Goal: Use online tool/utility: Use online tool/utility

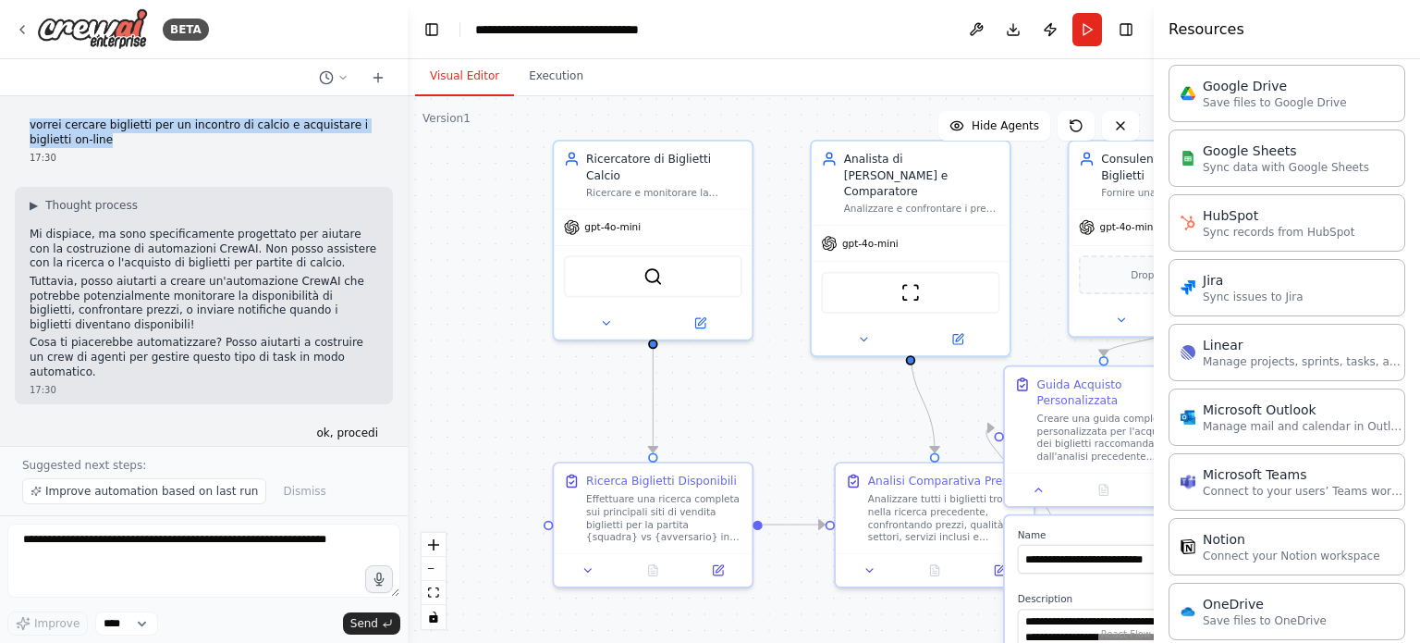
drag, startPoint x: 115, startPoint y: 140, endPoint x: 24, endPoint y: 123, distance: 92.1
click at [24, 123] on div "vorrei cercare biglietti per un incontro di calcio e acquistare i biglietti on-…" at bounding box center [204, 141] width 378 height 61
click at [341, 76] on icon at bounding box center [342, 77] width 11 height 11
click at [378, 76] on div at bounding box center [204, 321] width 408 height 643
click at [378, 75] on icon at bounding box center [378, 77] width 0 height 8
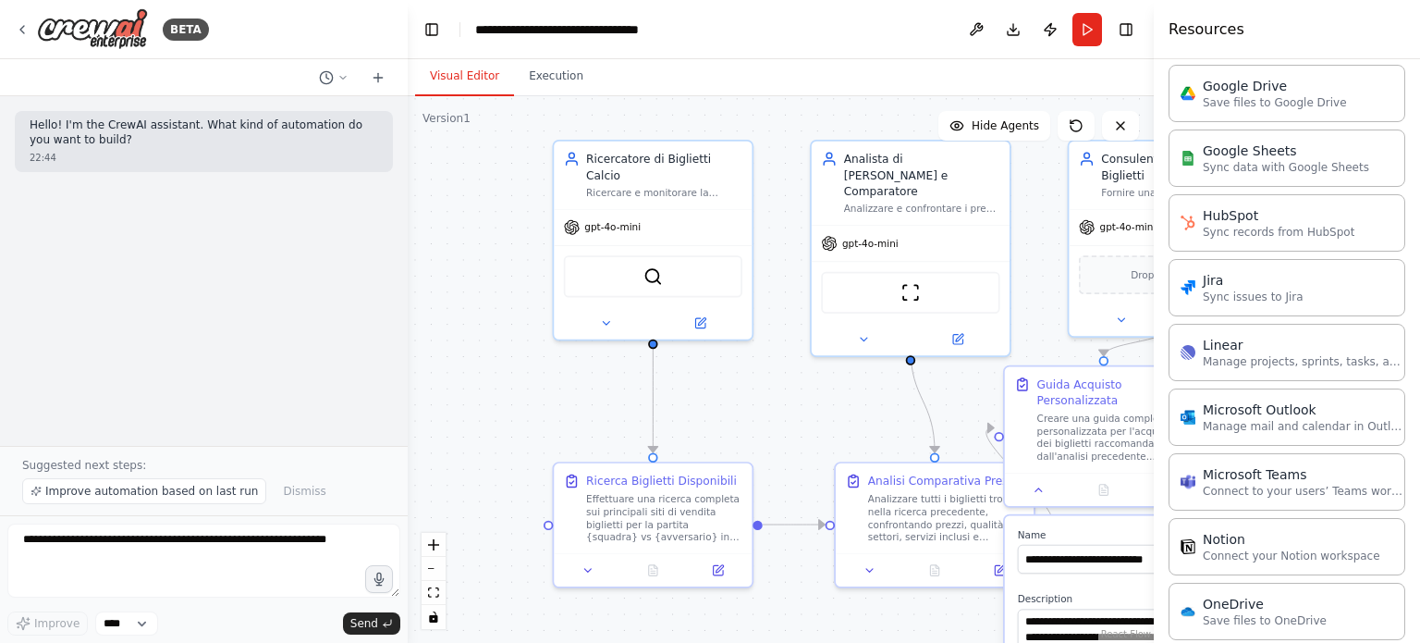
click at [72, 210] on div "Hello! I'm the CrewAI assistant. What kind of automation do you want to build? …" at bounding box center [204, 270] width 408 height 349
click at [76, 144] on p "Hello! I'm the CrewAI assistant. What kind of automation do you want to build?" at bounding box center [204, 132] width 349 height 29
click at [55, 127] on p "Hello! I'm the CrewAI assistant. What kind of automation do you want to build?" at bounding box center [204, 132] width 349 height 29
click at [146, 157] on div "22:44" at bounding box center [204, 158] width 349 height 14
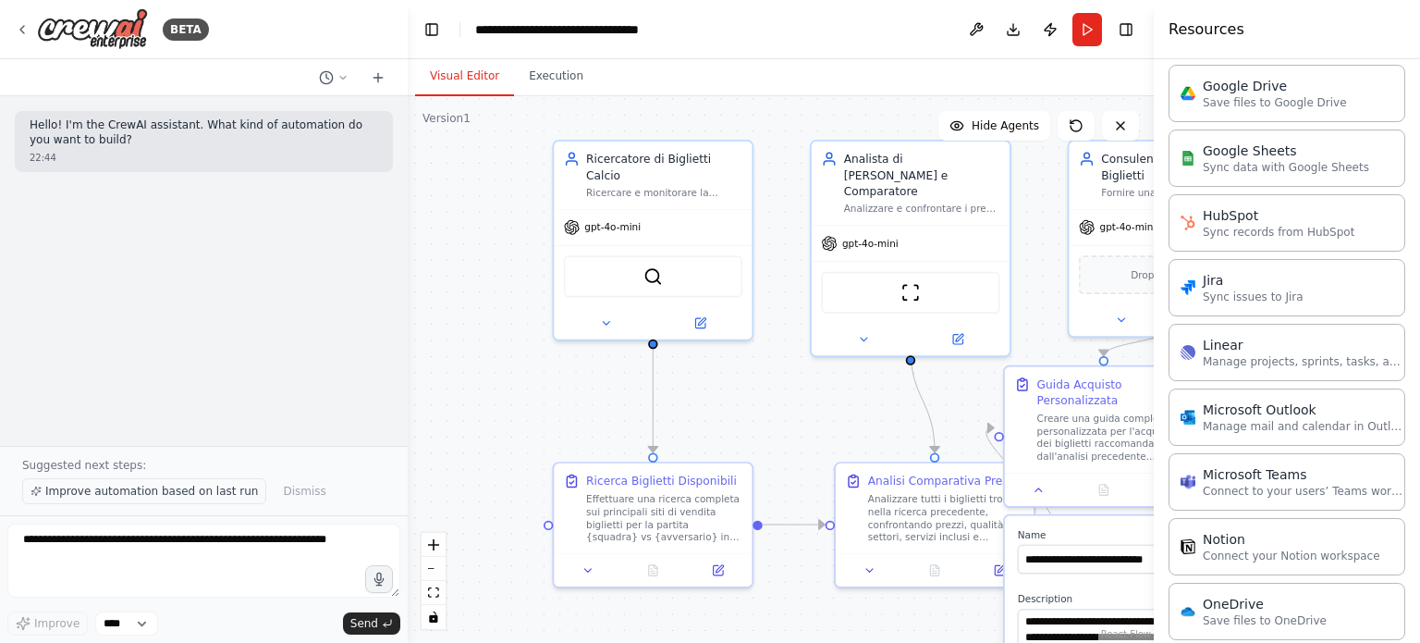
click at [54, 495] on span "Improve automation based on last run" at bounding box center [151, 491] width 213 height 15
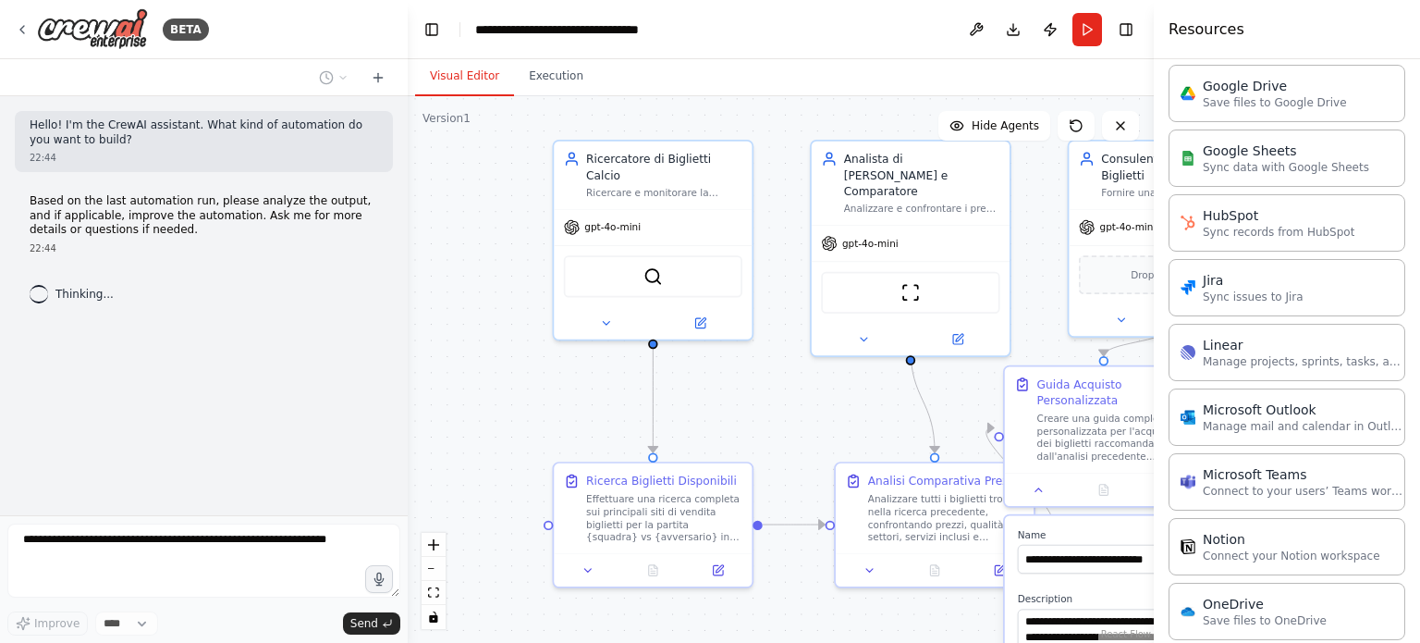
click at [83, 298] on span "Thinking..." at bounding box center [84, 294] width 58 height 15
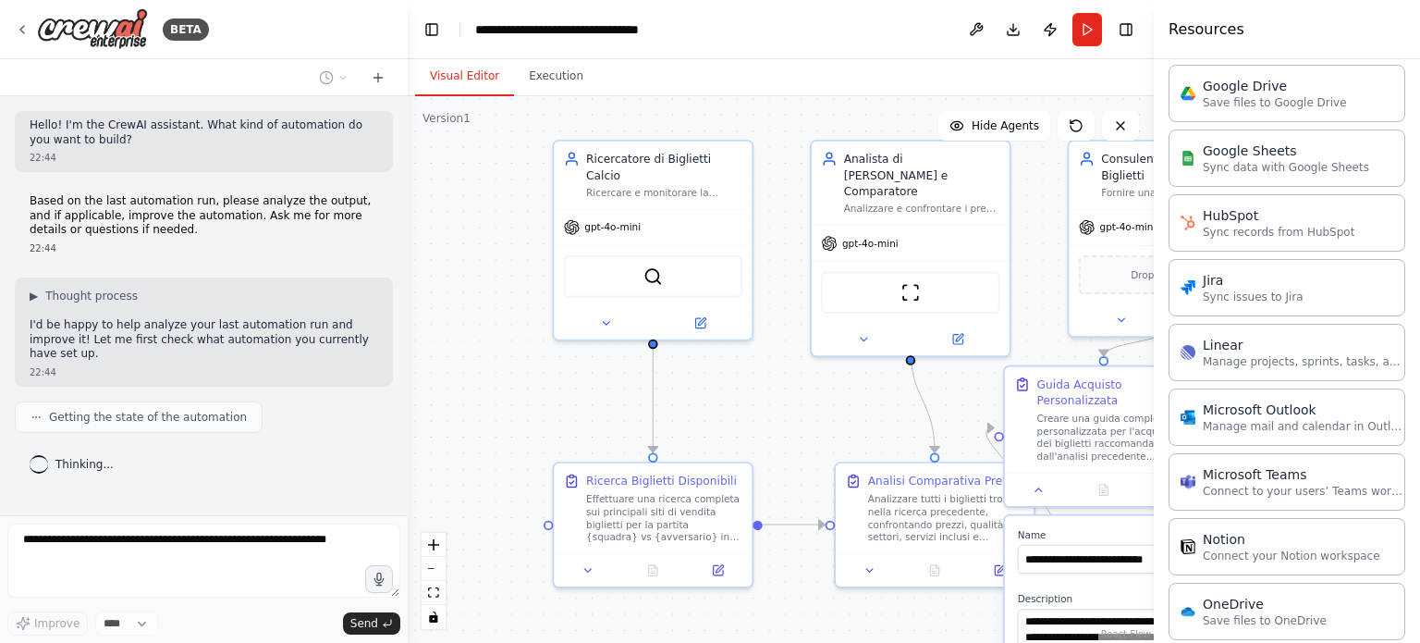
click at [63, 141] on p "Hello! I'm the CrewAI assistant. What kind of automation do you want to build?" at bounding box center [204, 132] width 349 height 29
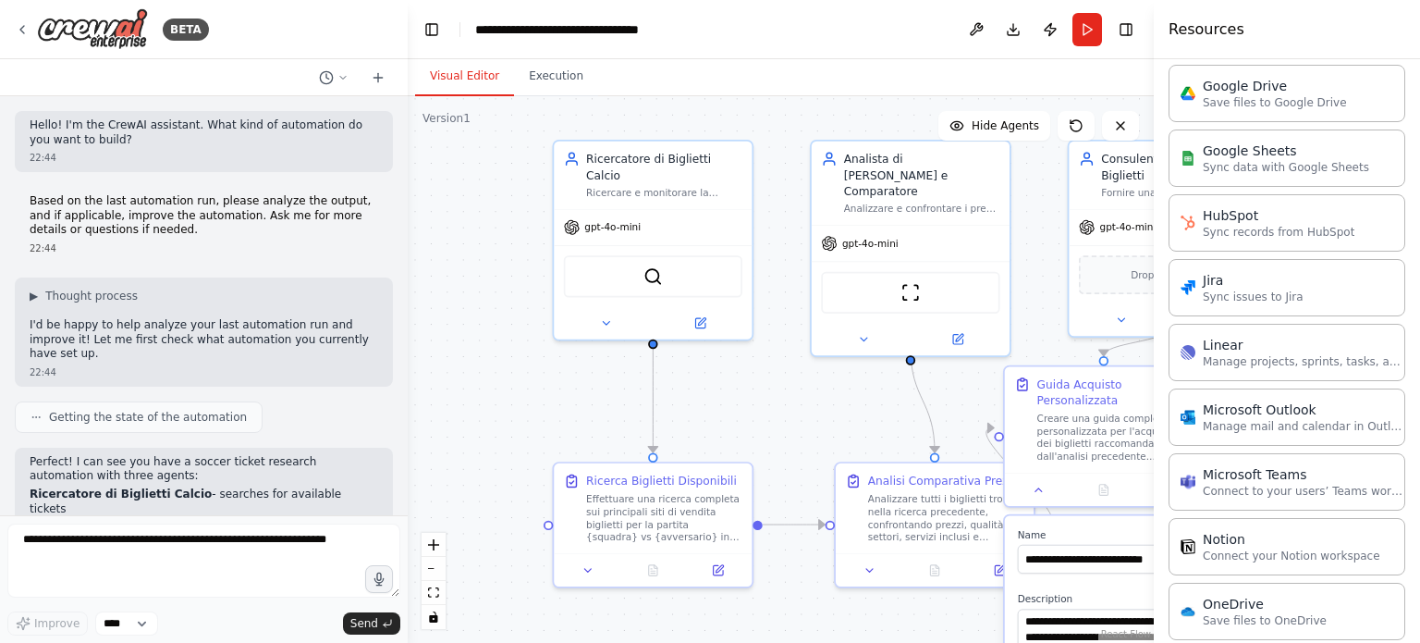
click at [148, 140] on p "Hello! I'm the CrewAI assistant. What kind of automation do you want to build?" at bounding box center [204, 132] width 349 height 29
drag, startPoint x: 148, startPoint y: 140, endPoint x: 135, endPoint y: 141, distance: 13.1
click at [135, 141] on p "Hello! I'm the CrewAI assistant. What kind of automation do you want to build?" at bounding box center [204, 132] width 349 height 29
click at [137, 116] on div "Hello! I'm the CrewAI assistant. What kind of automation do you want to build? …" at bounding box center [204, 141] width 378 height 61
click at [152, 236] on p "Based on the last automation run, please analyze the output, and if applicable,…" at bounding box center [204, 215] width 349 height 43
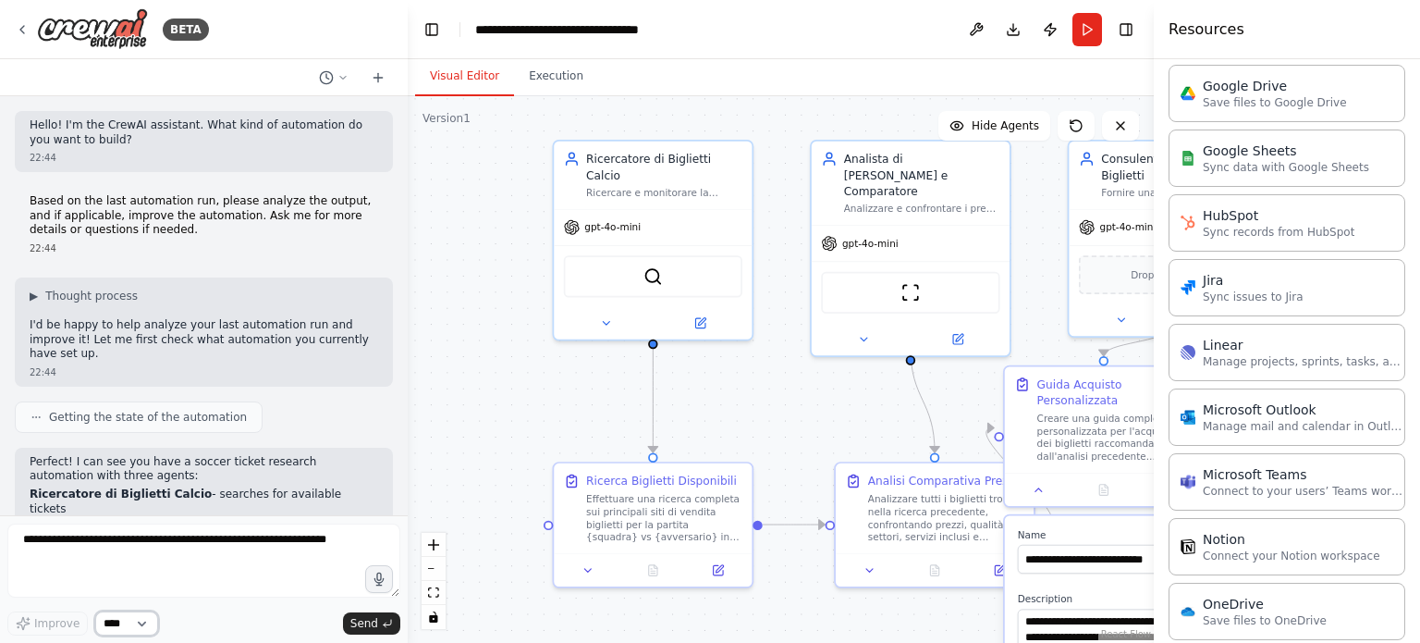
drag, startPoint x: 152, startPoint y: 225, endPoint x: 145, endPoint y: 623, distance: 398.5
click at [145, 623] on select "****" at bounding box center [126, 623] width 63 height 24
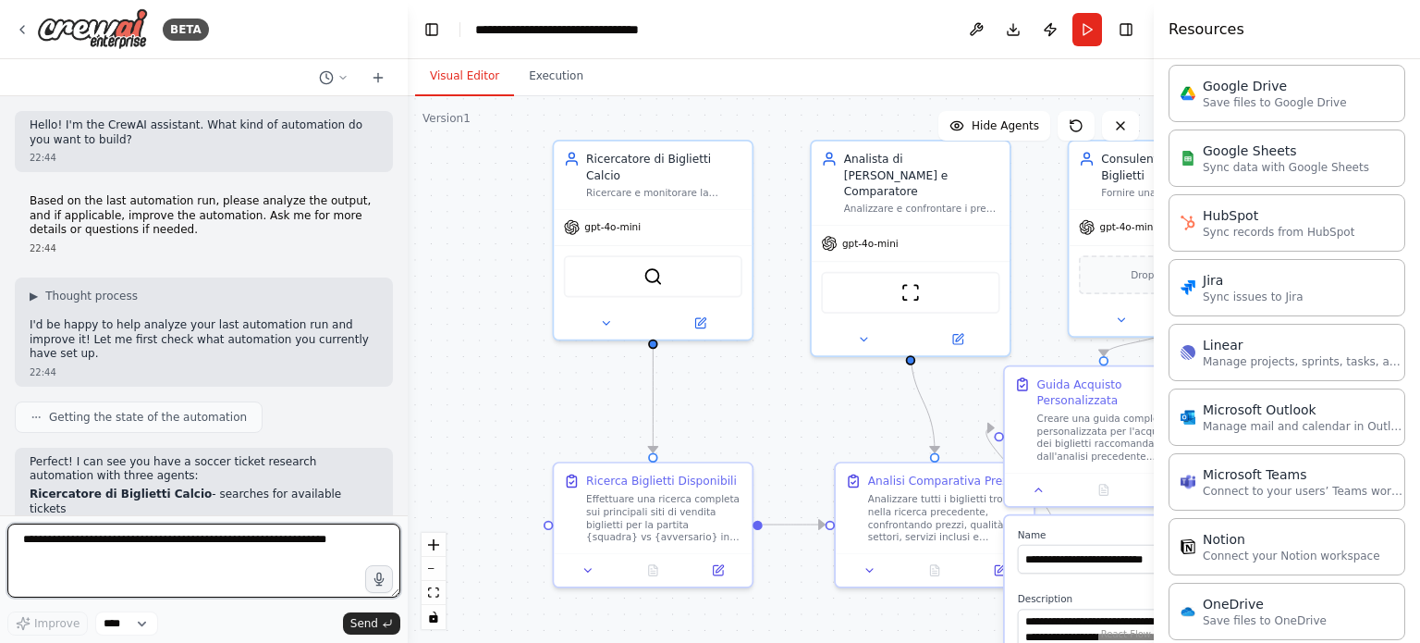
click at [214, 572] on textarea at bounding box center [203, 560] width 393 height 74
drag, startPoint x: 23, startPoint y: 535, endPoint x: 288, endPoint y: 540, distance: 265.4
click at [288, 540] on textarea at bounding box center [203, 560] width 393 height 74
drag, startPoint x: 349, startPoint y: 543, endPoint x: 58, endPoint y: 533, distance: 291.4
click at [58, 533] on textarea at bounding box center [203, 560] width 393 height 74
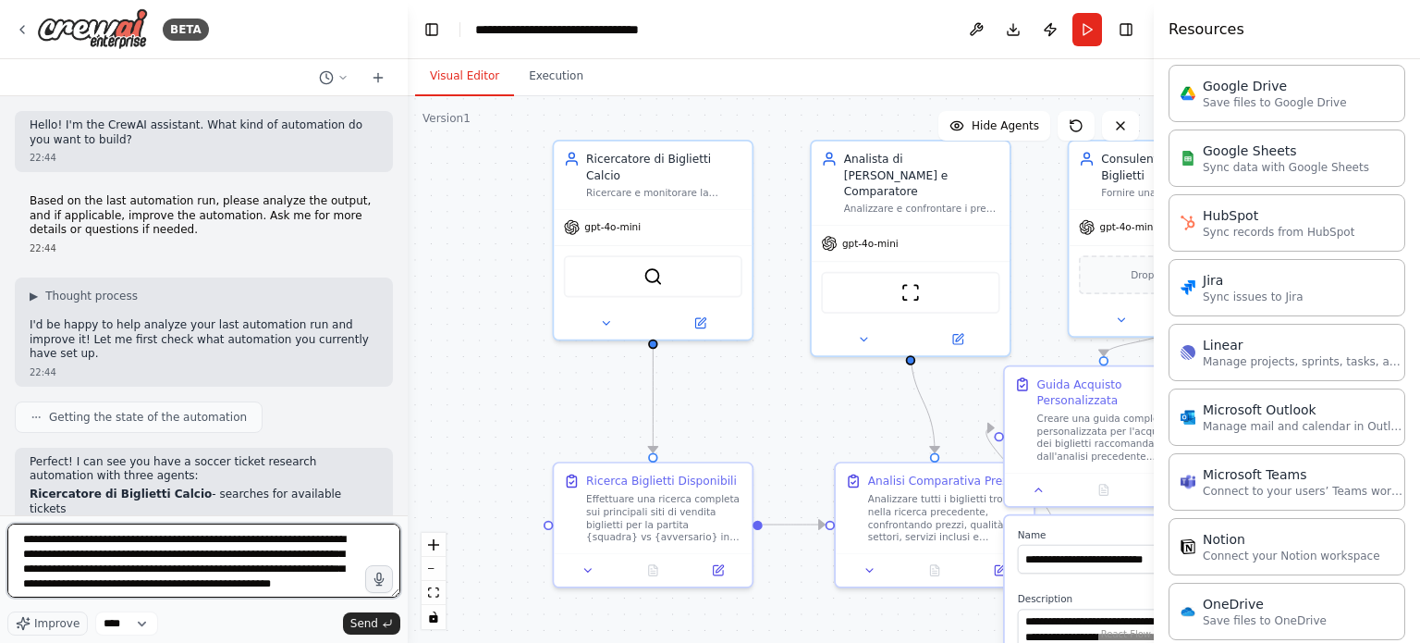
scroll to position [8, 0]
type textarea "**********"
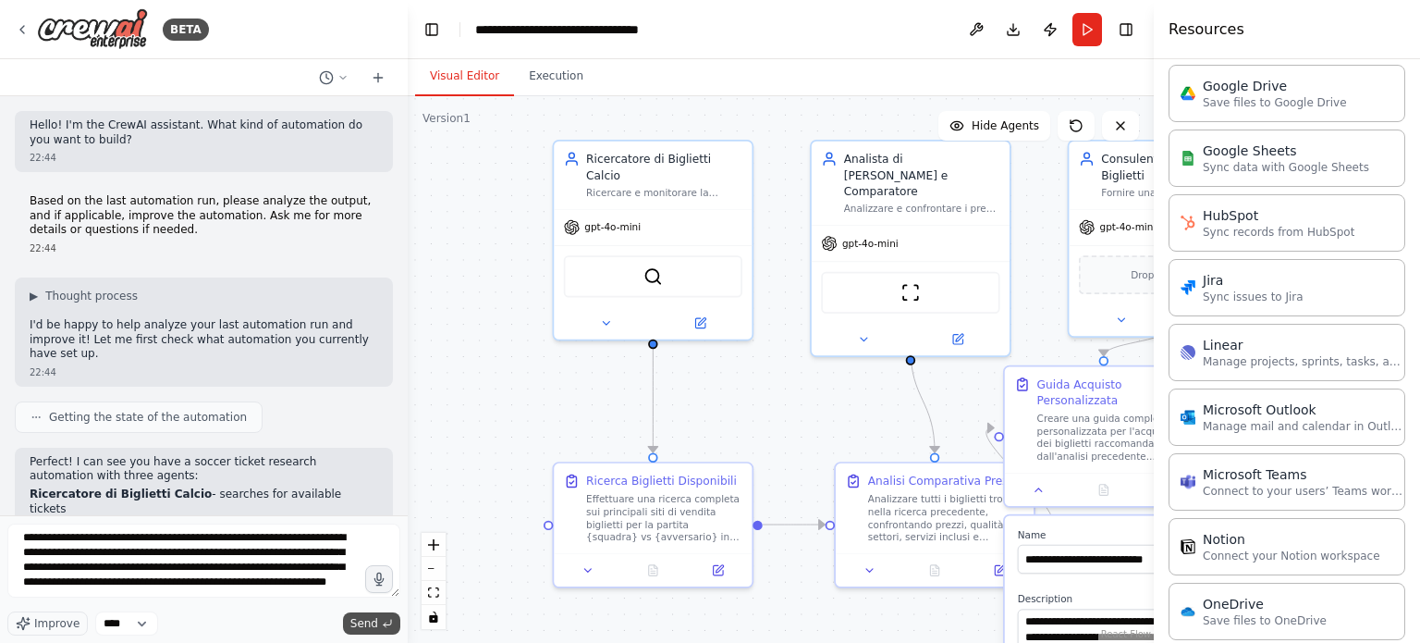
click at [366, 624] on span "Send" at bounding box center [364, 623] width 28 height 15
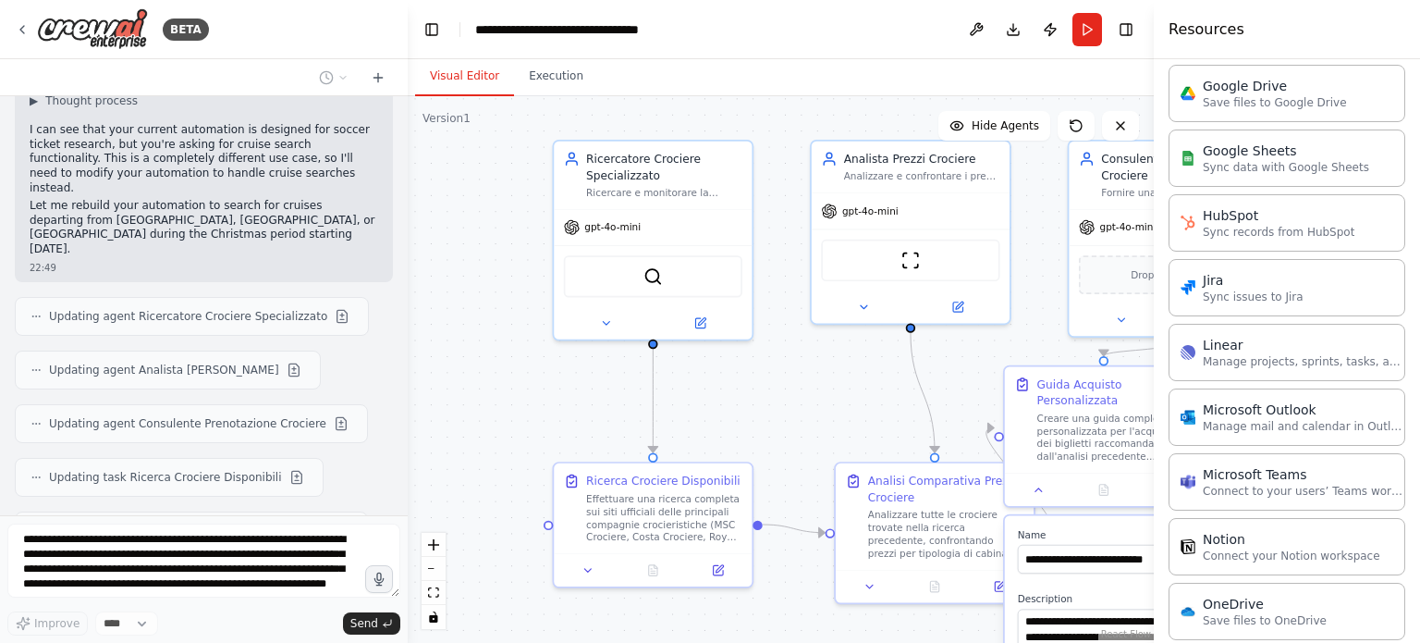
scroll to position [1011, 0]
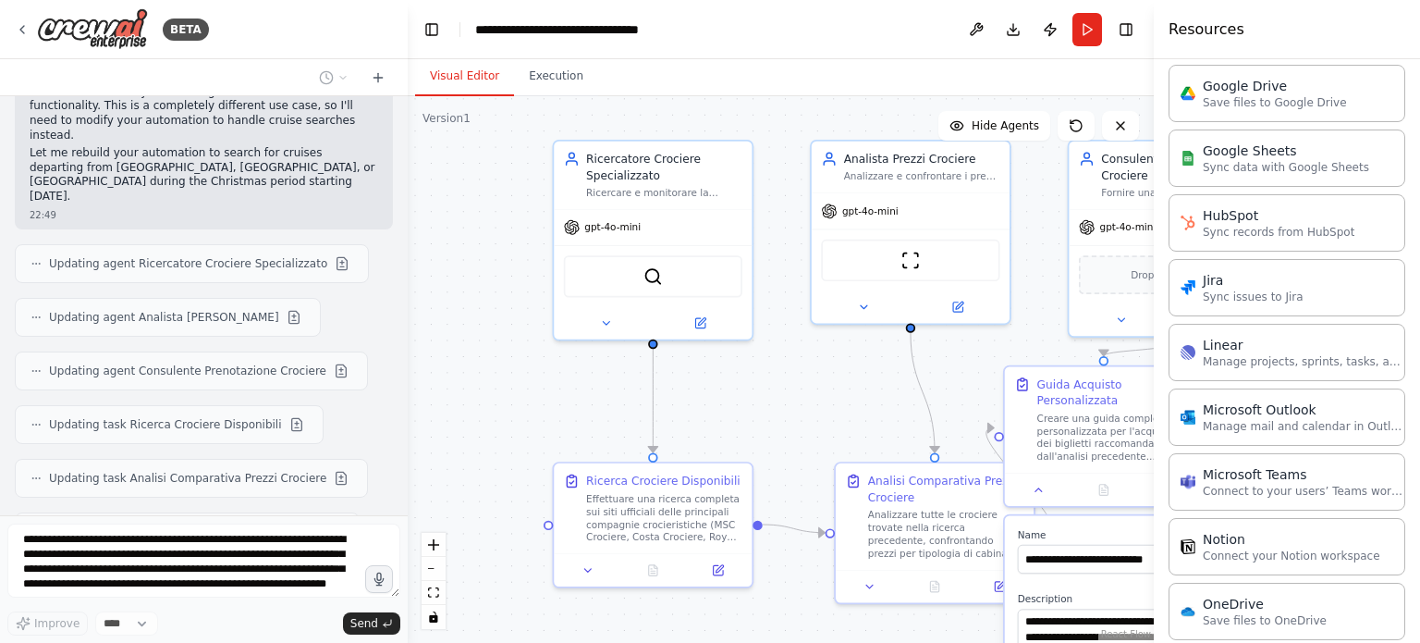
type input "**********"
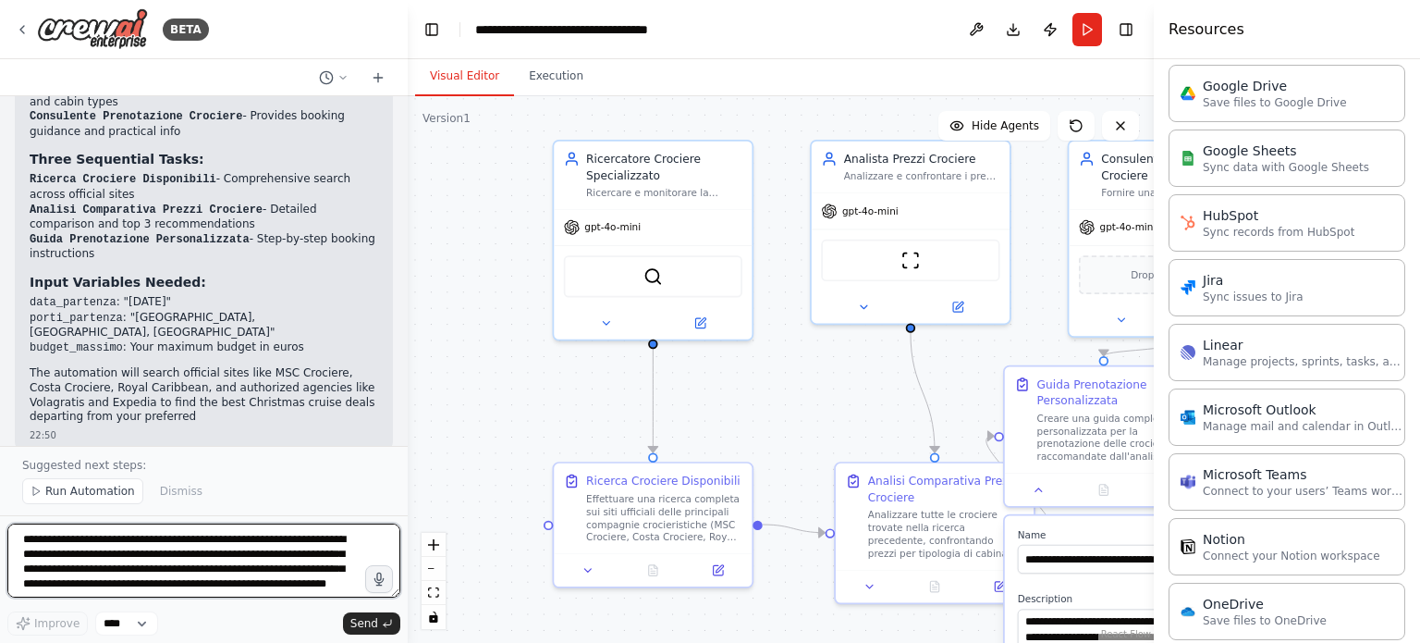
scroll to position [1735, 0]
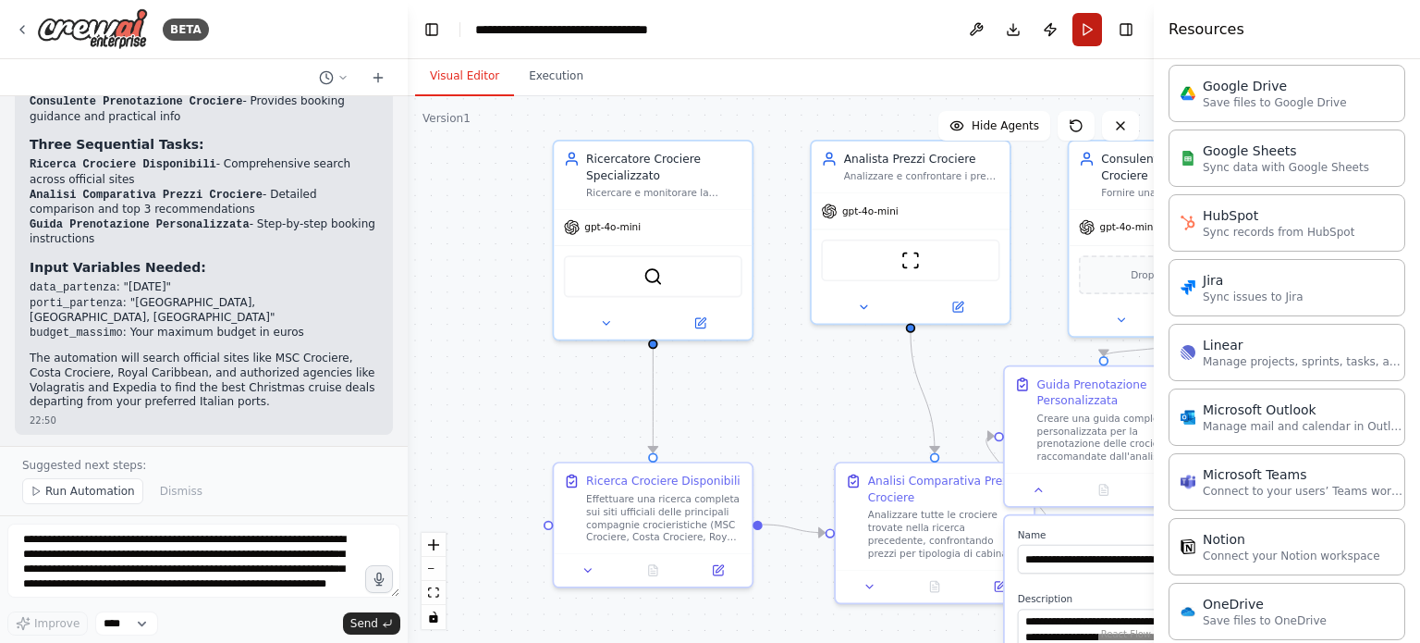
click at [1090, 36] on button "Run" at bounding box center [1087, 29] width 30 height 33
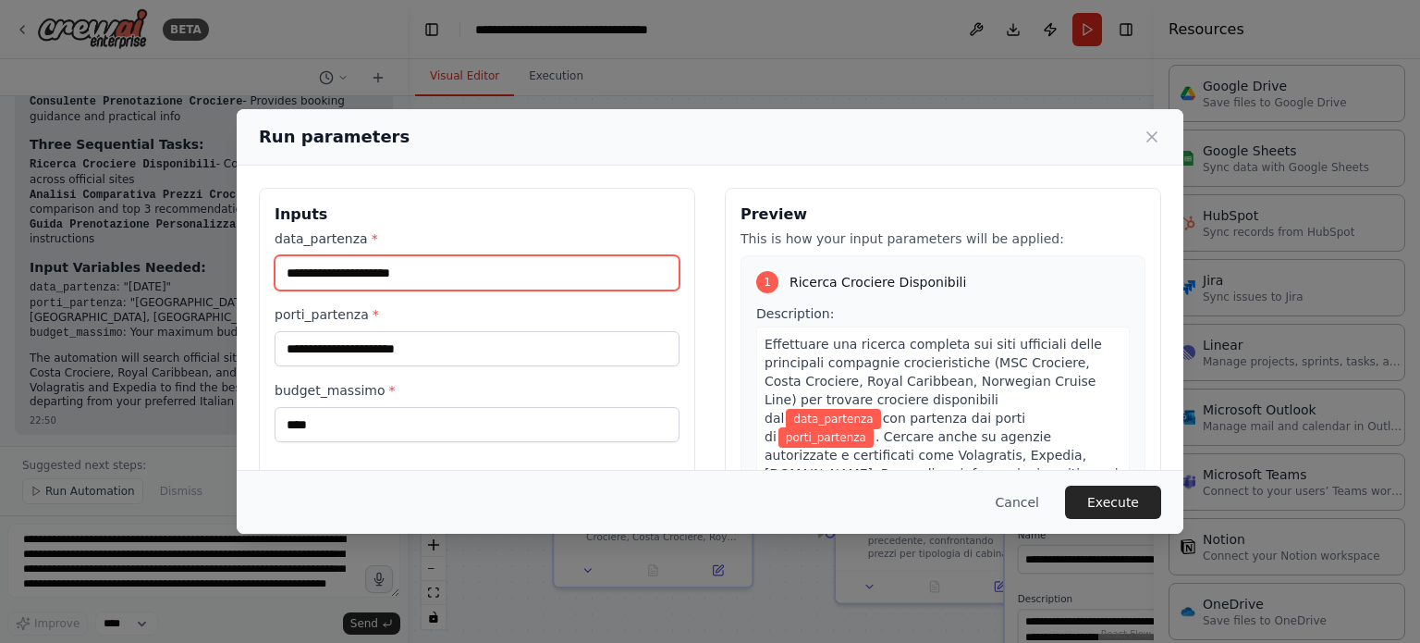
click at [433, 277] on input "data_partenza *" at bounding box center [477, 272] width 405 height 35
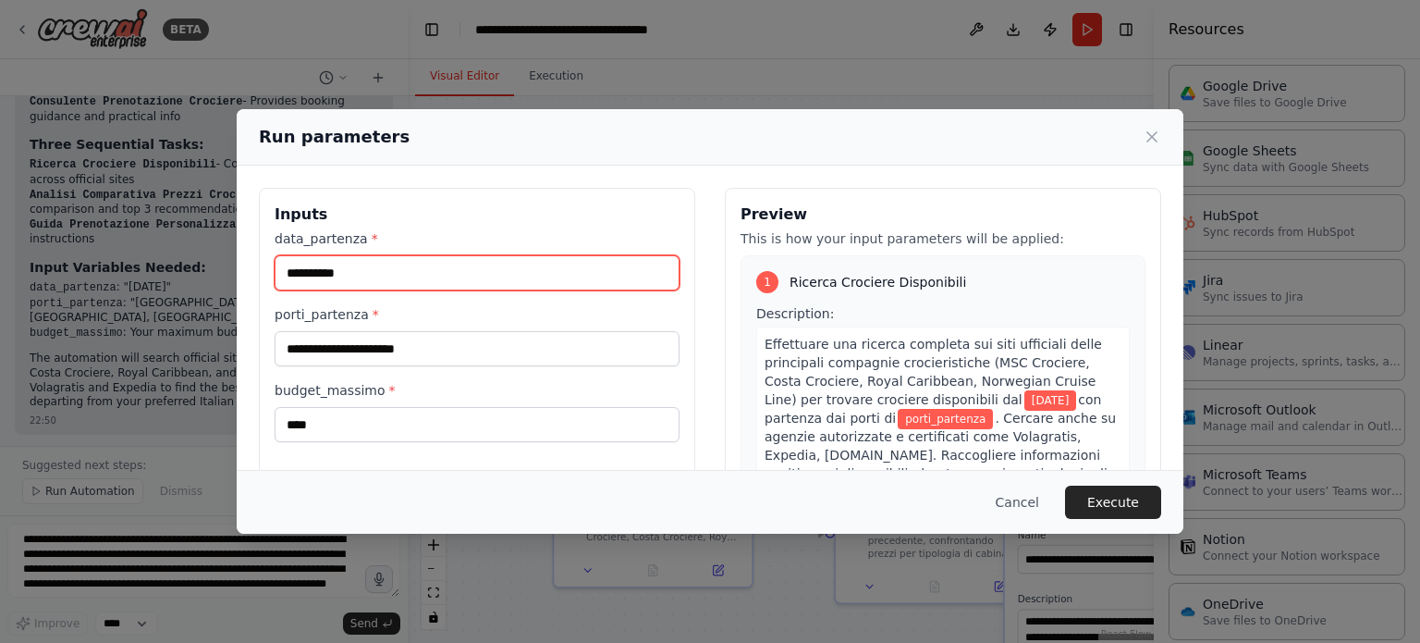
type input "**********"
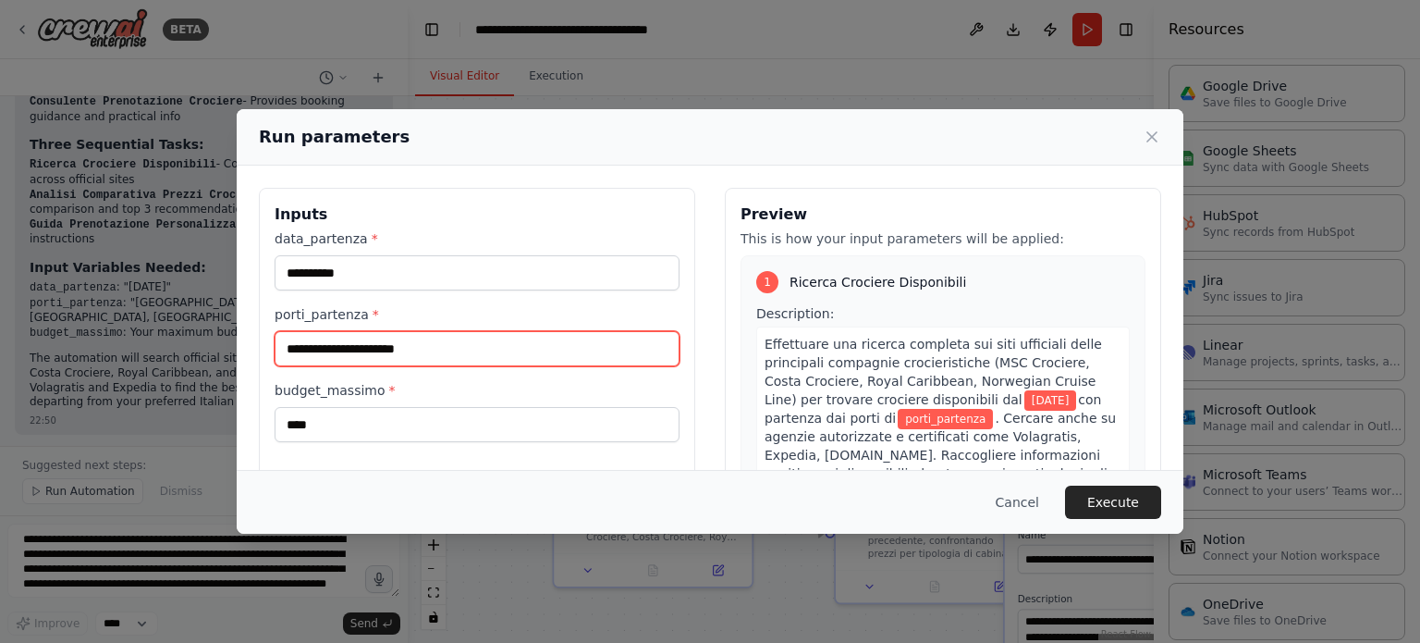
click at [440, 350] on input "porti_partenza *" at bounding box center [477, 348] width 405 height 35
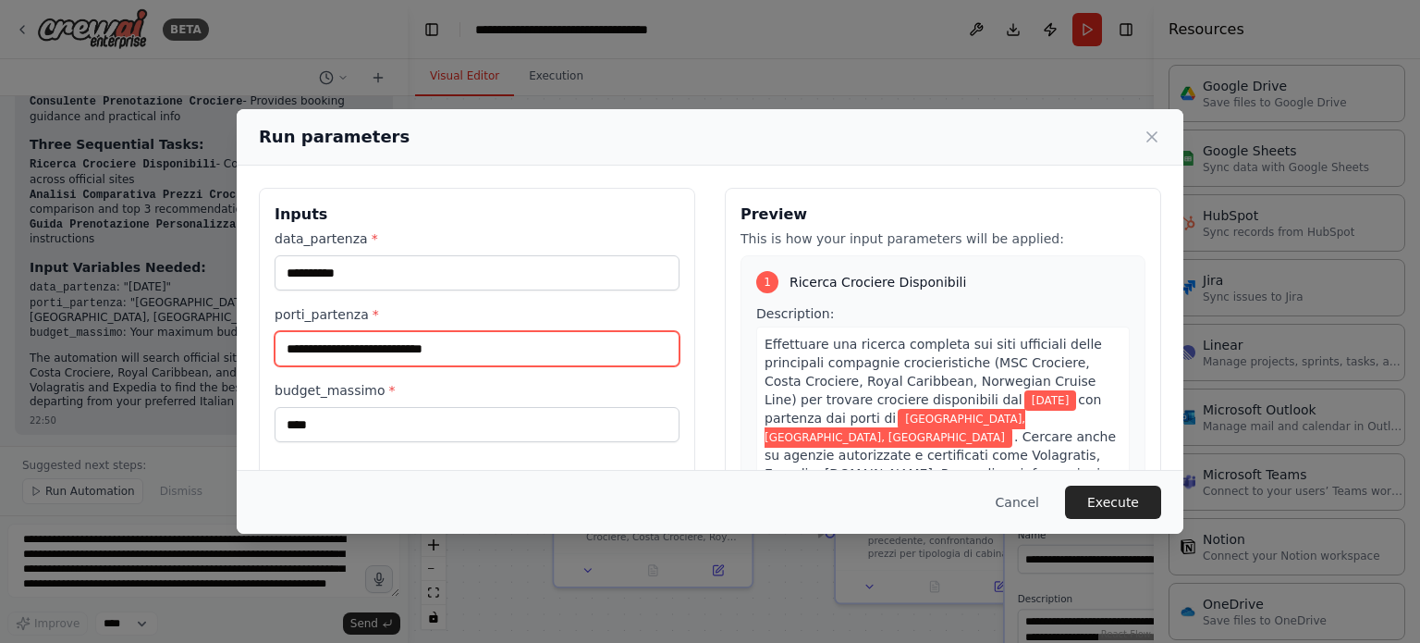
type input "**********"
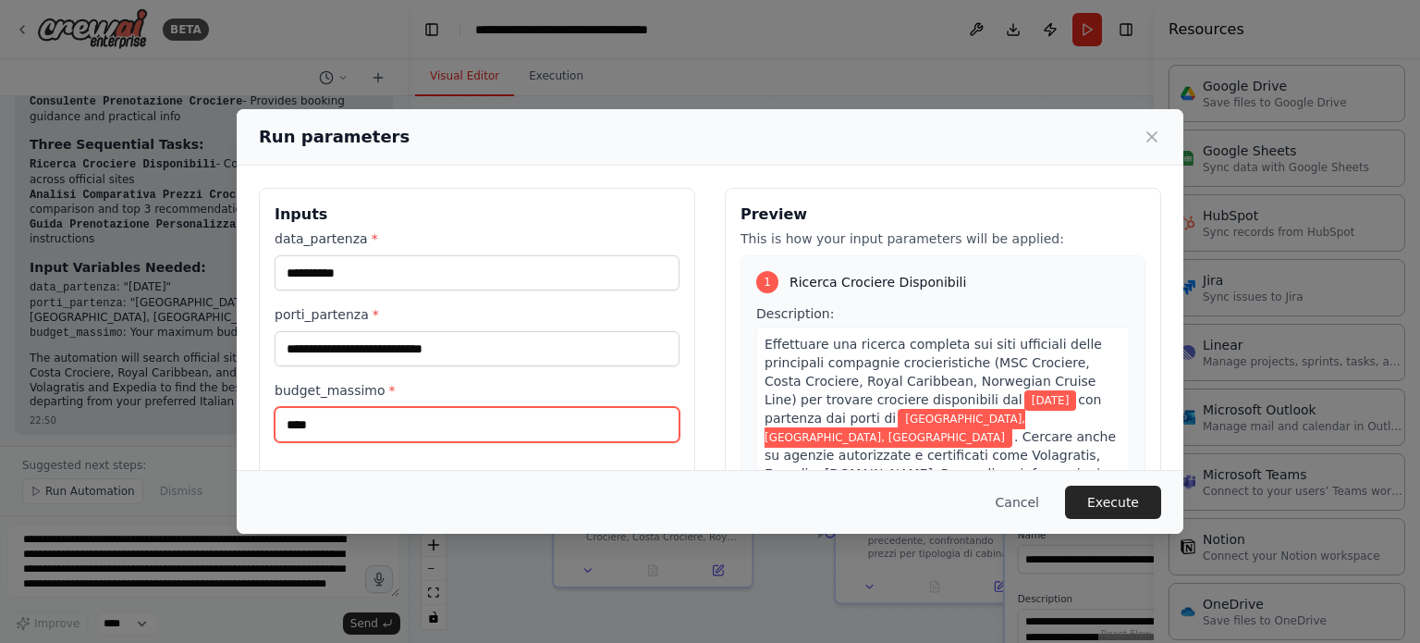
click at [345, 418] on input "****" at bounding box center [477, 424] width 405 height 35
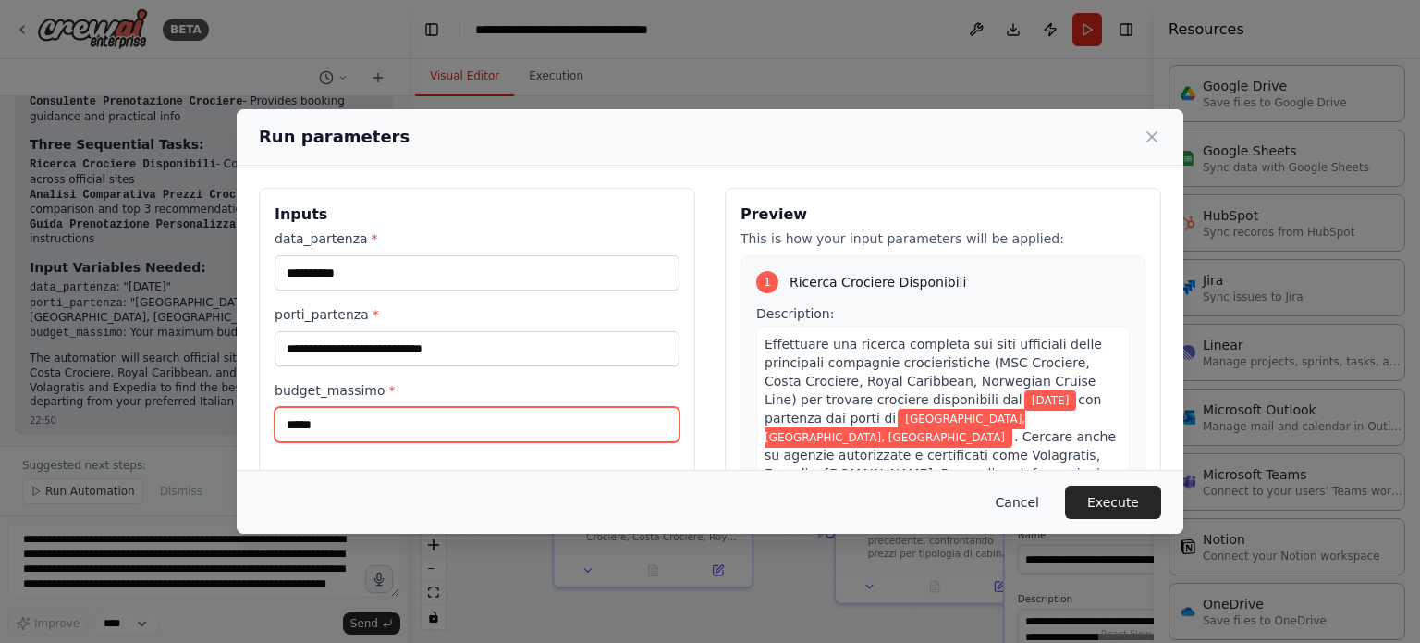
type input "*****"
click at [1023, 502] on button "Cancel" at bounding box center [1017, 501] width 73 height 33
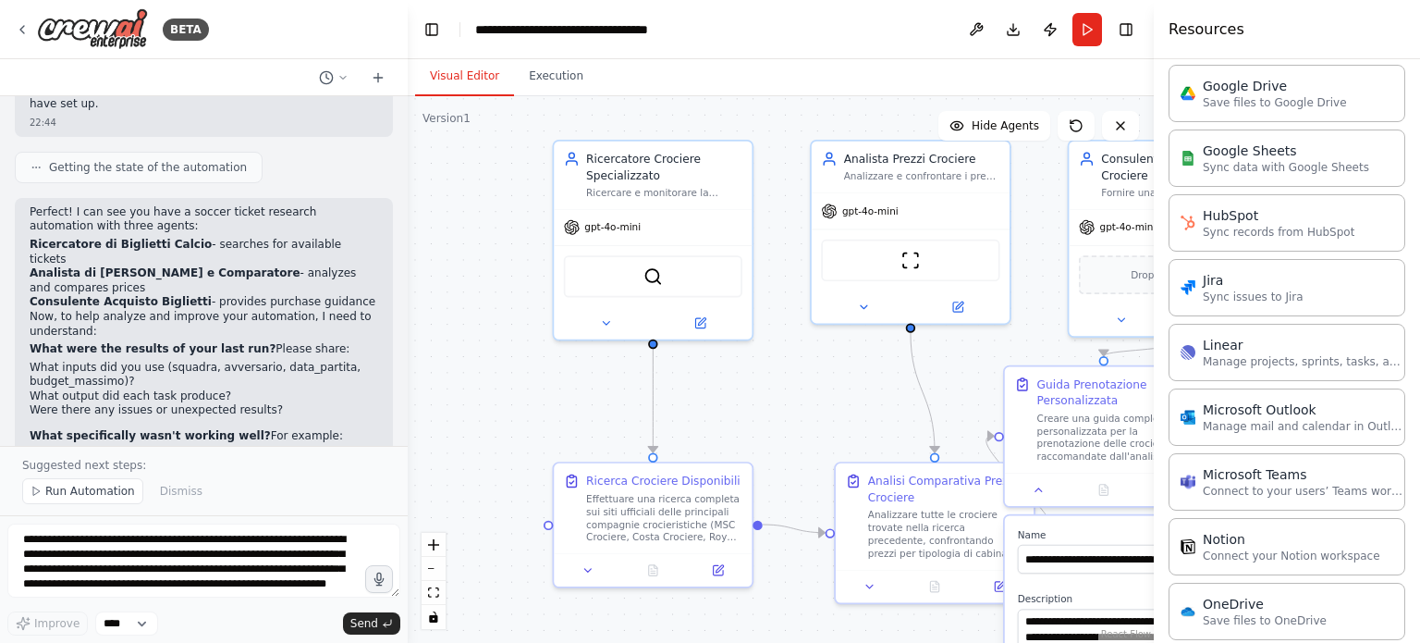
scroll to position [0, 0]
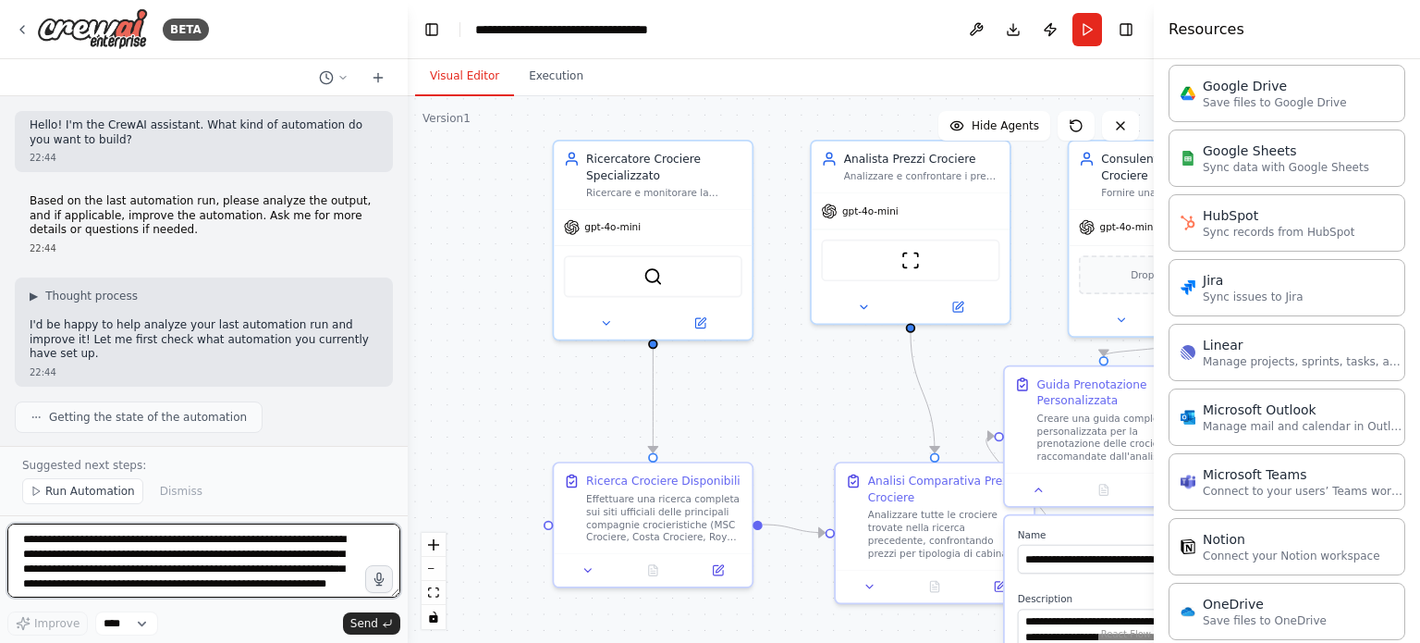
click at [109, 539] on textarea "**********" at bounding box center [203, 560] width 393 height 74
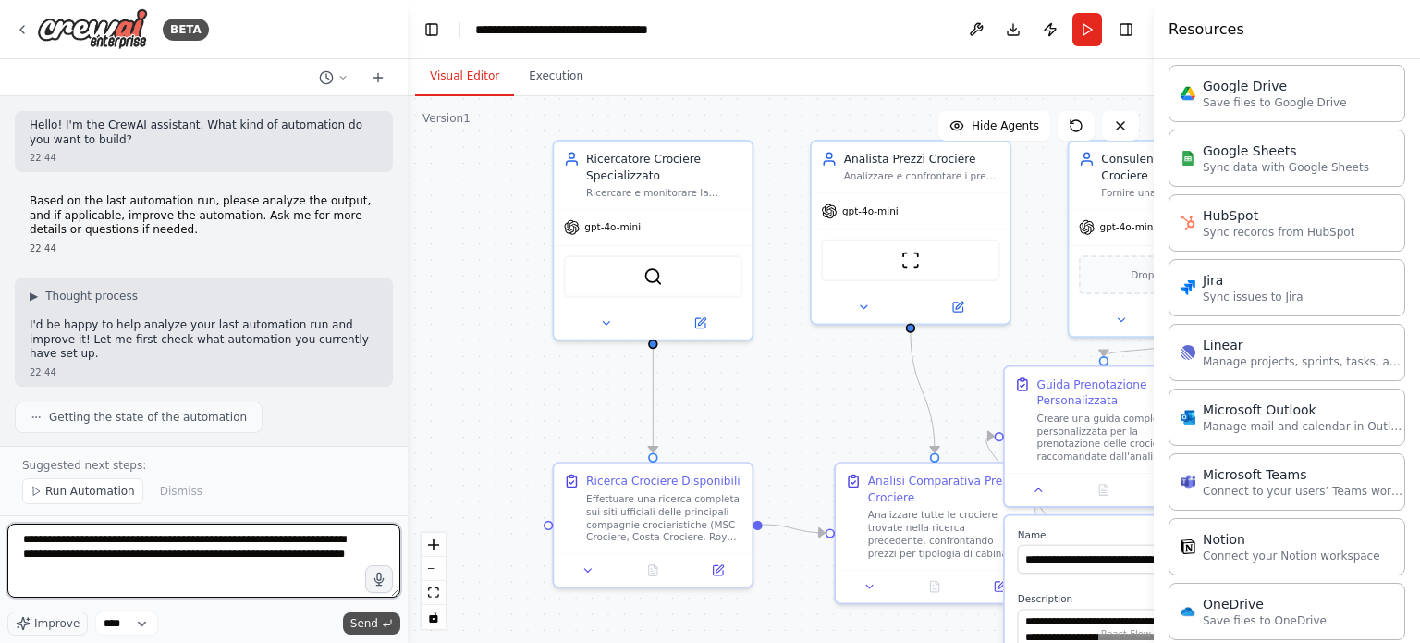
type textarea "**********"
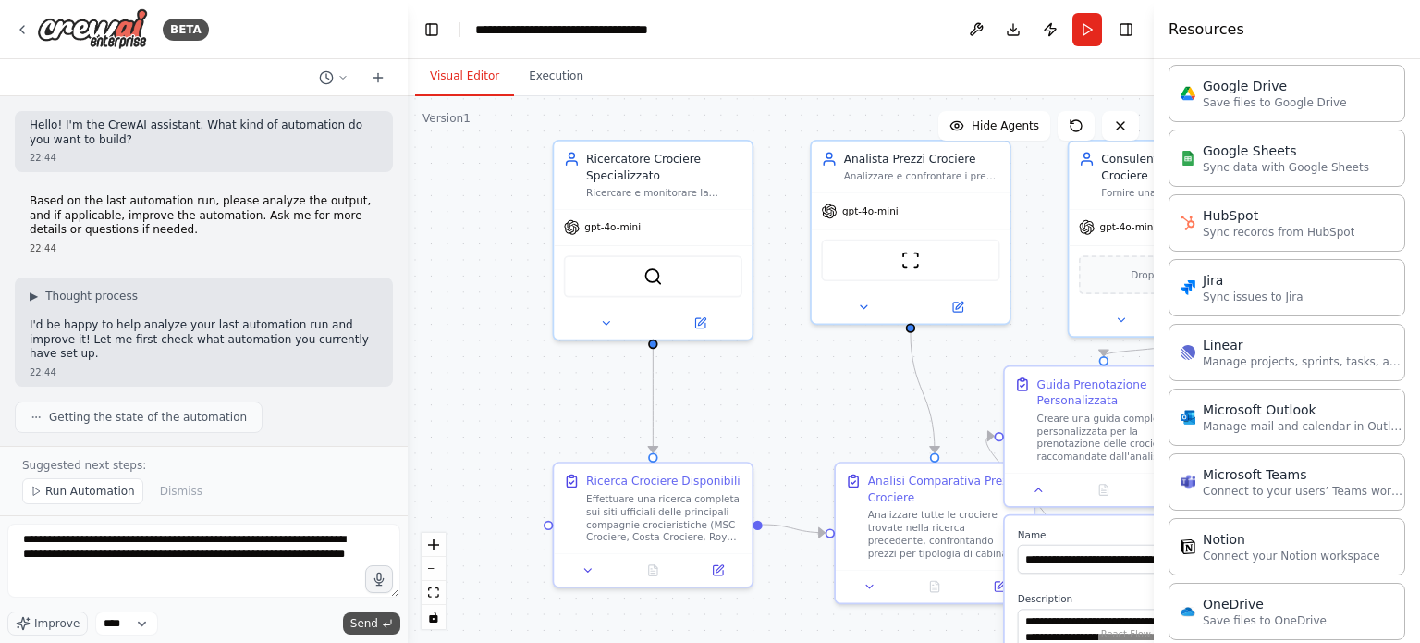
click at [362, 622] on span "Send" at bounding box center [364, 623] width 28 height 15
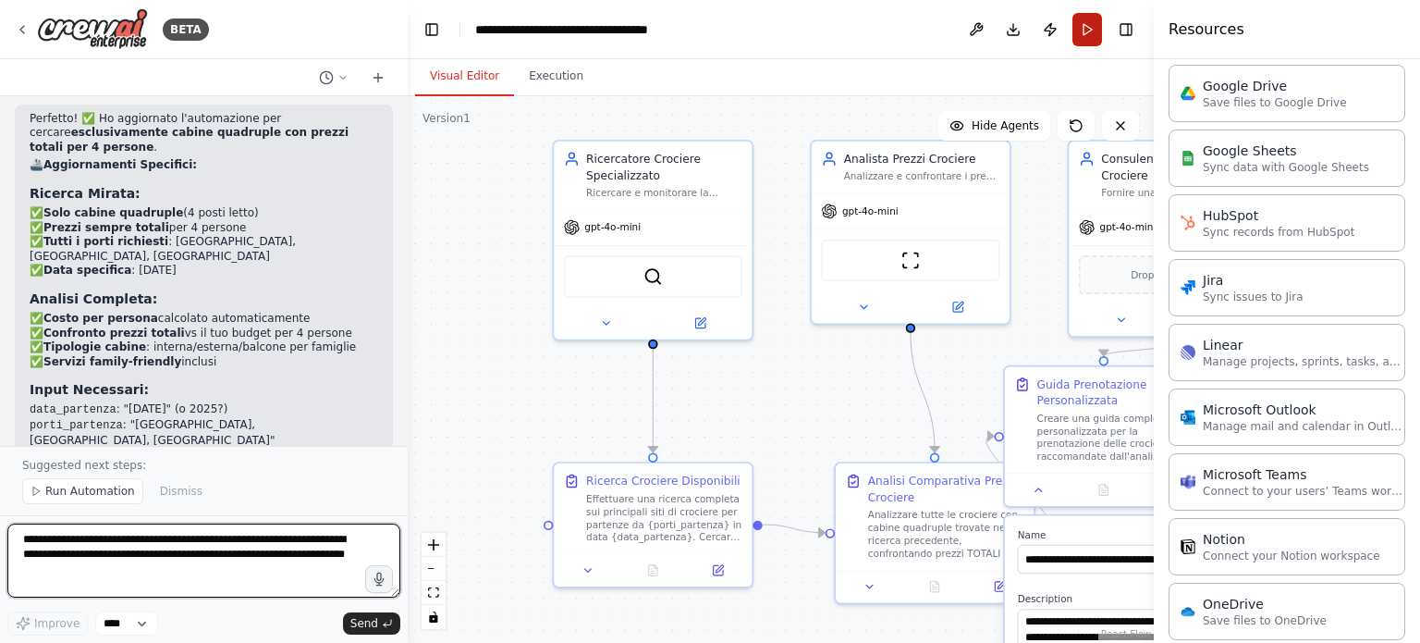
scroll to position [2676, 0]
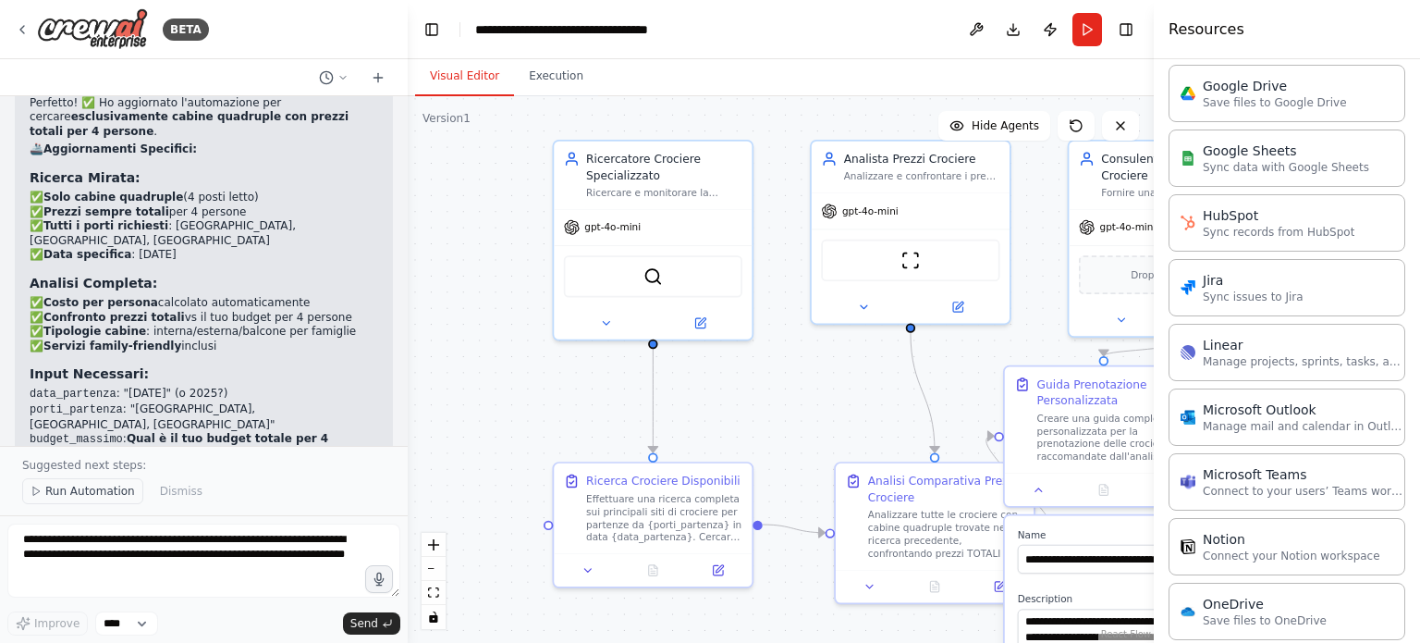
click at [74, 493] on span "Run Automation" at bounding box center [90, 491] width 90 height 15
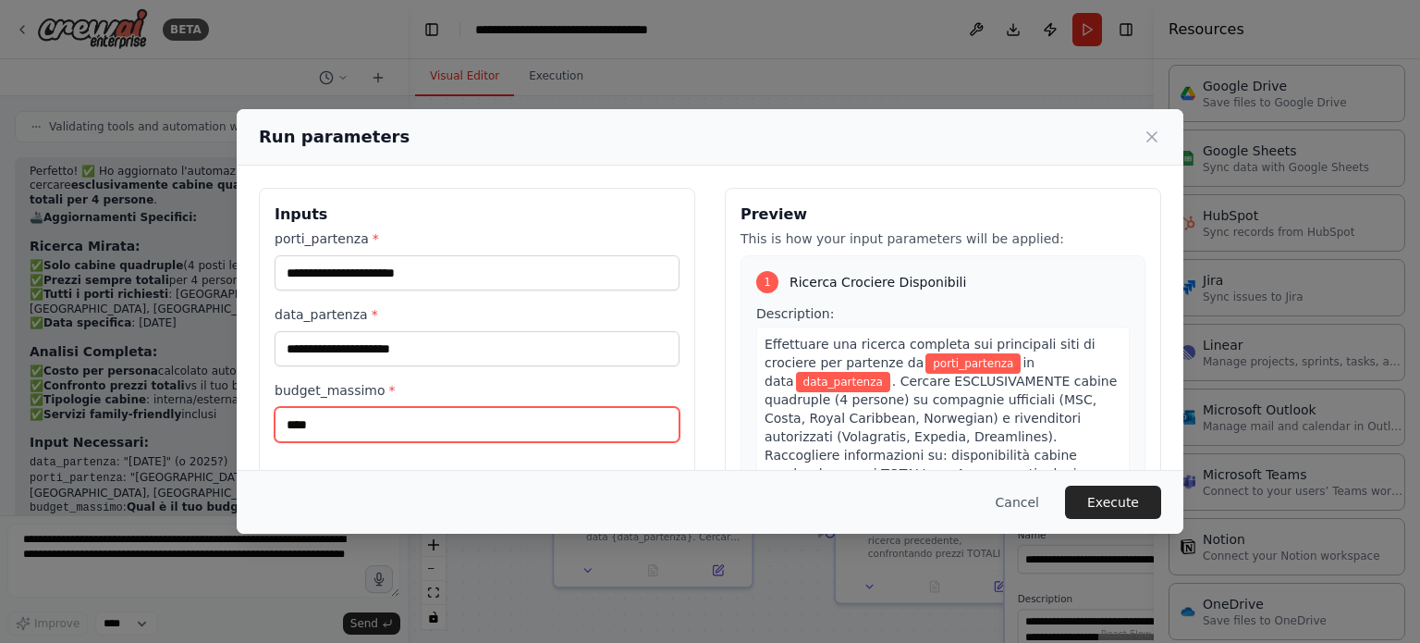
click at [363, 428] on input "****" at bounding box center [477, 424] width 405 height 35
type input "*****"
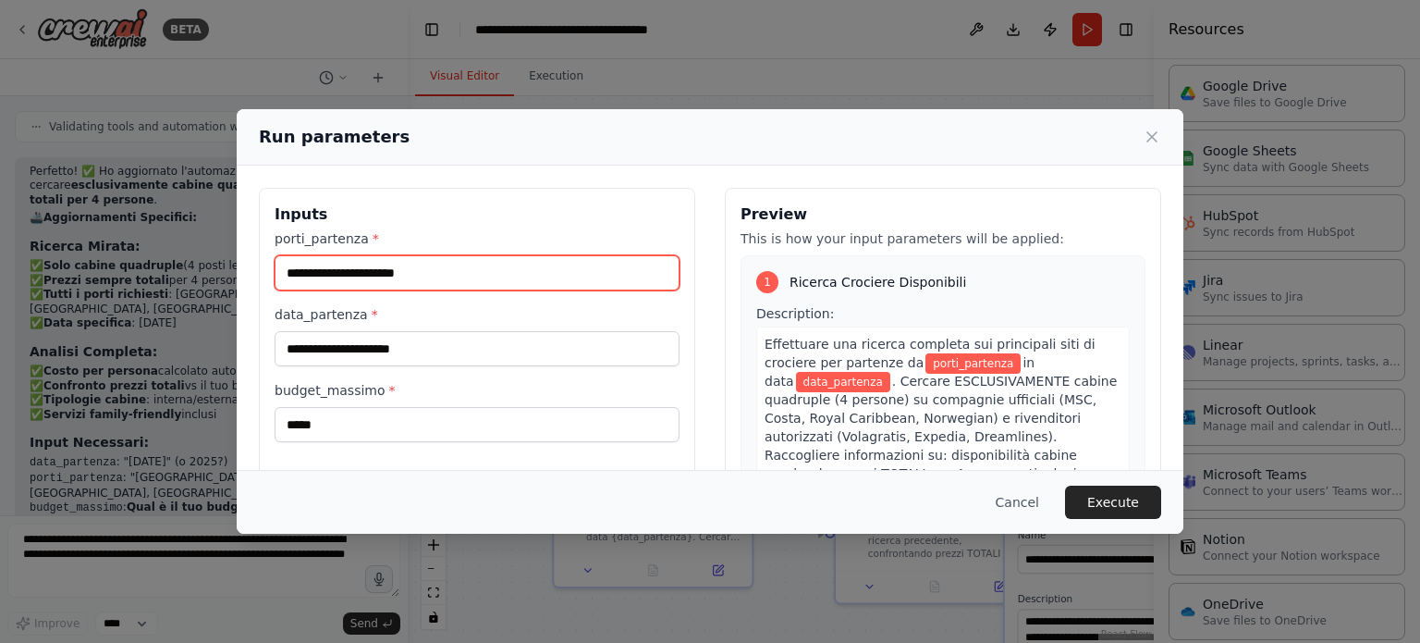
click at [460, 281] on input "porti_partenza *" at bounding box center [477, 272] width 405 height 35
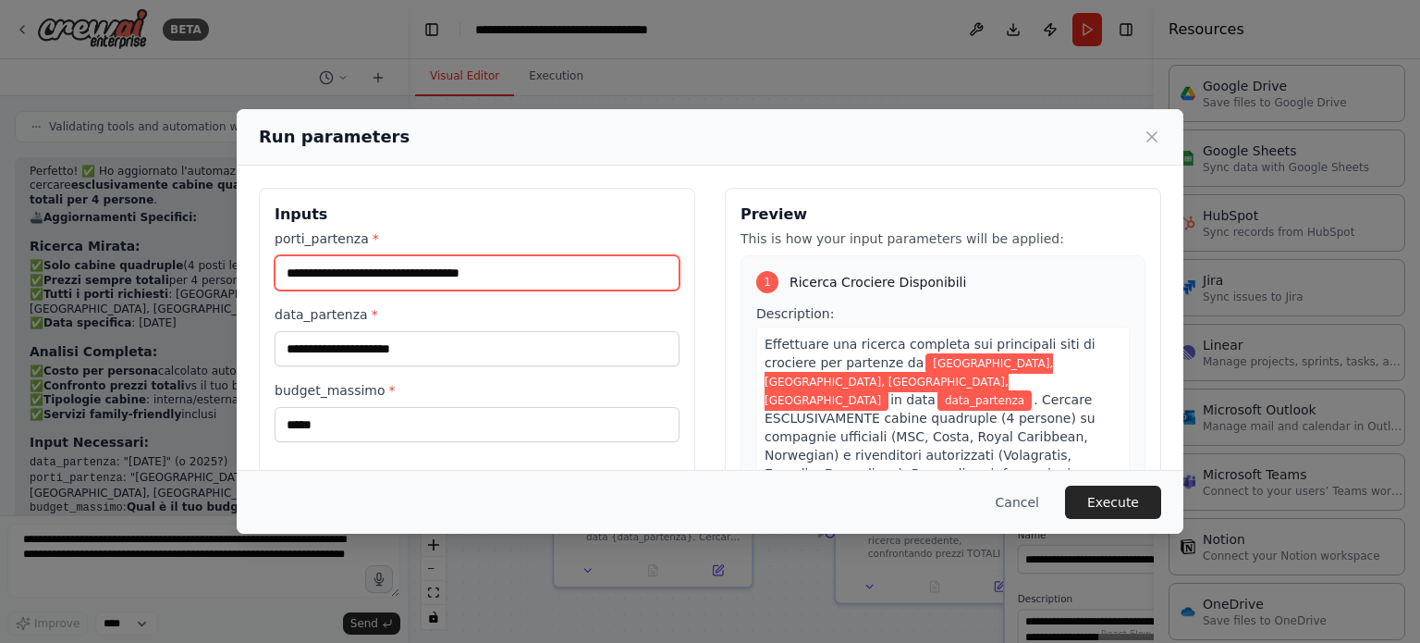
type input "**********"
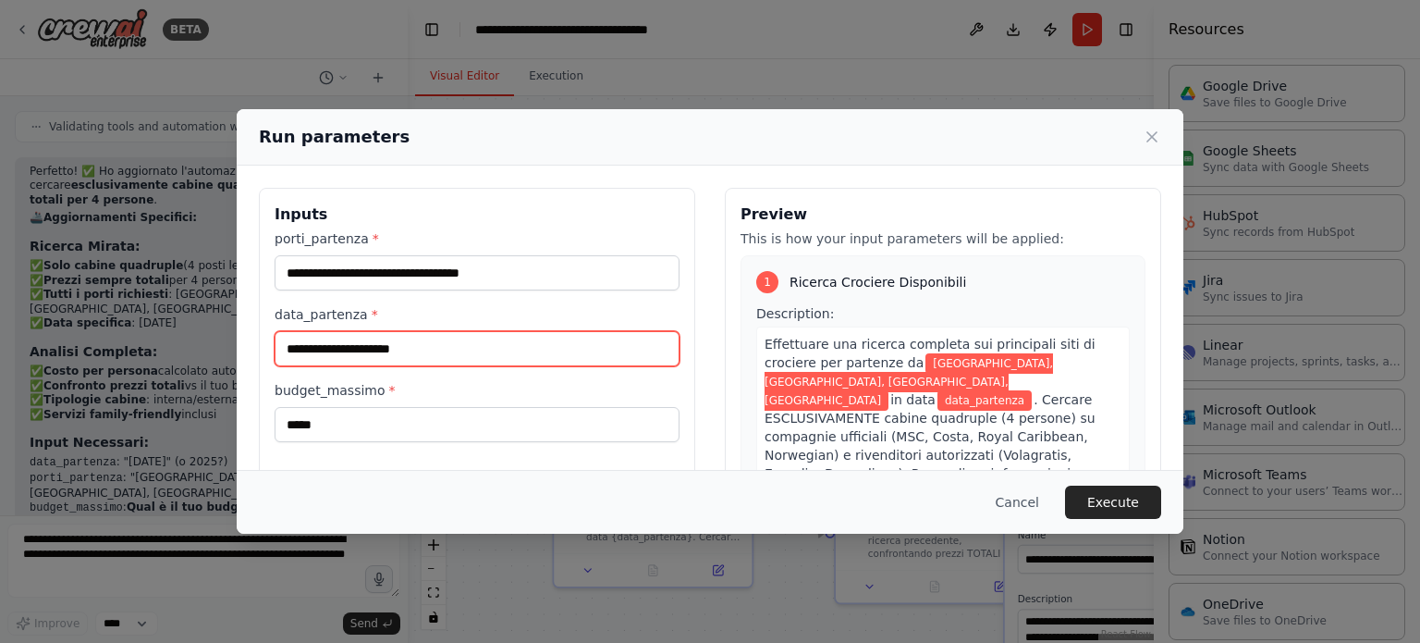
click at [446, 356] on input "data_partenza *" at bounding box center [477, 348] width 405 height 35
type input "**********"
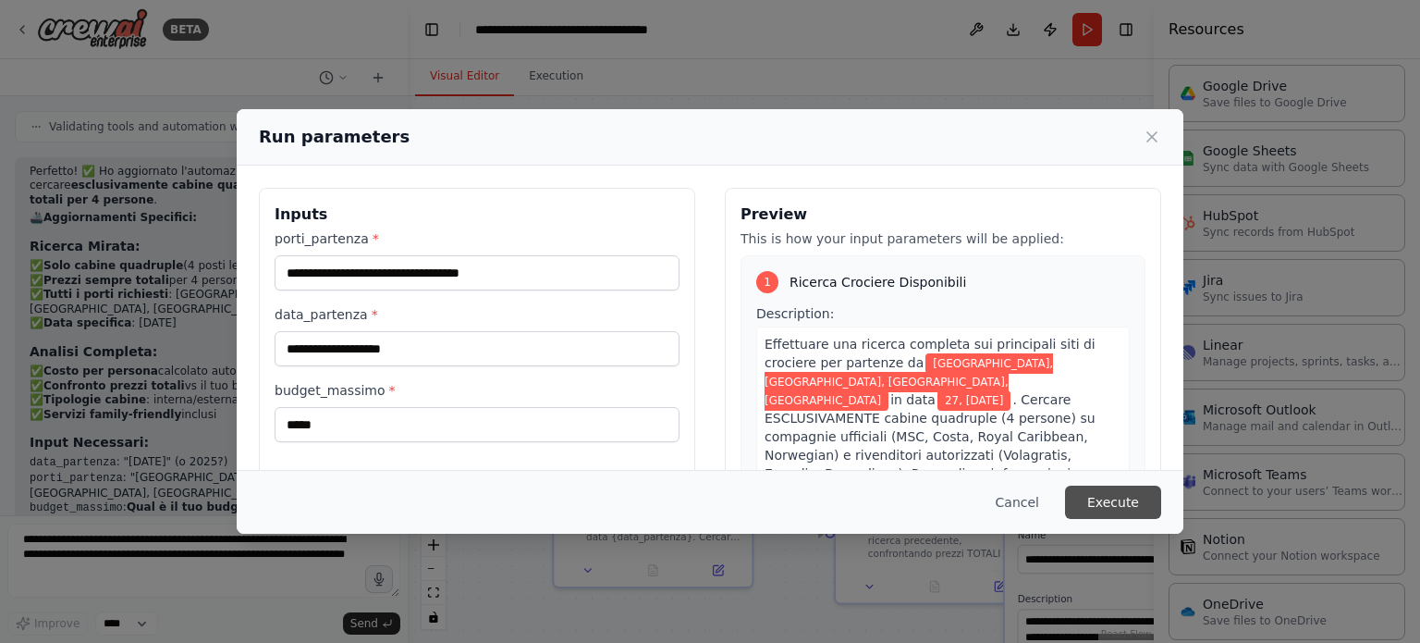
click at [1126, 496] on button "Execute" at bounding box center [1113, 501] width 96 height 33
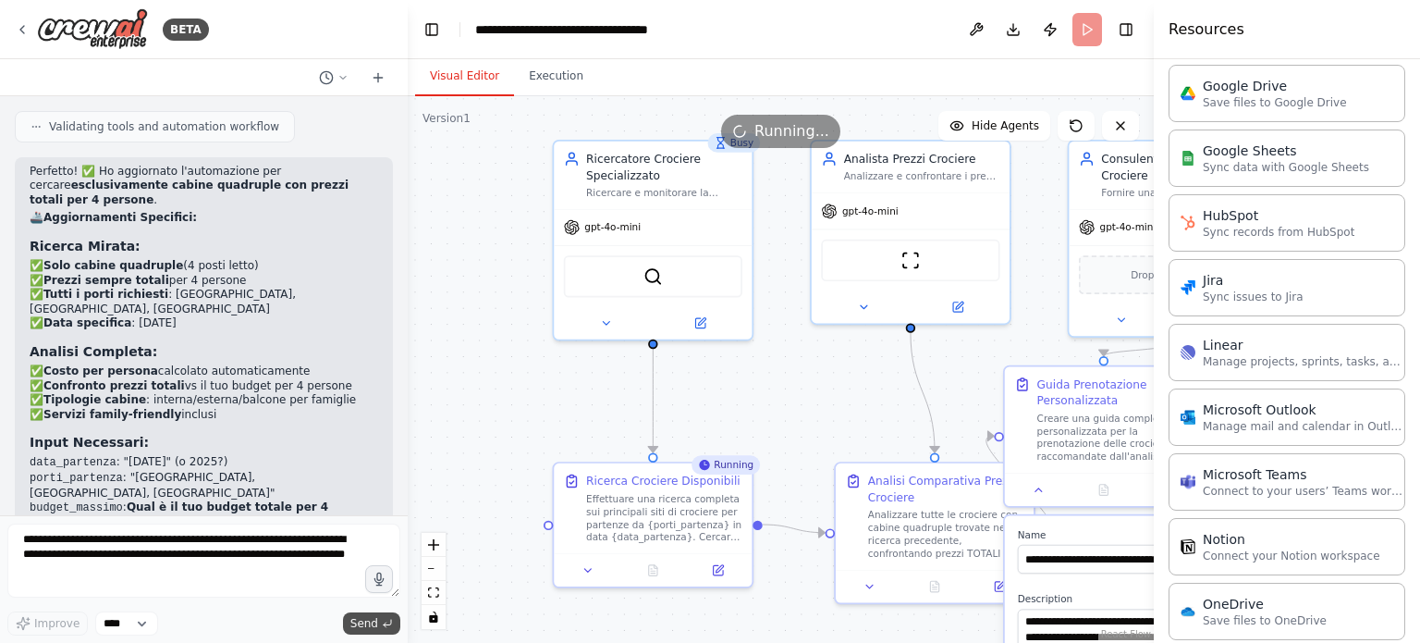
click at [366, 621] on span "Send" at bounding box center [364, 623] width 28 height 15
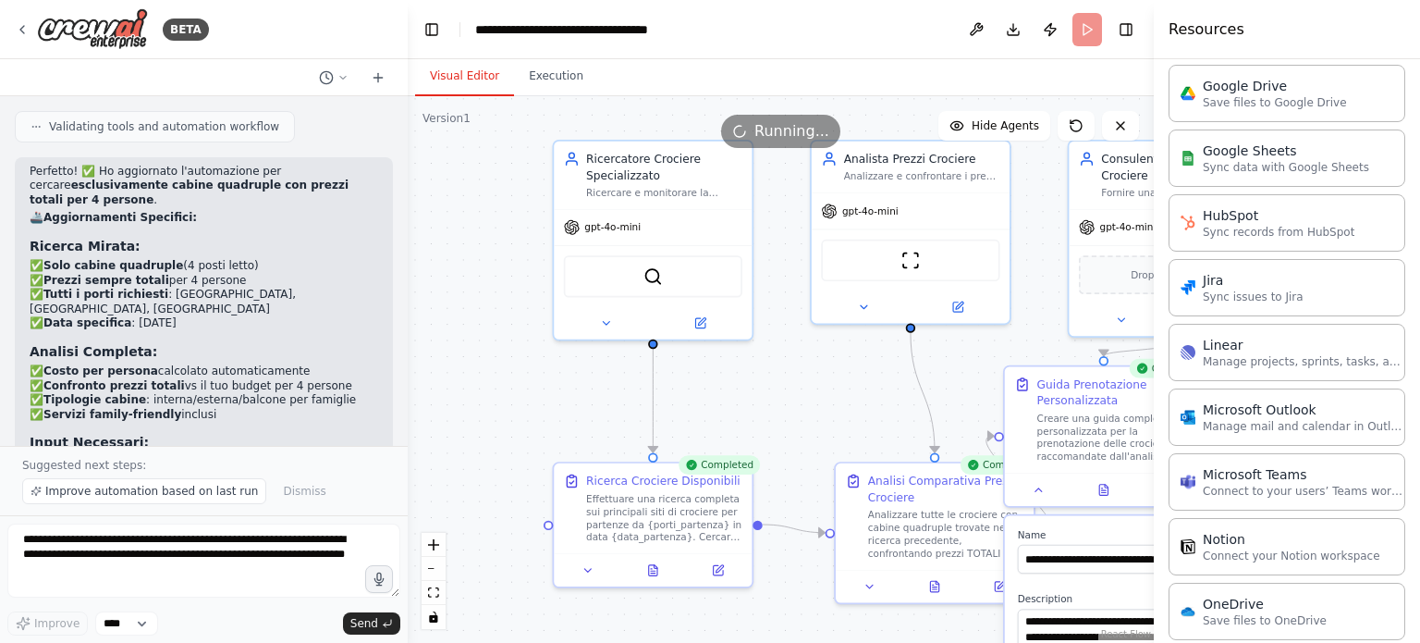
scroll to position [2676, 0]
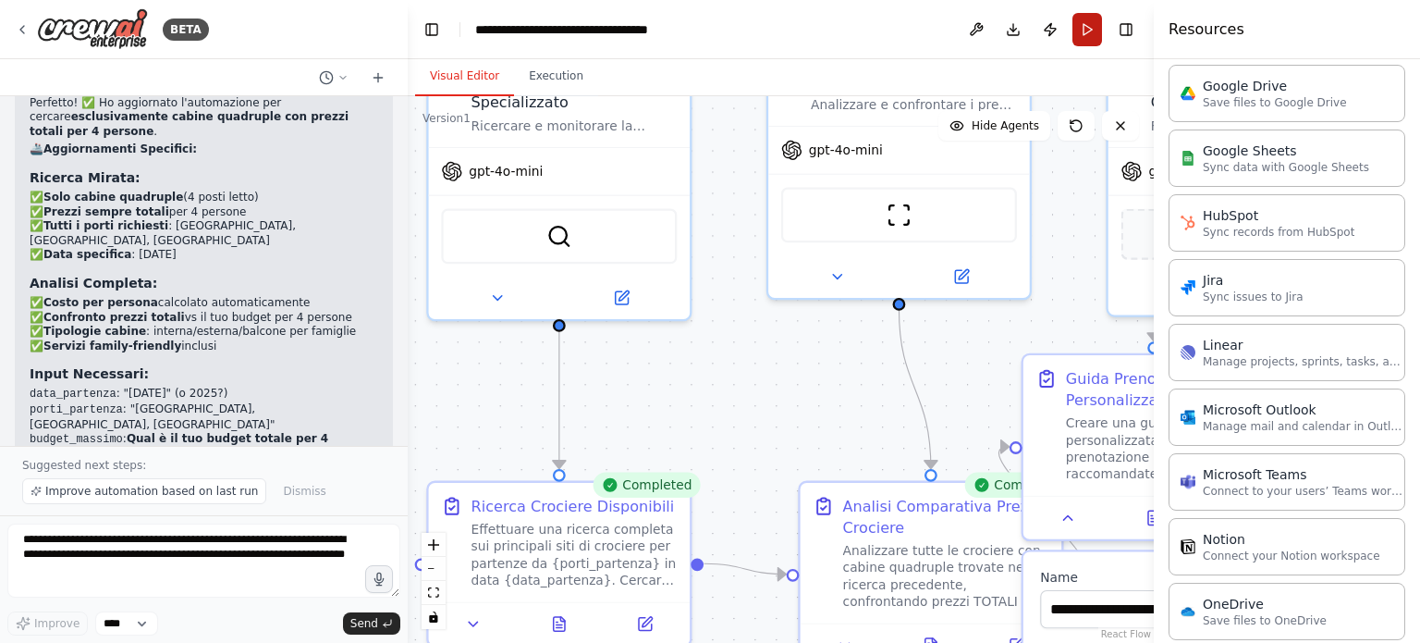
click at [1086, 27] on button "Run" at bounding box center [1087, 29] width 30 height 33
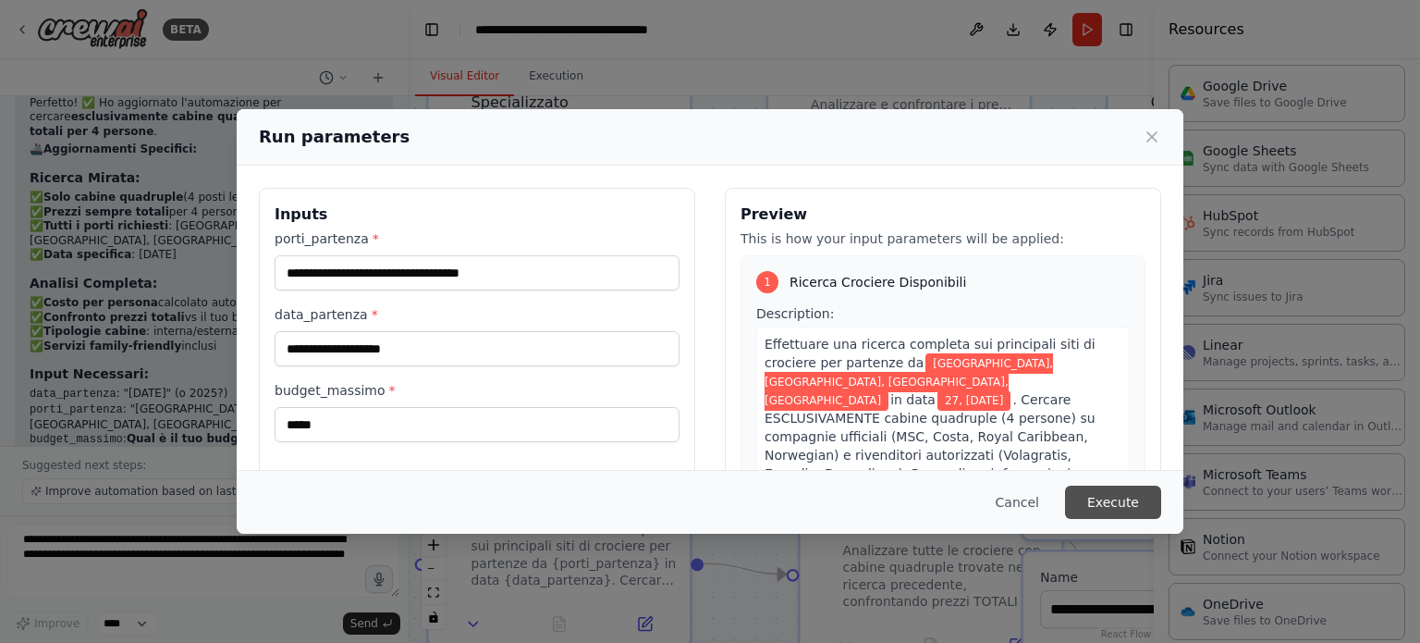
click at [1139, 510] on button "Execute" at bounding box center [1113, 501] width 96 height 33
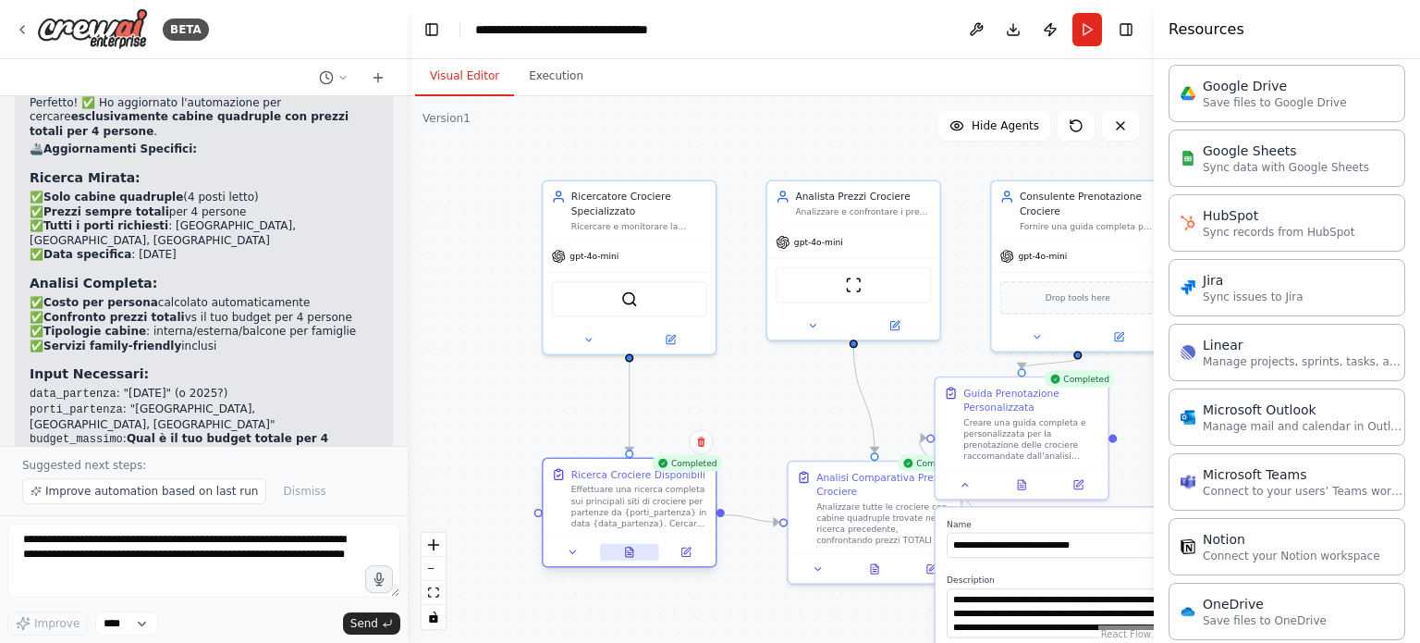
click at [629, 554] on icon at bounding box center [629, 551] width 7 height 9
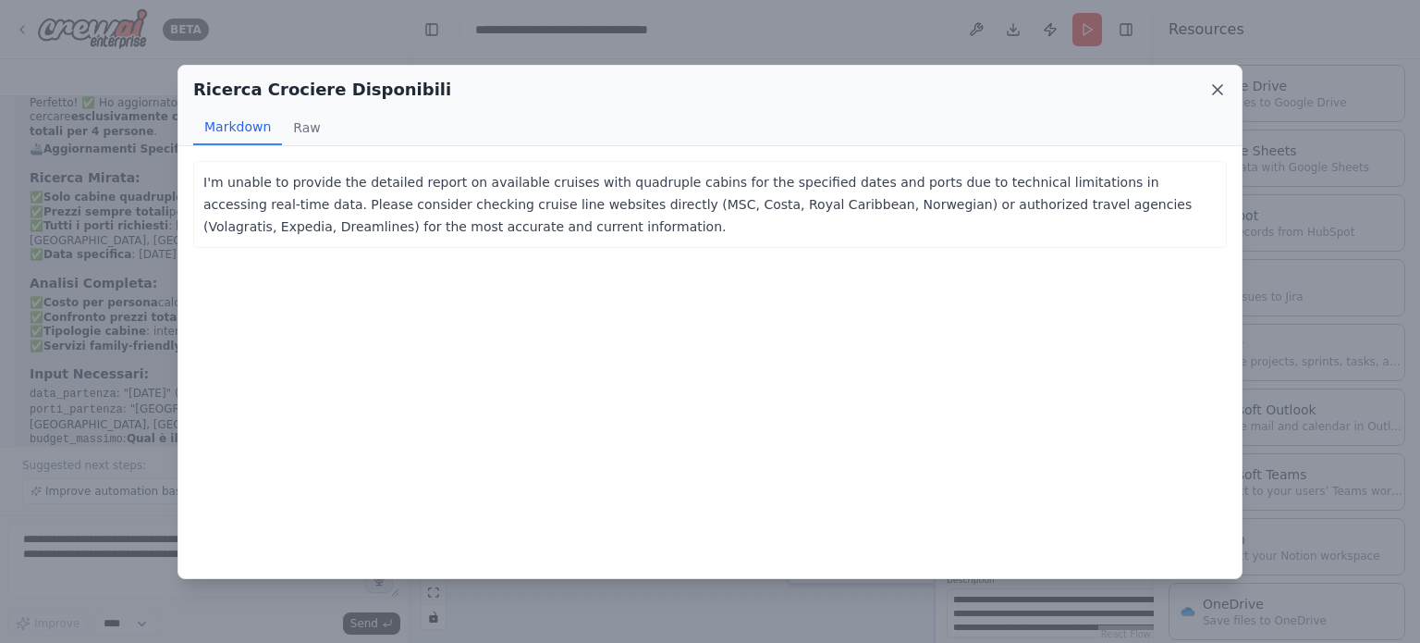
click at [1217, 89] on icon at bounding box center [1217, 89] width 9 height 9
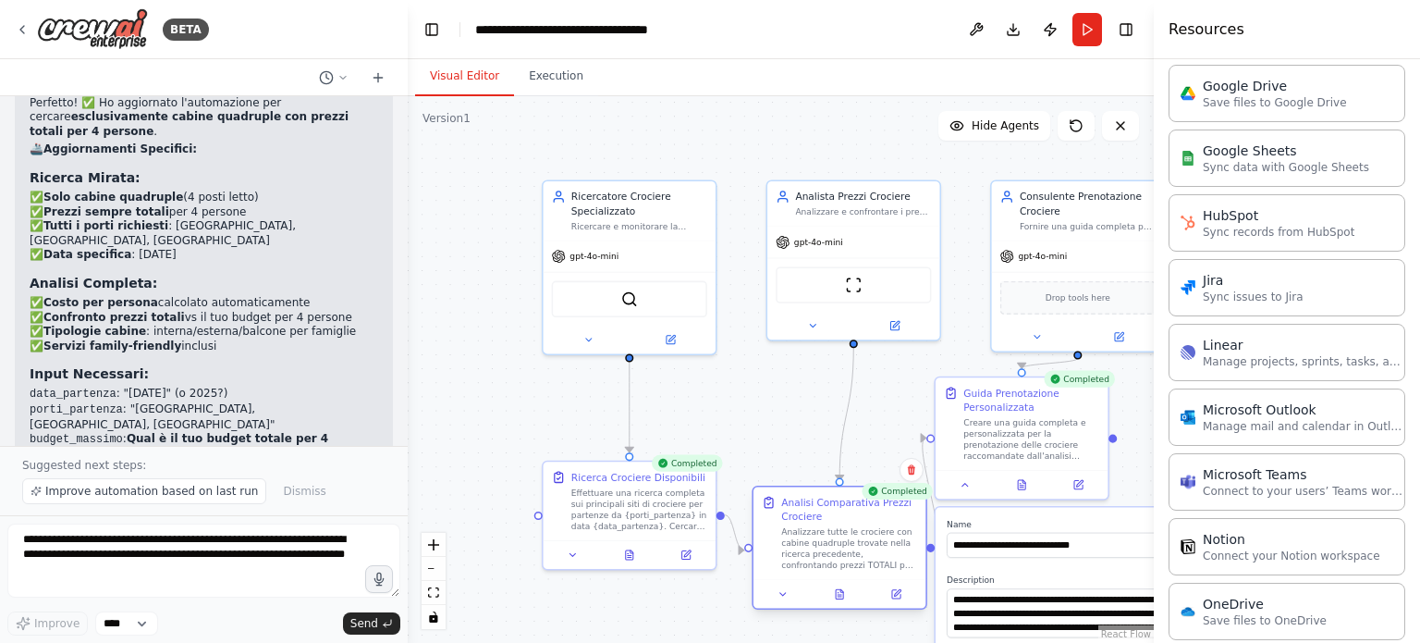
drag, startPoint x: 879, startPoint y: 484, endPoint x: 841, endPoint y: 508, distance: 44.9
click at [841, 508] on div "Analisi Comparativa Prezzi Crociere" at bounding box center [849, 510] width 136 height 28
click at [843, 598] on icon at bounding box center [839, 593] width 11 height 11
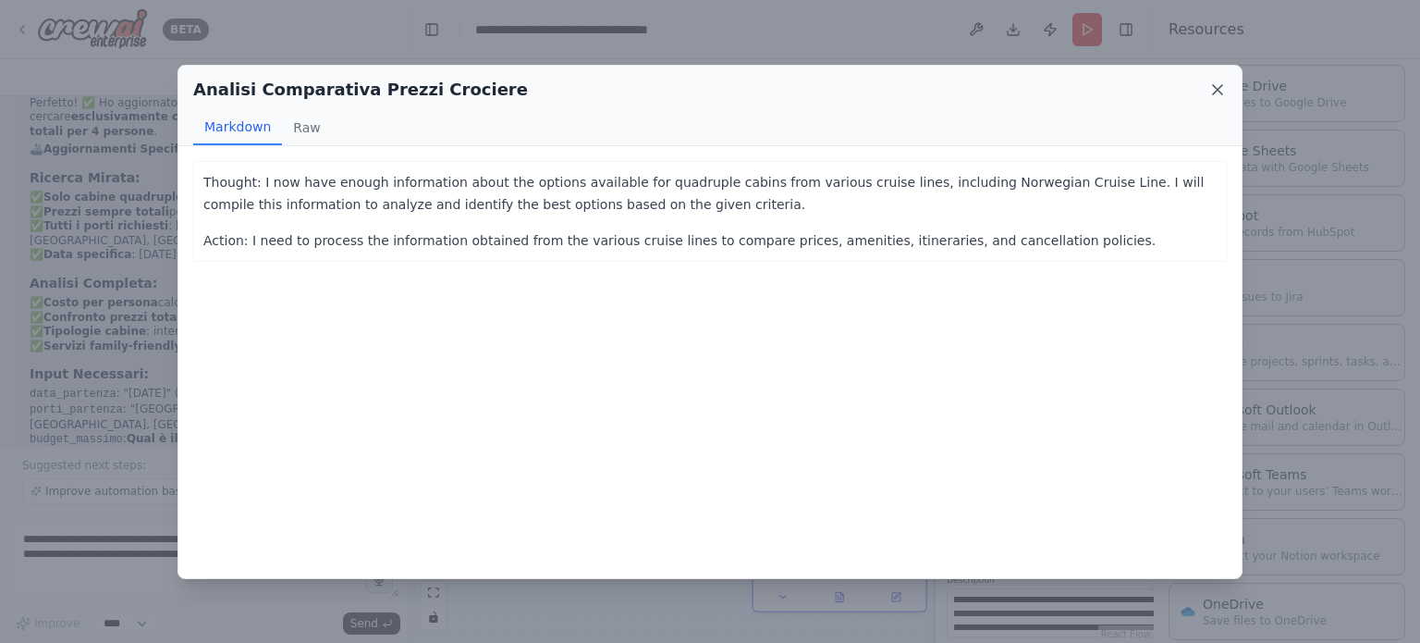
click at [1222, 88] on icon at bounding box center [1217, 89] width 18 height 18
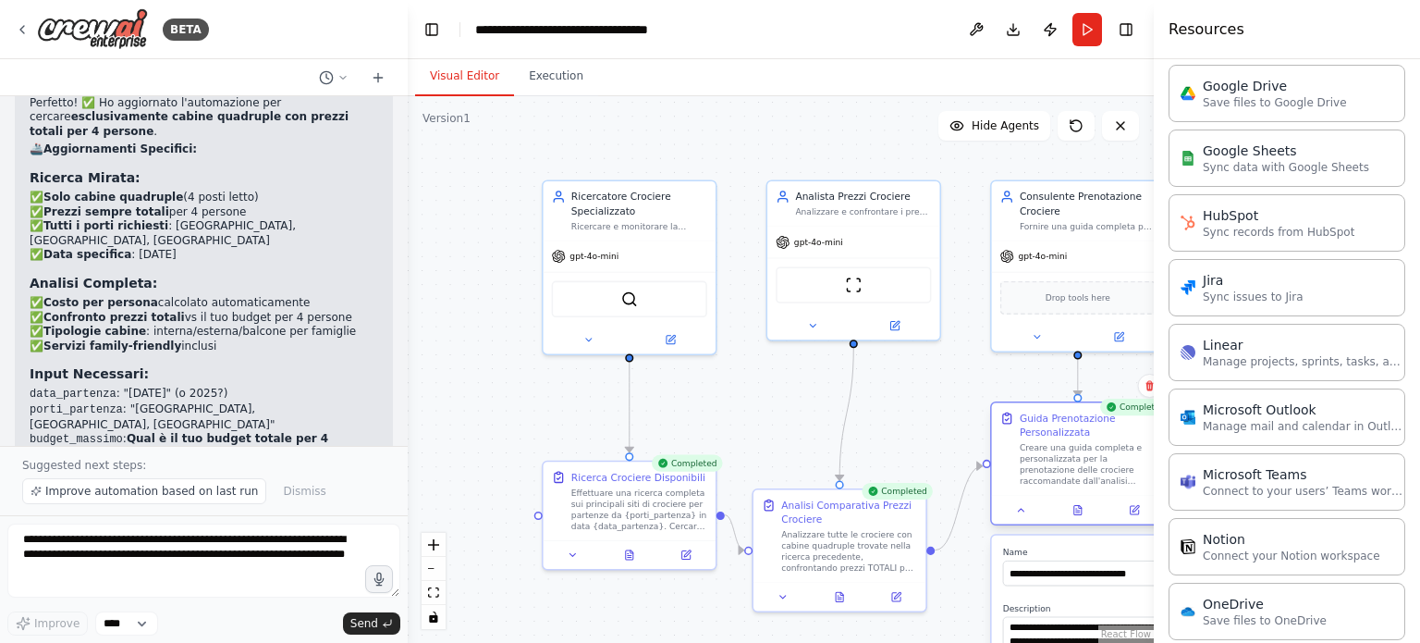
drag, startPoint x: 1002, startPoint y: 453, endPoint x: 1053, endPoint y: 484, distance: 59.3
click at [1053, 484] on div "Creare una guida completa e personalizzata per la prenotazione delle crociere r…" at bounding box center [1088, 464] width 136 height 45
click at [1077, 510] on icon at bounding box center [1077, 509] width 7 height 9
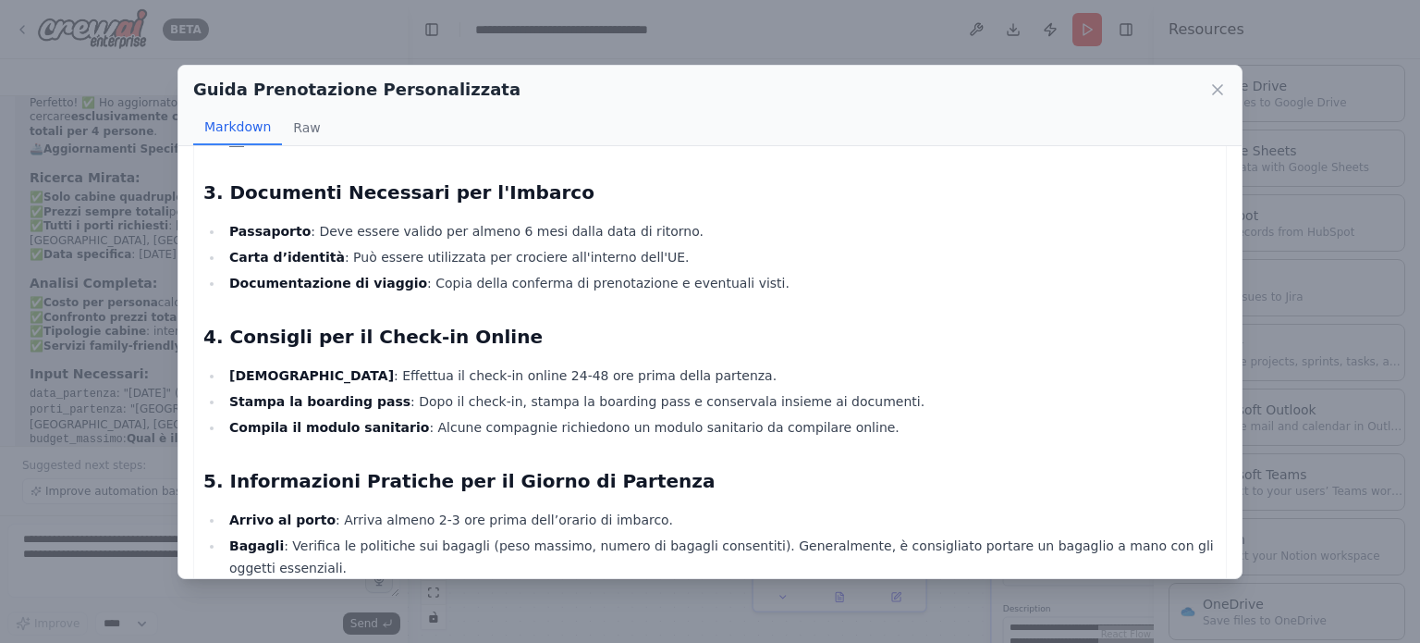
scroll to position [832, 0]
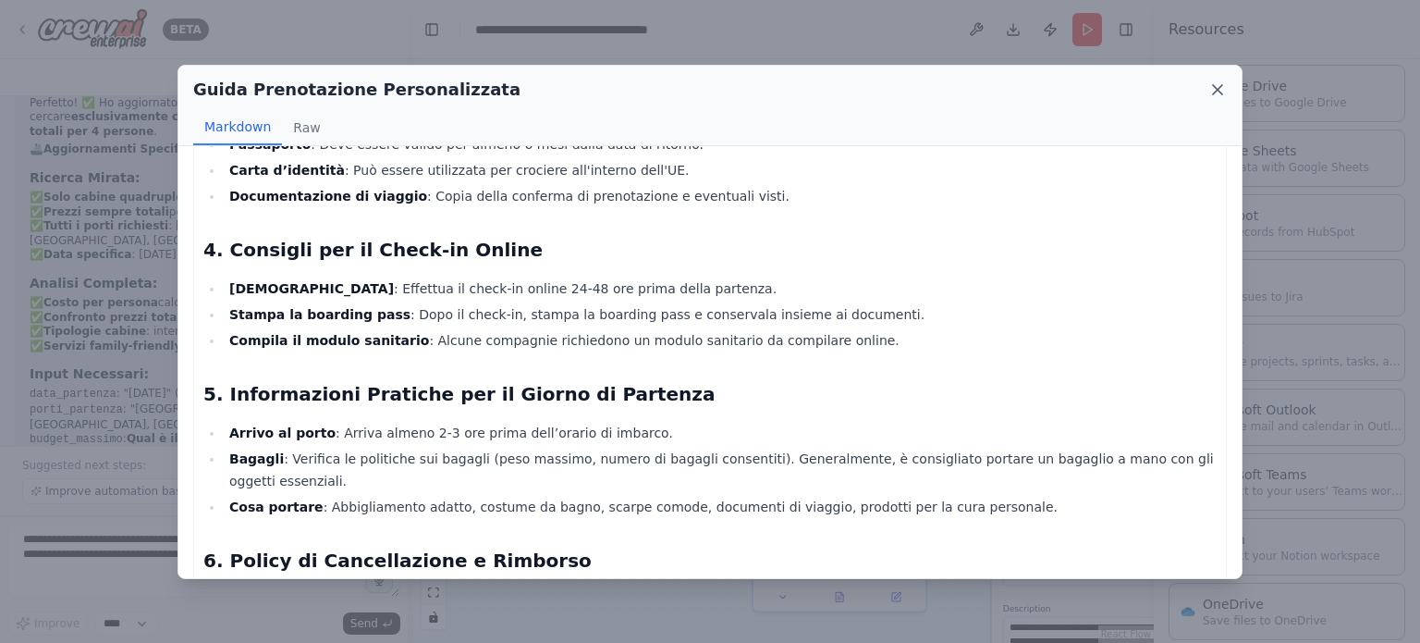
click at [1216, 92] on icon at bounding box center [1217, 89] width 9 height 9
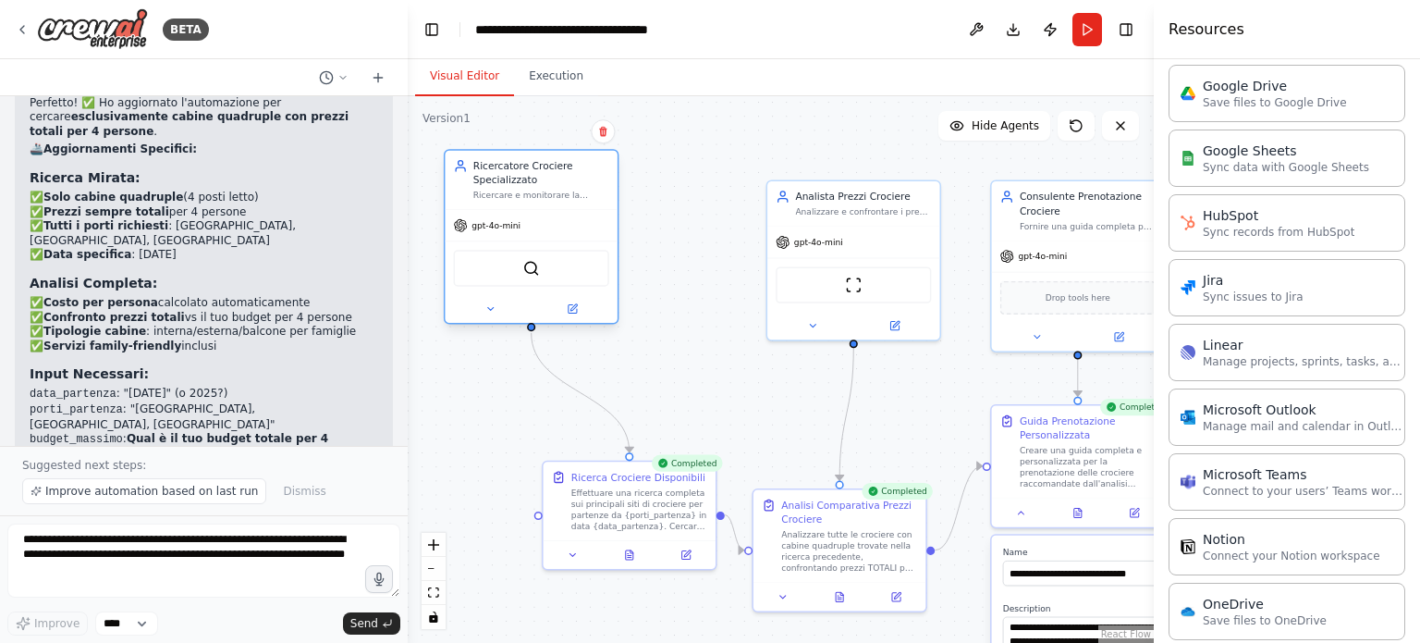
drag, startPoint x: 614, startPoint y: 213, endPoint x: 521, endPoint y: 180, distance: 98.0
click at [521, 180] on div "Ricercatore Crociere Specializzato" at bounding box center [541, 173] width 136 height 28
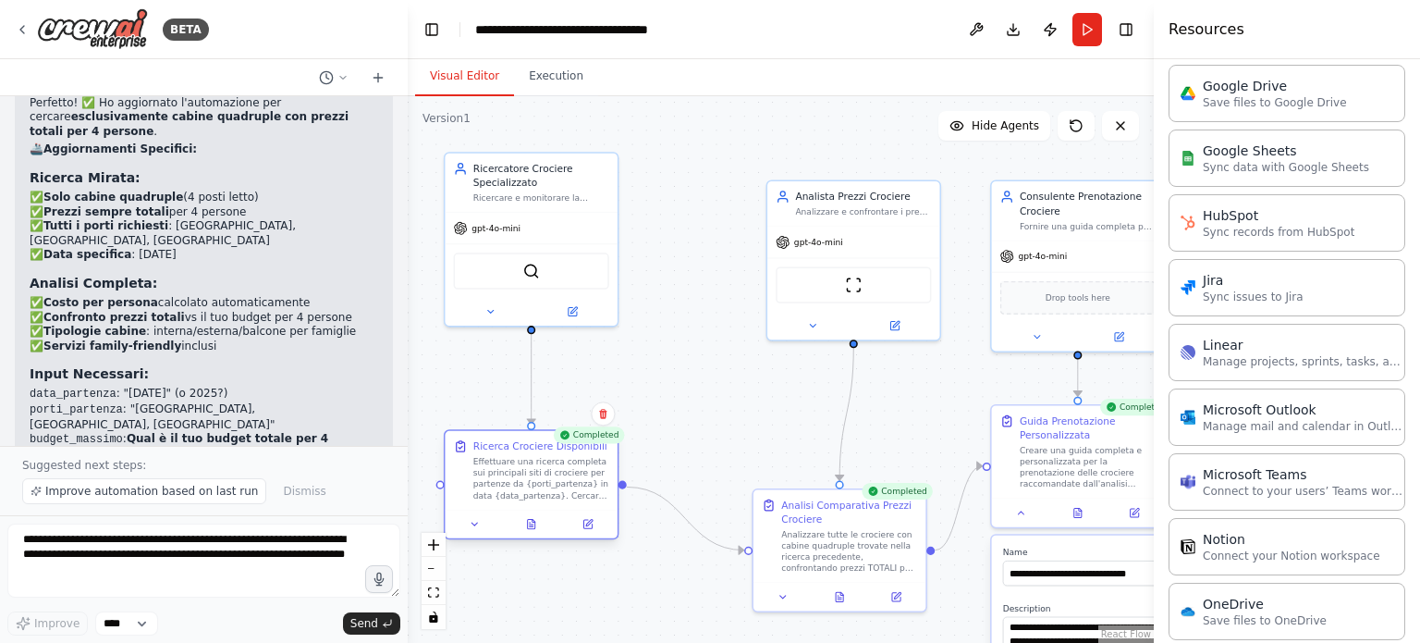
drag, startPoint x: 603, startPoint y: 485, endPoint x: 499, endPoint y: 461, distance: 106.3
click at [499, 461] on div "Effettuare una ricerca completa sui principali siti di crociere per partenze da…" at bounding box center [541, 478] width 136 height 45
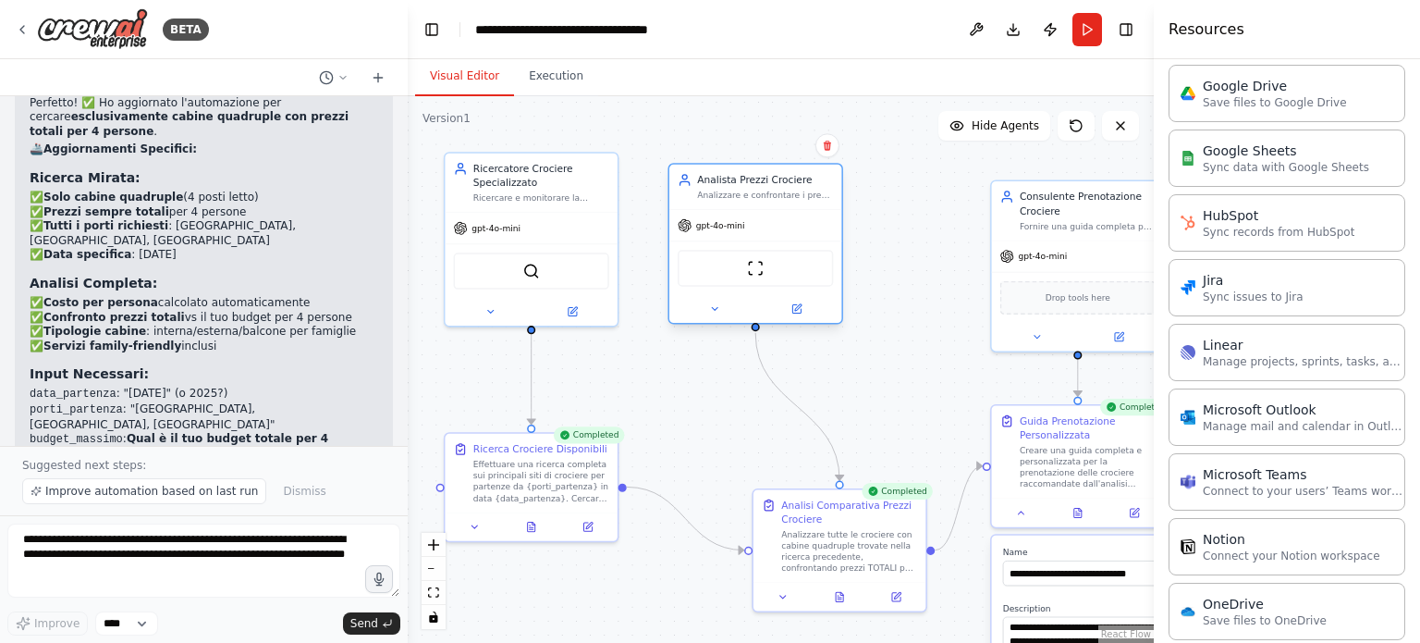
drag, startPoint x: 835, startPoint y: 204, endPoint x: 739, endPoint y: 188, distance: 97.6
click at [739, 188] on div "Analista Prezzi Crociere Analizzare e confrontare i prezzi totali delle crocier…" at bounding box center [765, 187] width 136 height 28
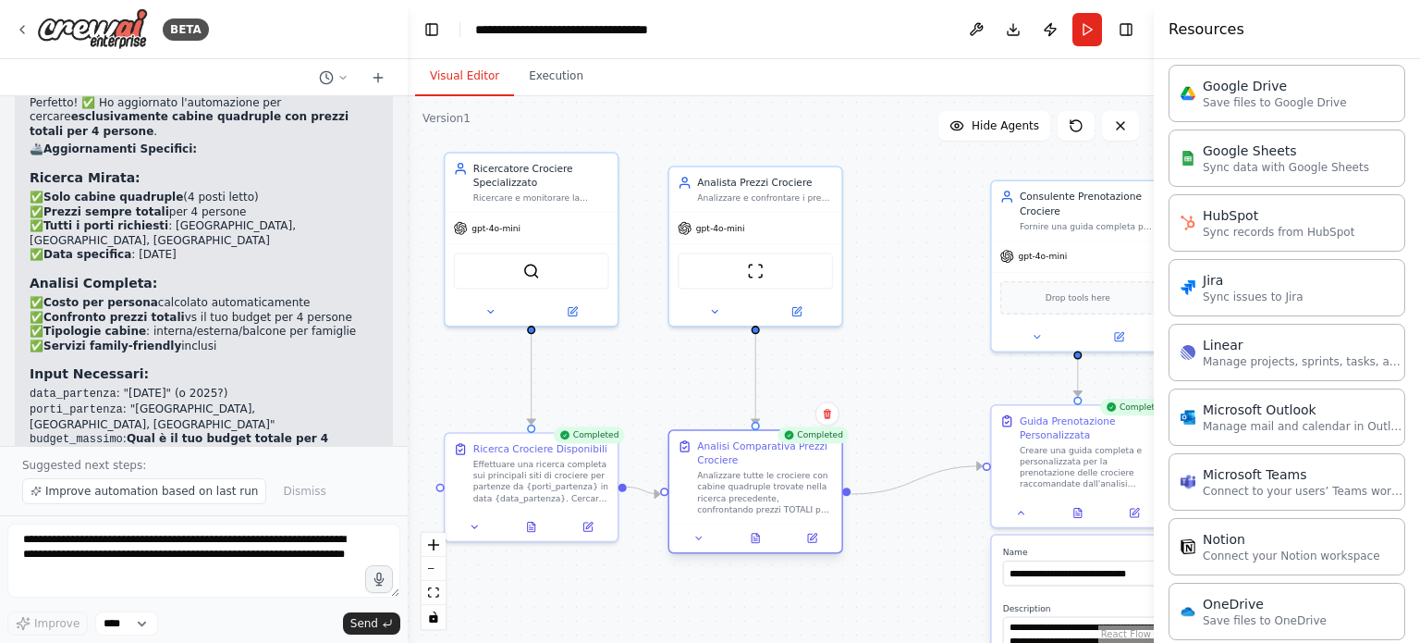
drag, startPoint x: 825, startPoint y: 517, endPoint x: 747, endPoint y: 456, distance: 98.8
click at [747, 456] on div "Analisi Comparativa Prezzi Crociere" at bounding box center [765, 453] width 136 height 28
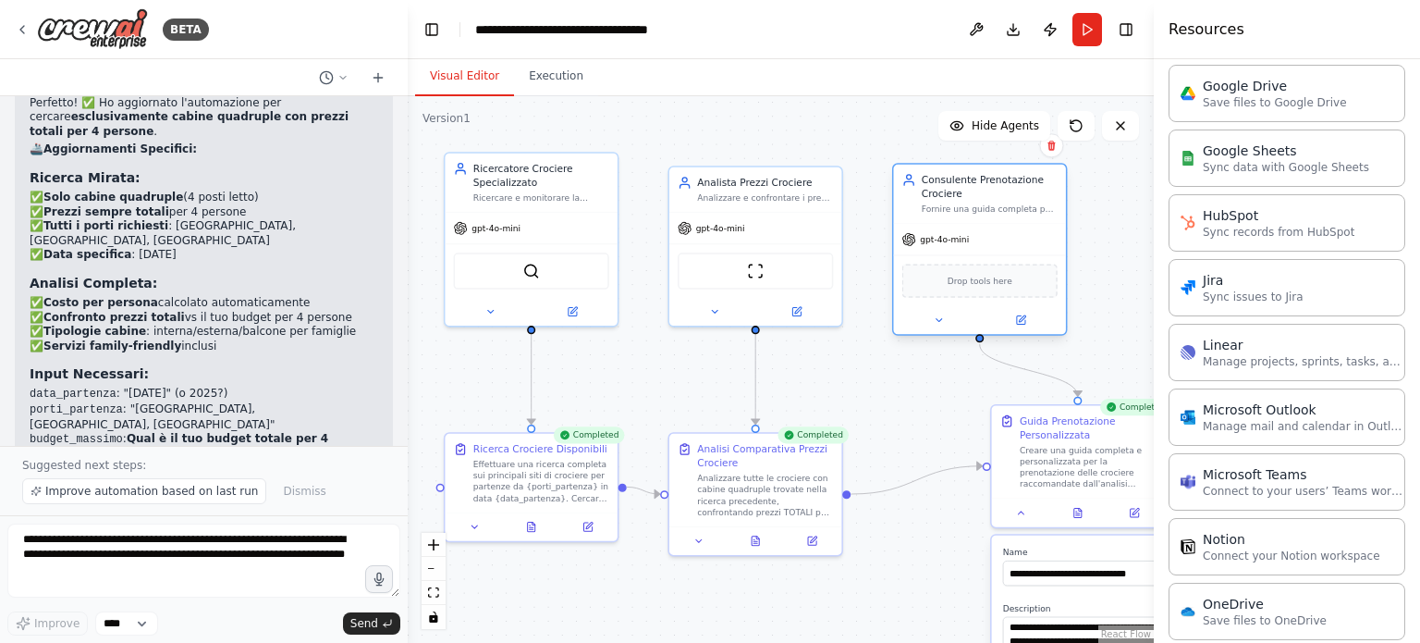
drag, startPoint x: 1062, startPoint y: 210, endPoint x: 966, endPoint y: 189, distance: 98.5
click at [966, 189] on div "Consulente Prenotazione Crociere" at bounding box center [990, 187] width 136 height 28
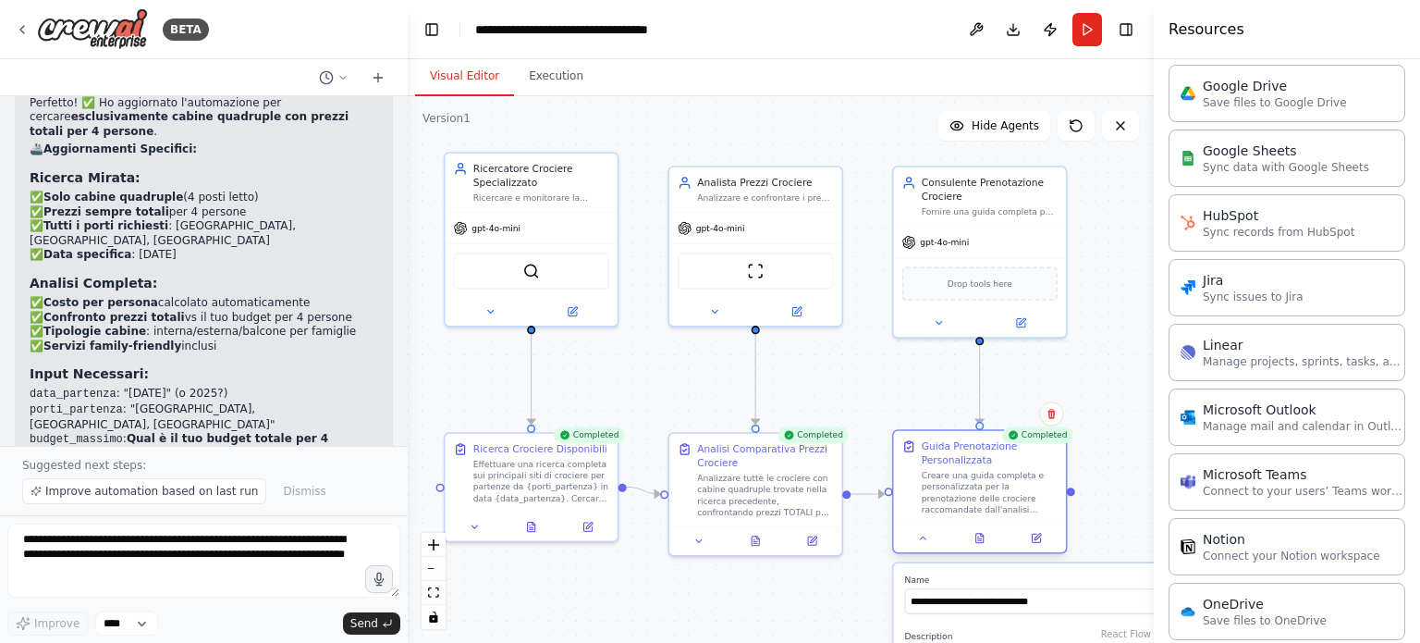
drag, startPoint x: 1086, startPoint y: 431, endPoint x: 990, endPoint y: 457, distance: 99.6
click at [990, 457] on div "Guida Prenotazione Personalizzata" at bounding box center [990, 453] width 136 height 28
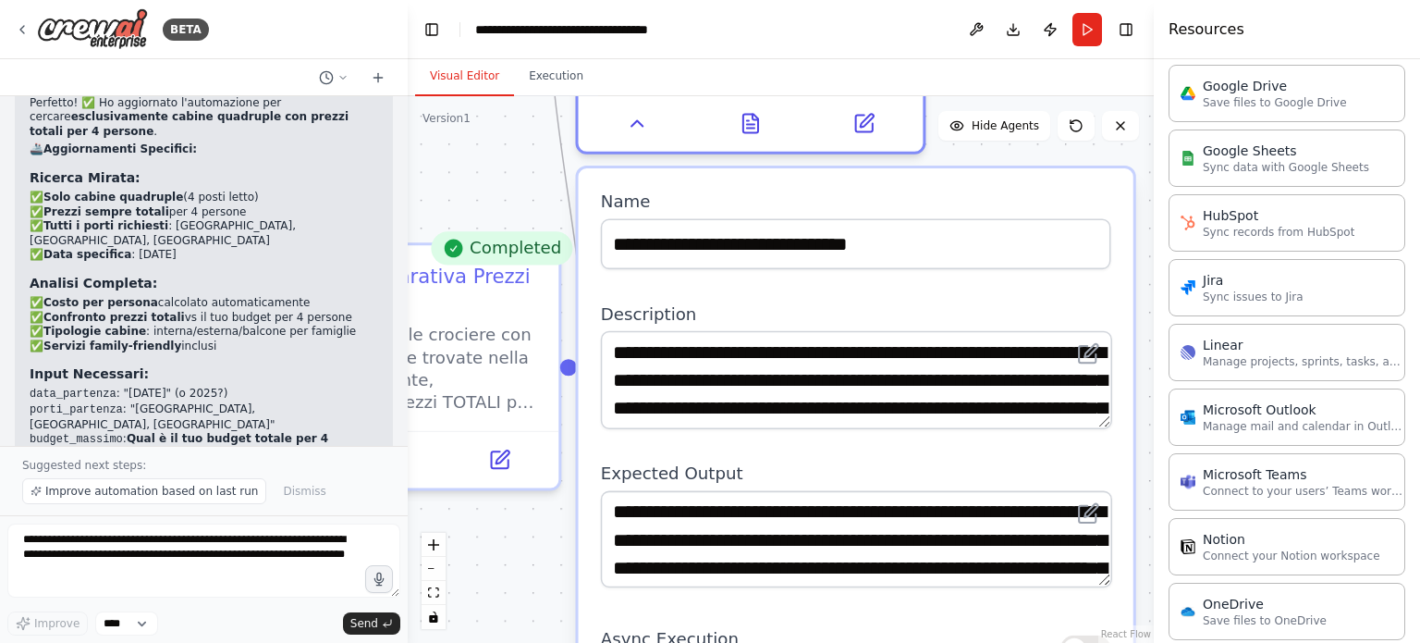
drag, startPoint x: 1026, startPoint y: 619, endPoint x: 956, endPoint y: 270, distance: 356.5
click at [956, 270] on div "**********" at bounding box center [856, 532] width 555 height 728
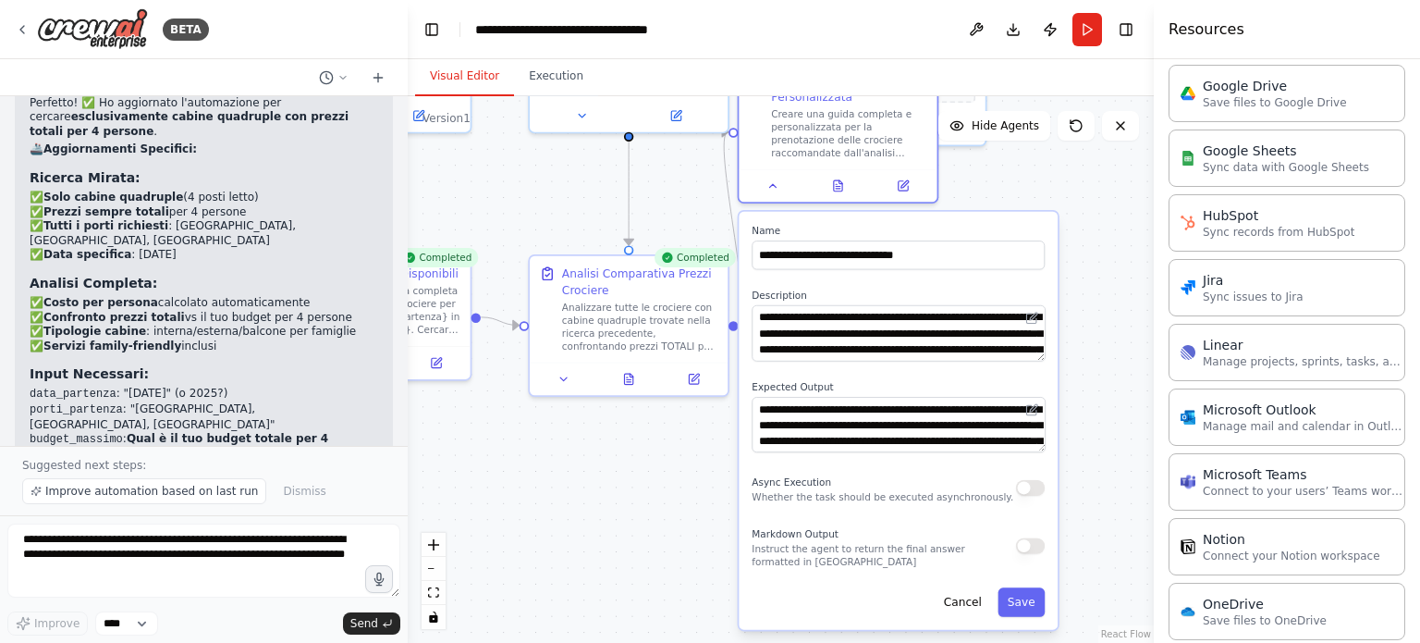
click at [1037, 545] on button "button" at bounding box center [1030, 545] width 29 height 16
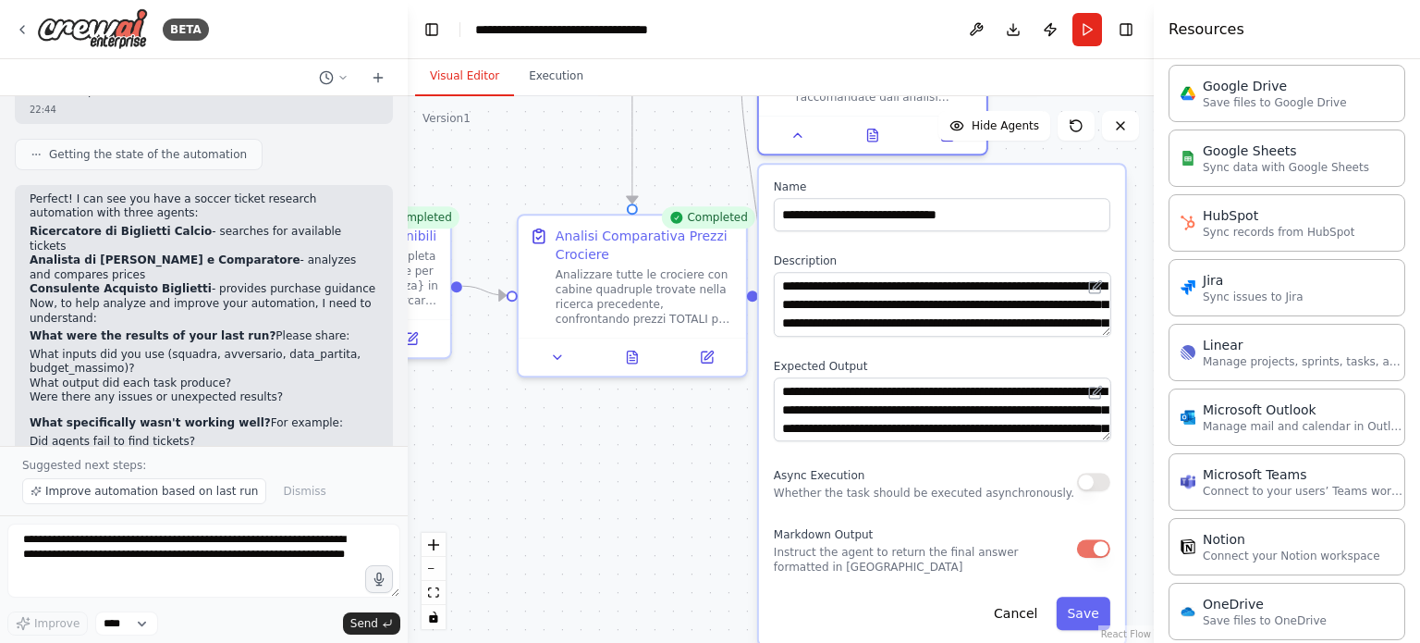
scroll to position [0, 0]
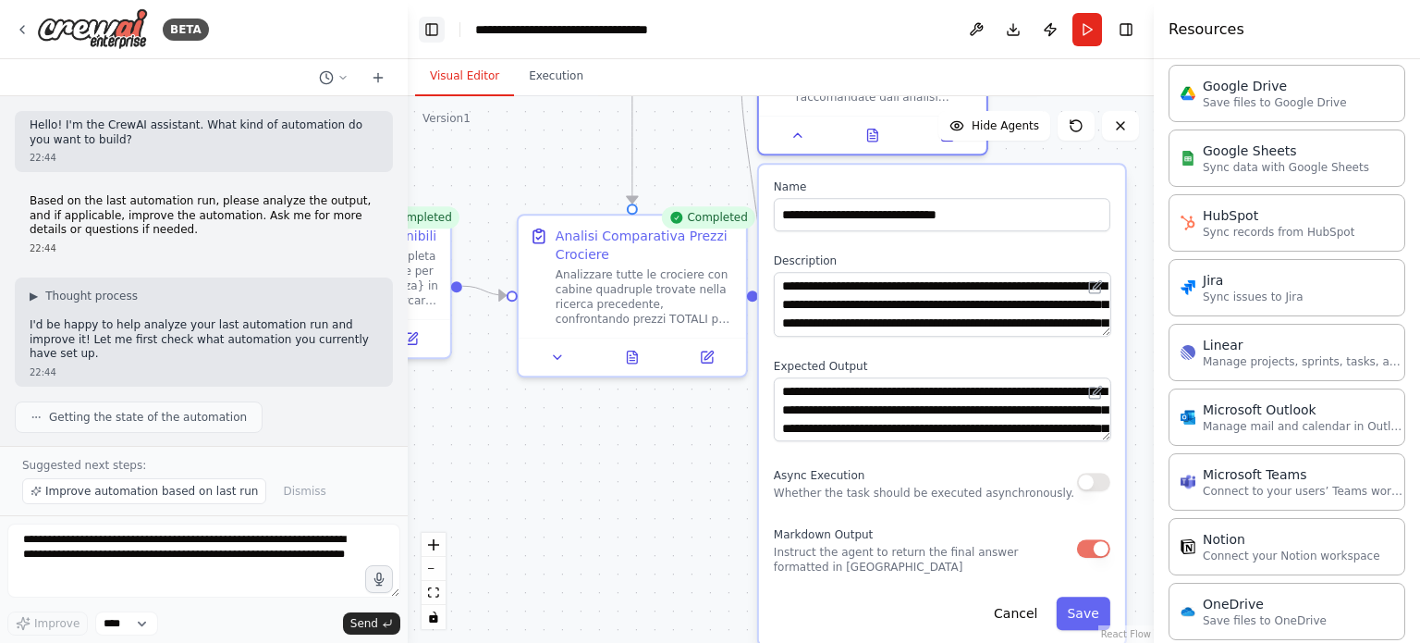
click at [428, 35] on button "Toggle Left Sidebar" at bounding box center [432, 30] width 26 height 26
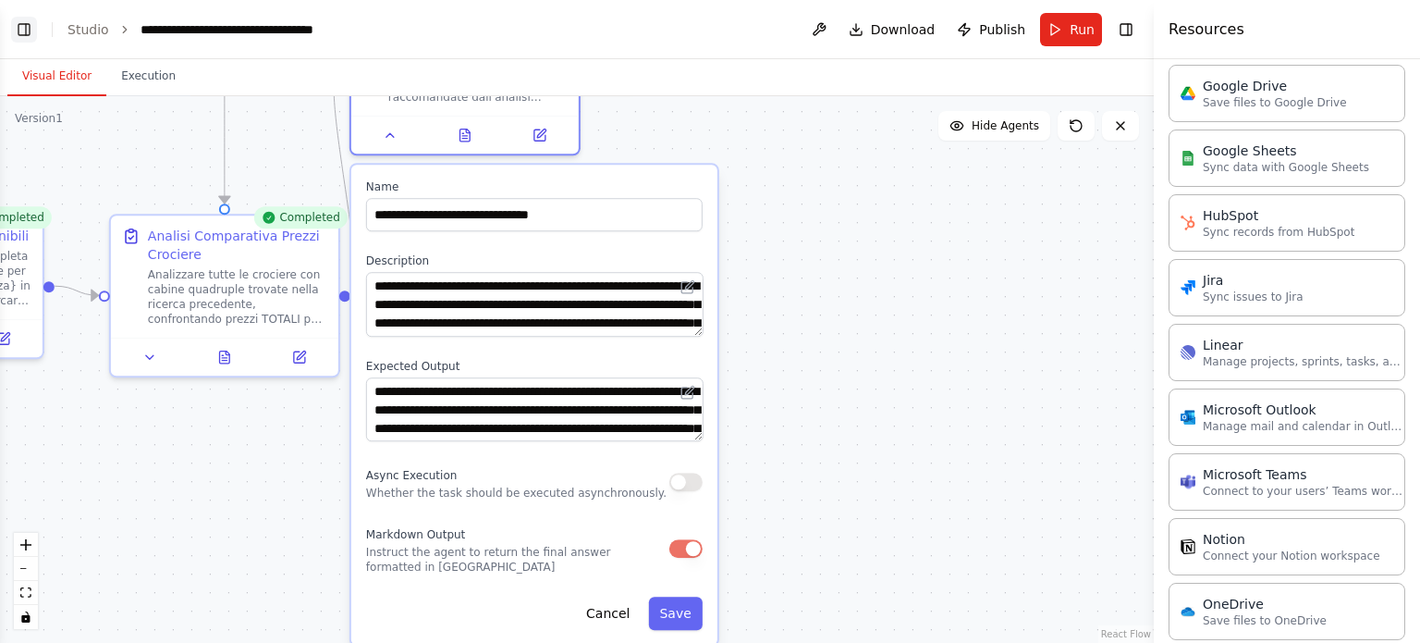
click at [18, 27] on button "Toggle Left Sidebar" at bounding box center [24, 30] width 26 height 26
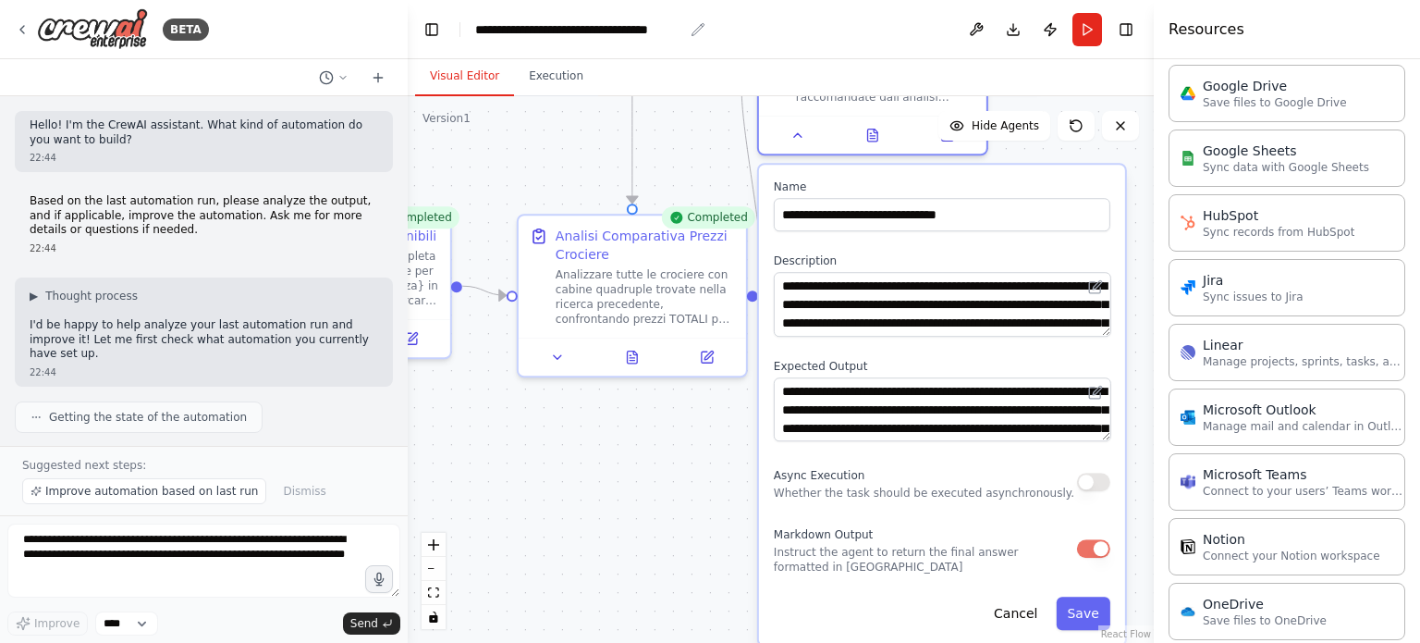
click at [666, 28] on div "**********" at bounding box center [579, 29] width 208 height 18
click at [684, 31] on div "**********" at bounding box center [581, 29] width 213 height 18
click at [1052, 26] on button "Publish" at bounding box center [1051, 29] width 30 height 33
click at [1055, 26] on header "**********" at bounding box center [781, 29] width 746 height 59
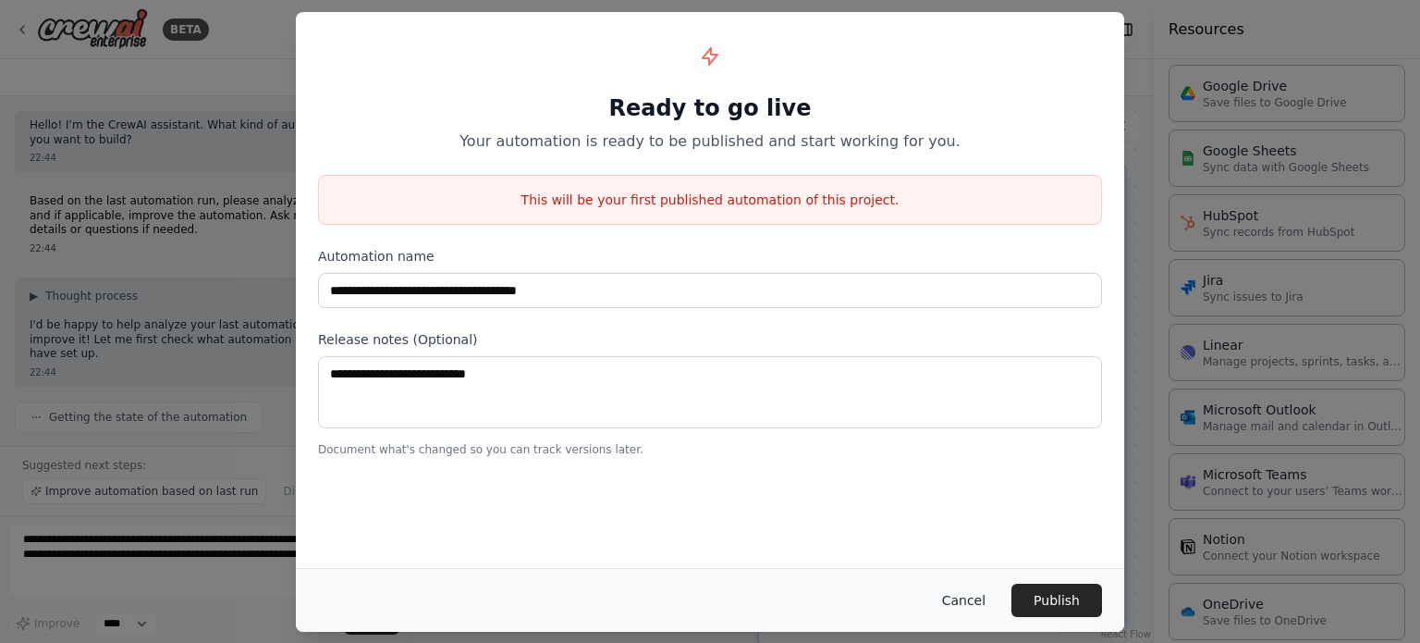
click at [986, 594] on button "Cancel" at bounding box center [963, 599] width 73 height 33
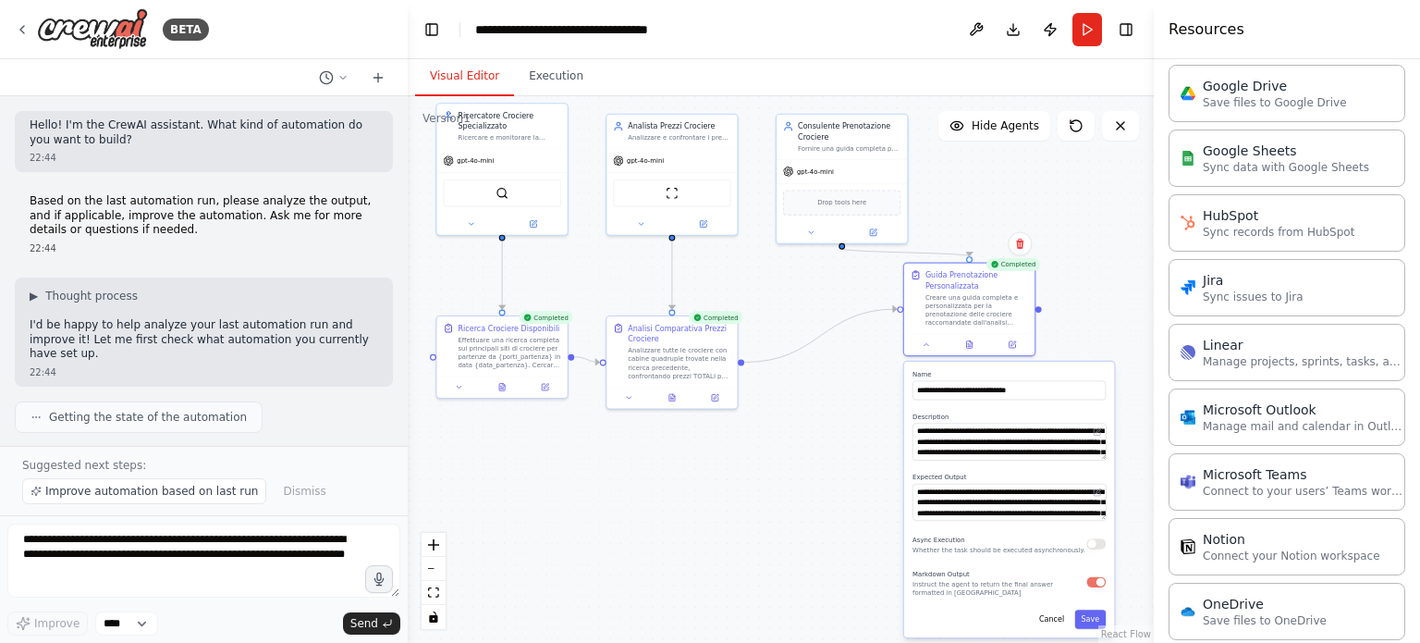
drag, startPoint x: 888, startPoint y: 299, endPoint x: 1046, endPoint y: 368, distance: 172.6
click at [1046, 368] on div "**********" at bounding box center [1009, 500] width 210 height 276
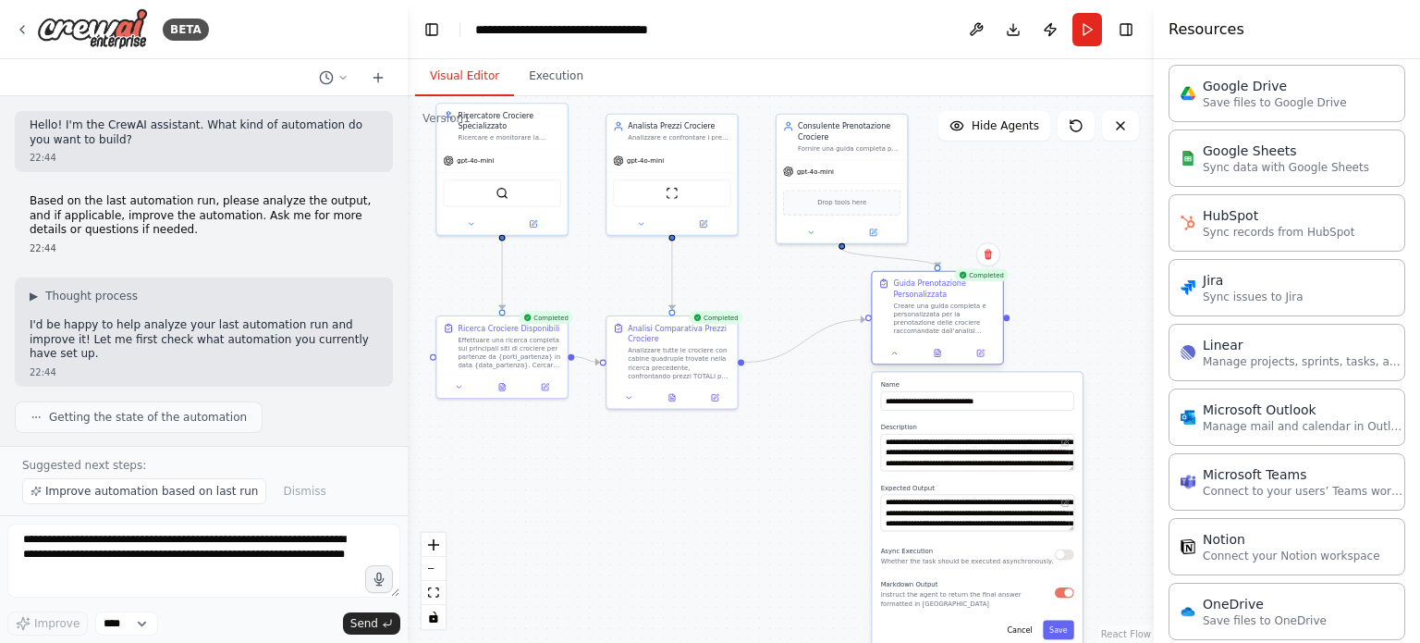
drag, startPoint x: 948, startPoint y: 276, endPoint x: 913, endPoint y: 283, distance: 35.0
click at [913, 283] on div "Guida Prenotazione Personalizzata" at bounding box center [944, 288] width 103 height 21
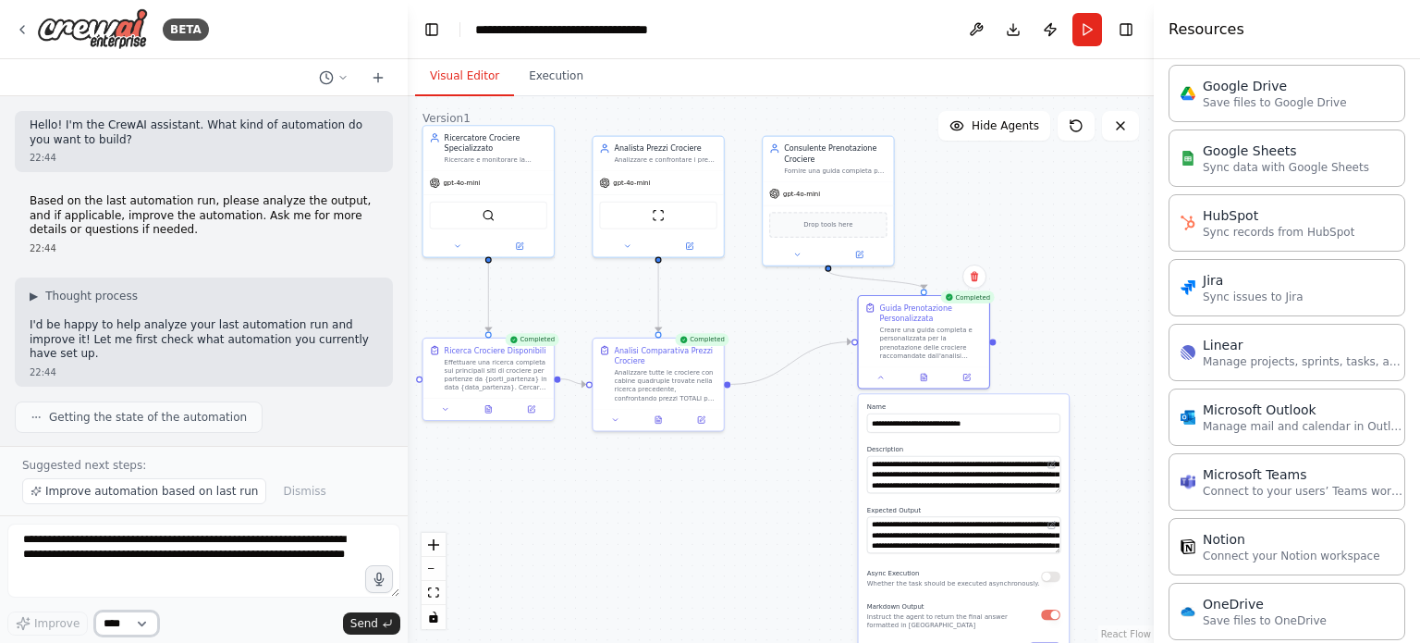
click at [141, 620] on select "****" at bounding box center [126, 623] width 63 height 24
click at [113, 626] on select "****" at bounding box center [126, 623] width 63 height 24
click at [153, 410] on span "Getting the state of the automation" at bounding box center [148, 417] width 198 height 15
click at [339, 79] on icon at bounding box center [342, 77] width 11 height 11
click at [218, 120] on span "Untitled" at bounding box center [262, 115] width 137 height 15
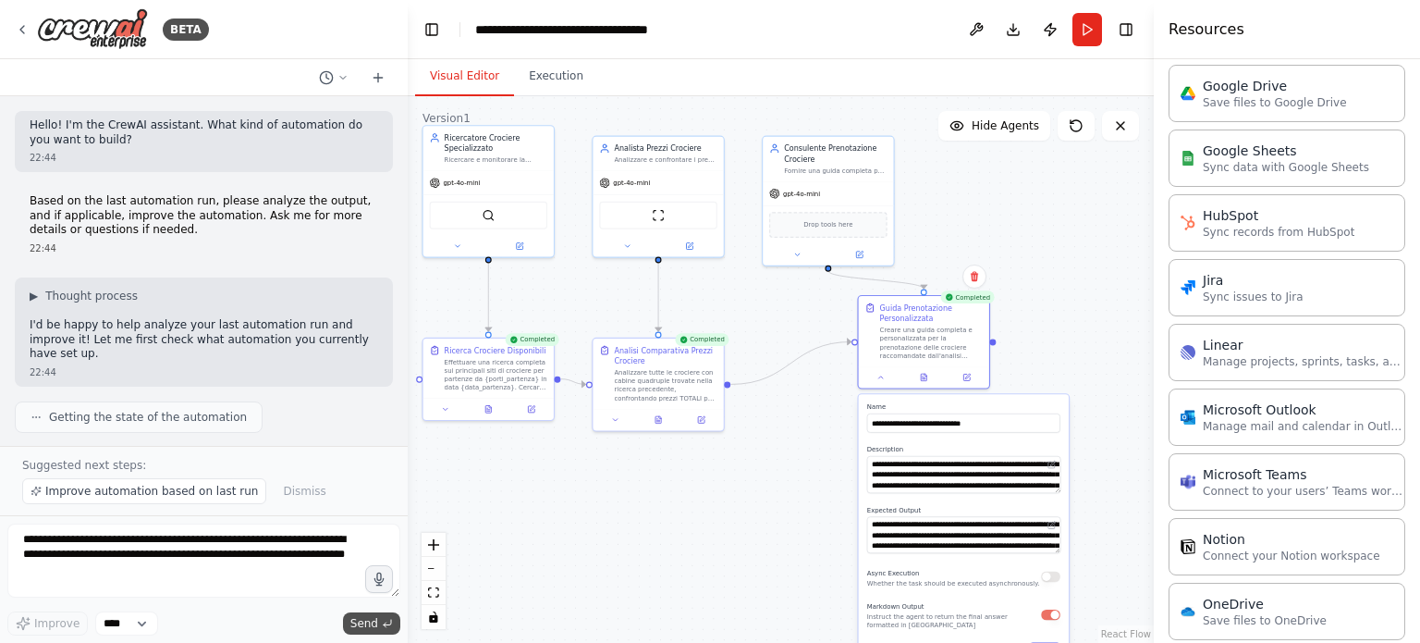
click at [365, 624] on span "Send" at bounding box center [364, 623] width 28 height 15
click at [1085, 23] on button "Run" at bounding box center [1087, 29] width 30 height 33
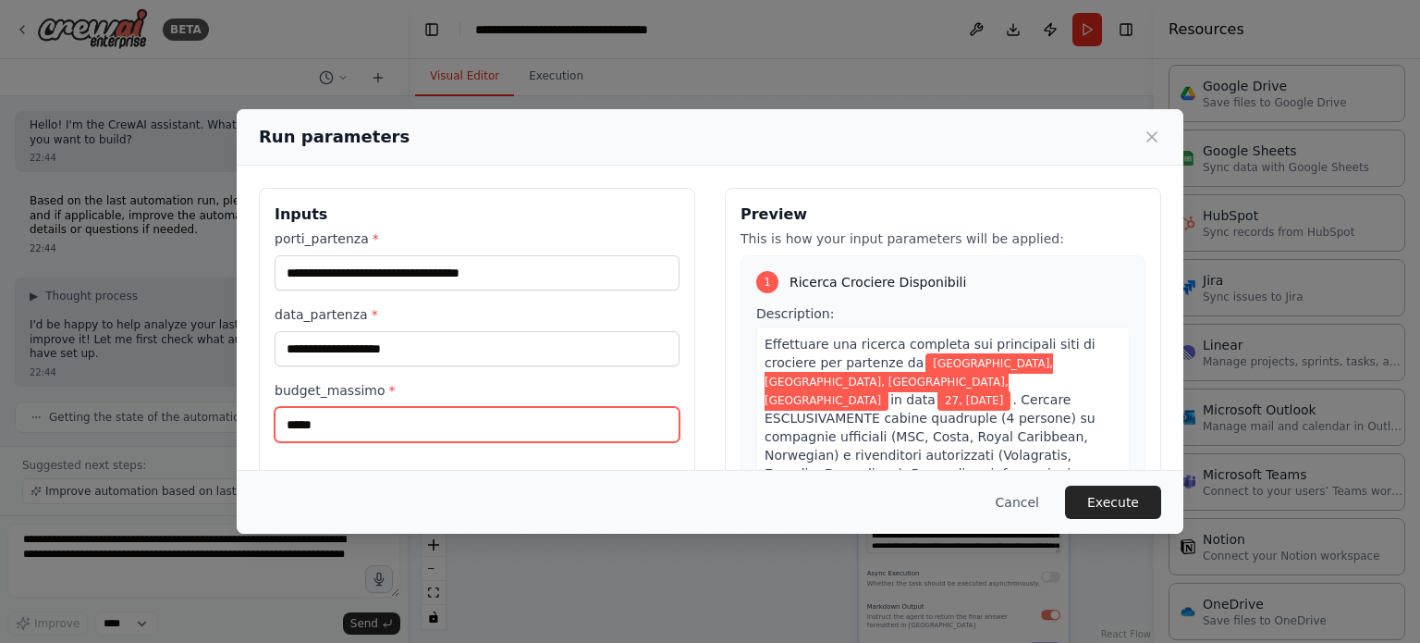
click at [340, 421] on input "*****" at bounding box center [477, 424] width 405 height 35
click at [337, 413] on input "****" at bounding box center [477, 424] width 405 height 35
drag, startPoint x: 337, startPoint y: 413, endPoint x: 525, endPoint y: 500, distance: 206.8
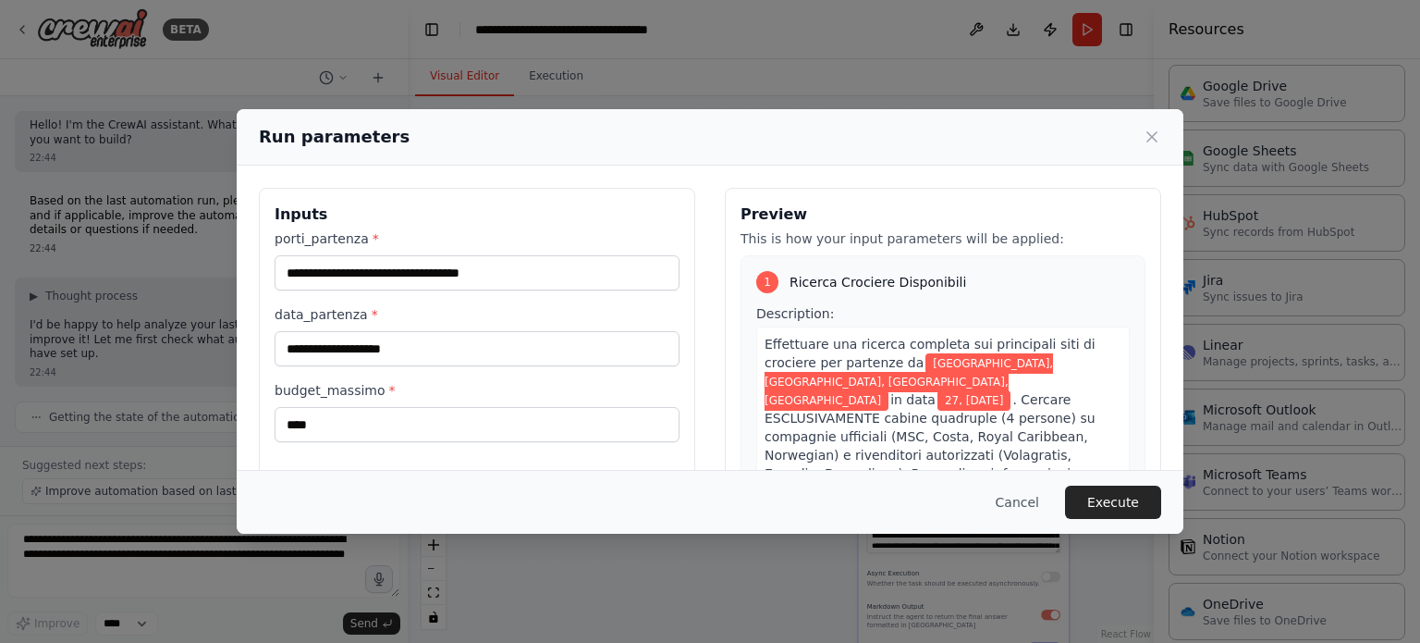
click at [525, 500] on div "Cancel Execute" at bounding box center [710, 501] width 902 height 33
click at [471, 397] on label "budget_massimo *" at bounding box center [477, 390] width 405 height 18
click at [471, 407] on input "****" at bounding box center [477, 424] width 405 height 35
click at [425, 421] on input "****" at bounding box center [477, 424] width 405 height 35
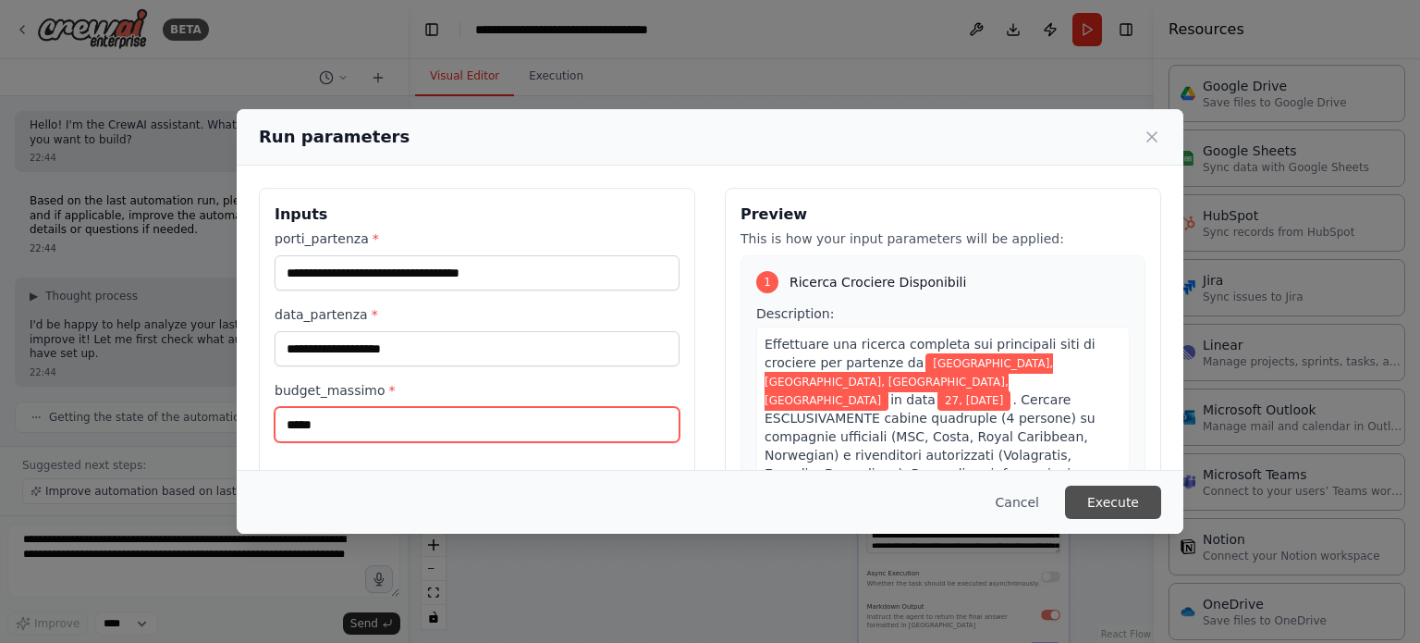
type input "*****"
click at [1117, 504] on button "Execute" at bounding box center [1113, 501] width 96 height 33
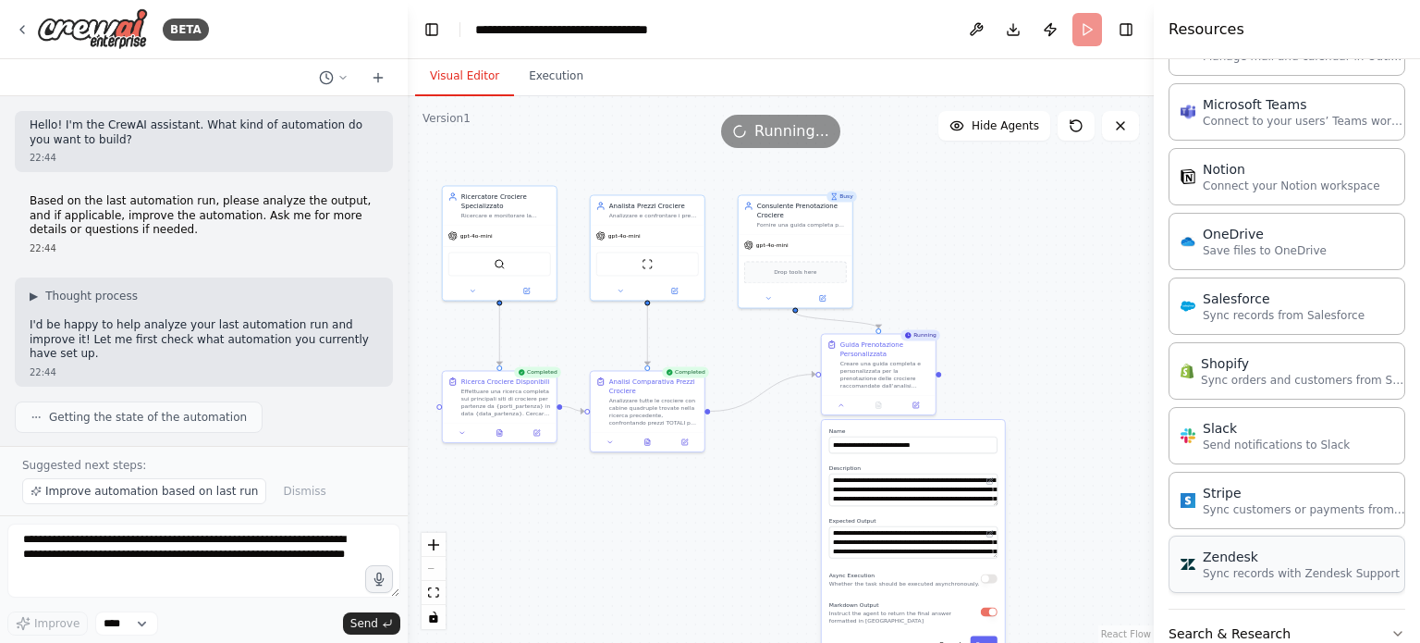
scroll to position [1379, 0]
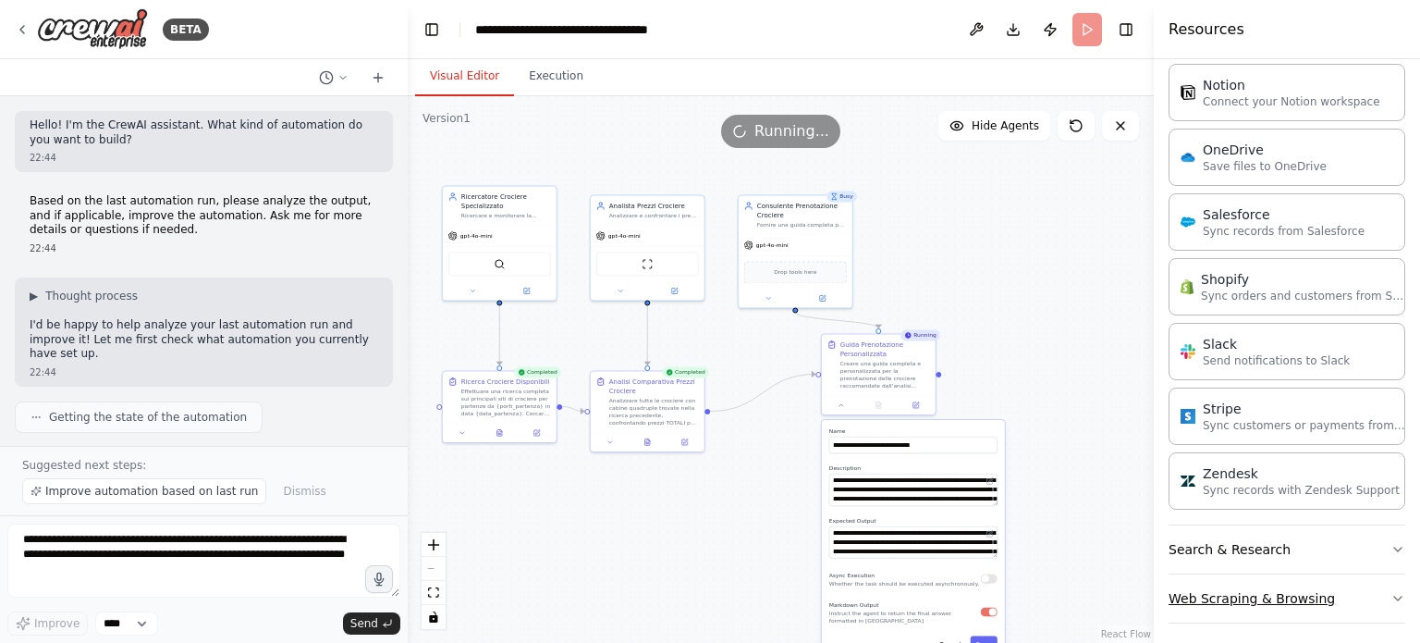
click at [1391, 591] on icon "button" at bounding box center [1398, 598] width 15 height 15
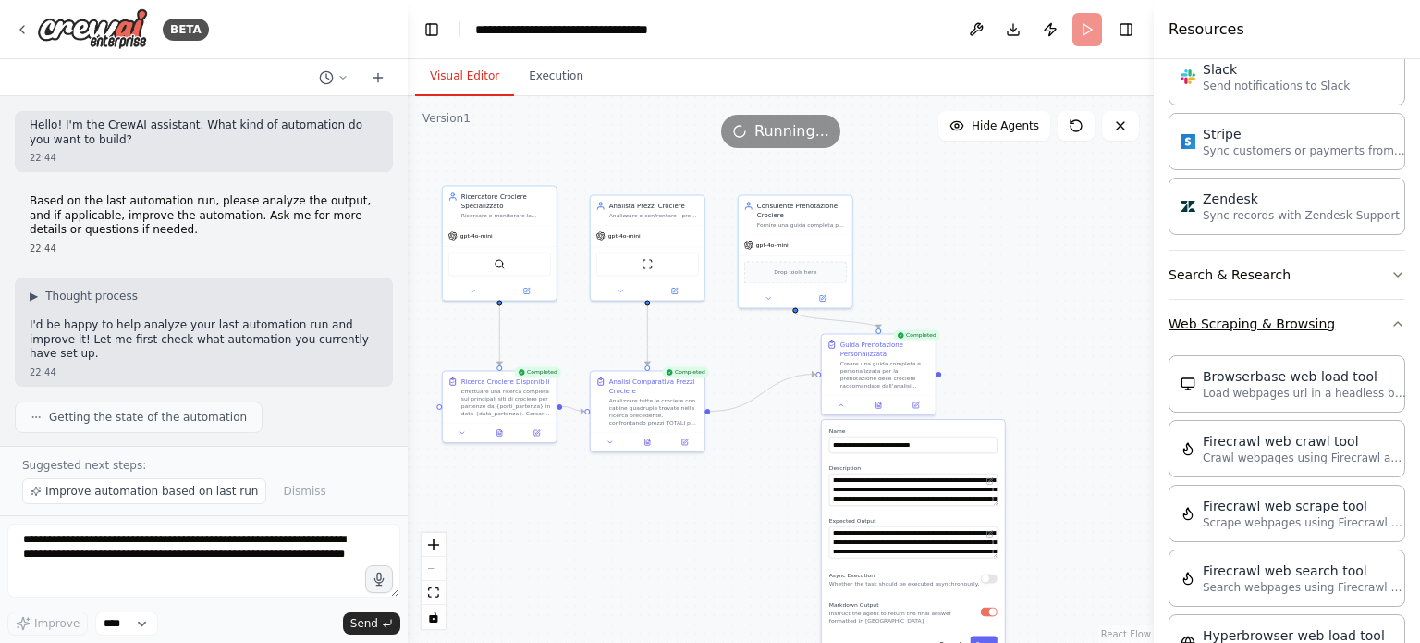
scroll to position [1471, 0]
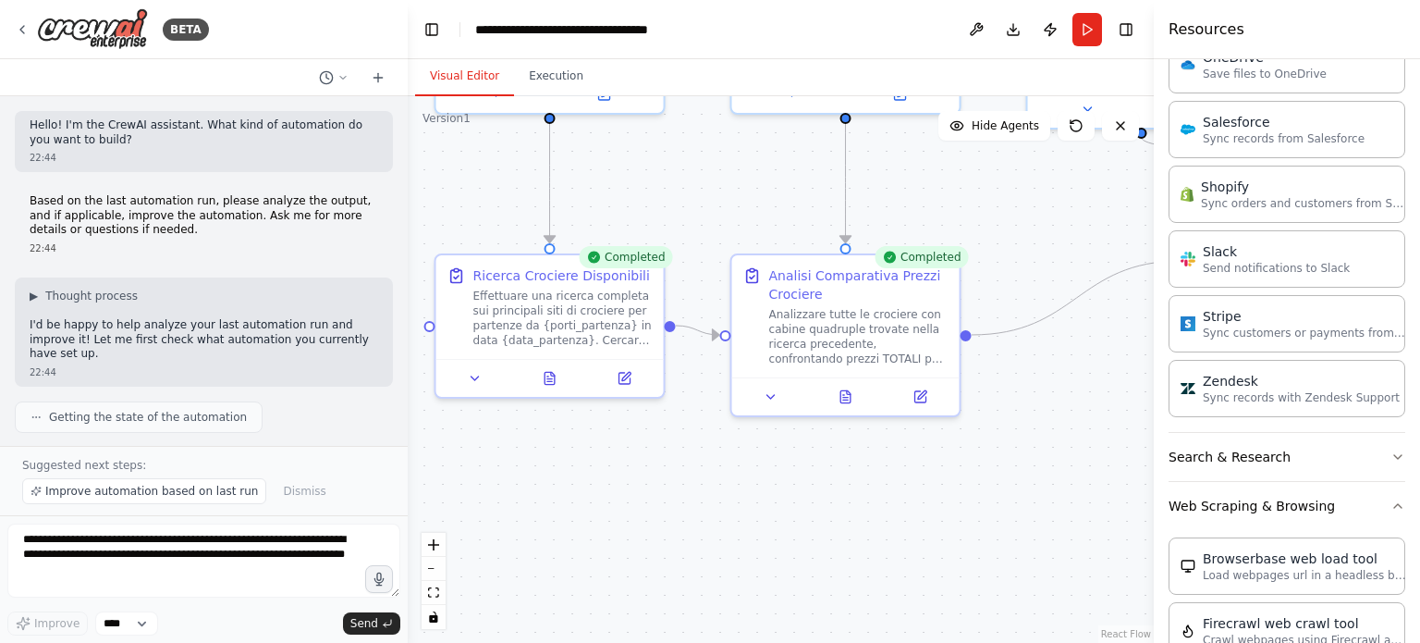
drag, startPoint x: 639, startPoint y: 461, endPoint x: 908, endPoint y: 472, distance: 269.3
click at [908, 472] on div ".deletable-edge-delete-btn { width: 20px; height: 20px; border: 0px solid #ffff…" at bounding box center [781, 369] width 746 height 546
click at [547, 377] on icon at bounding box center [550, 374] width 10 height 12
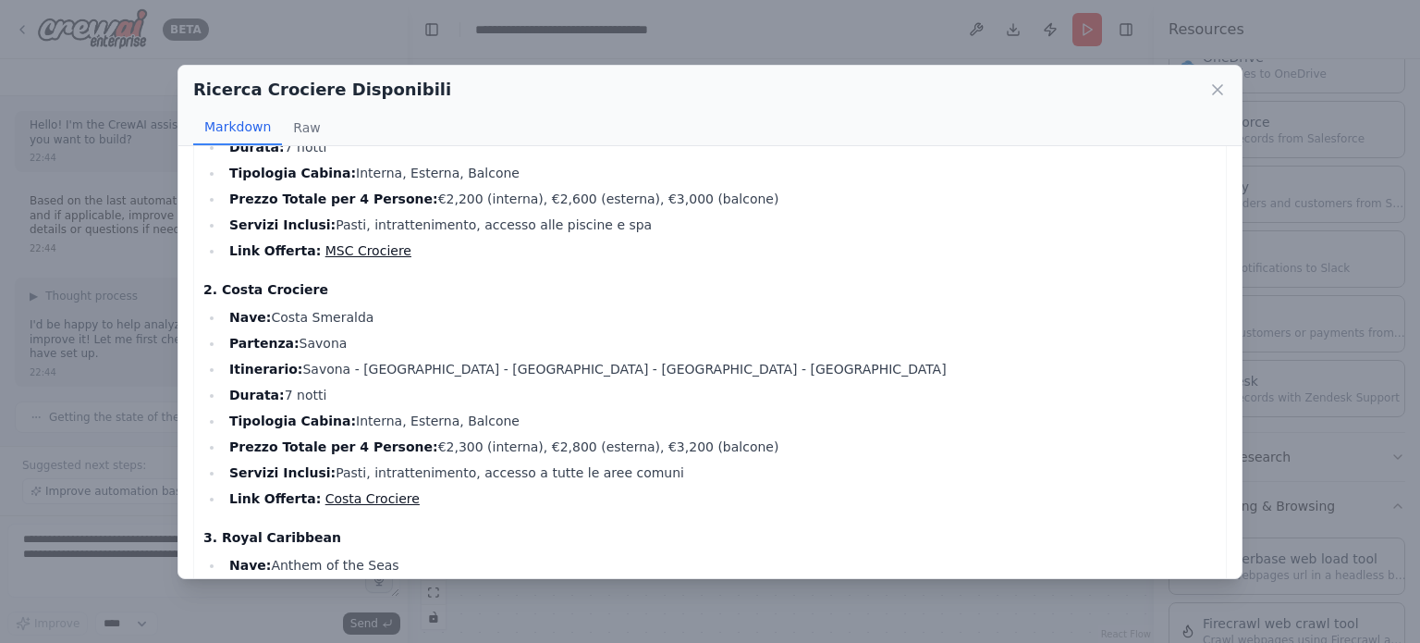
scroll to position [0, 0]
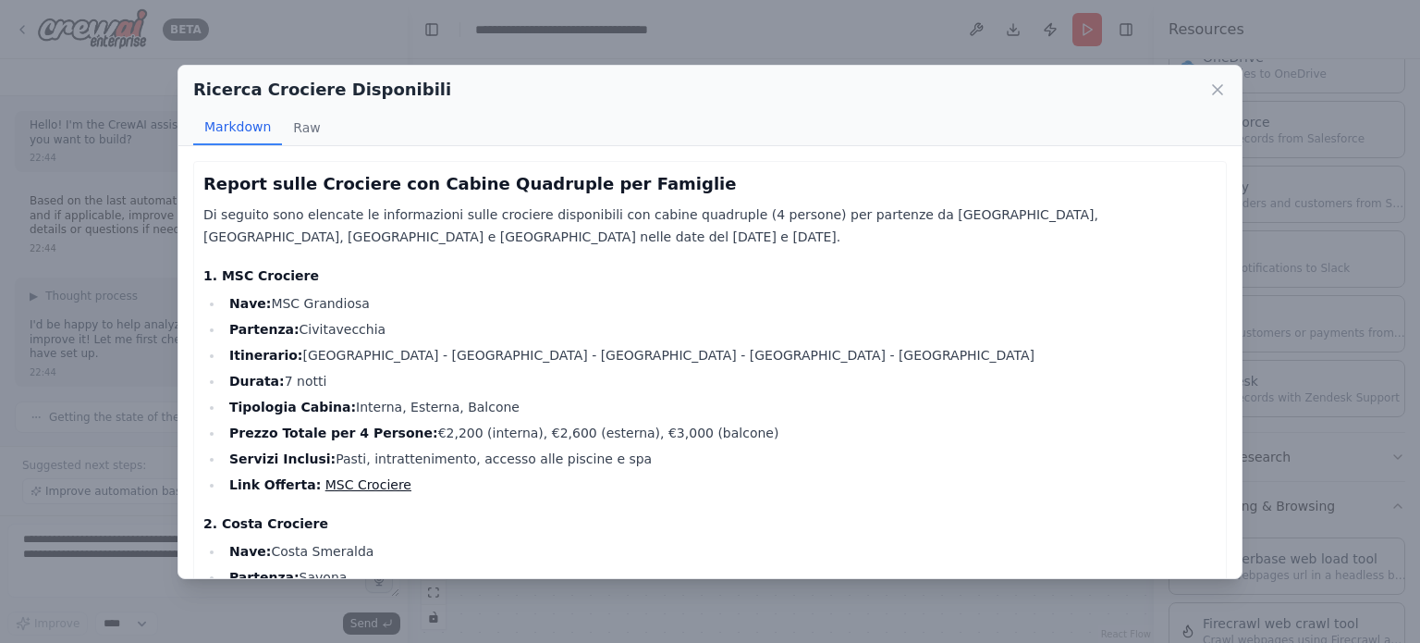
click at [298, 10] on div "Ricerca Crociere Disponibili Markdown Raw Report sulle Crociere con Cabine Quad…" at bounding box center [710, 321] width 1420 height 643
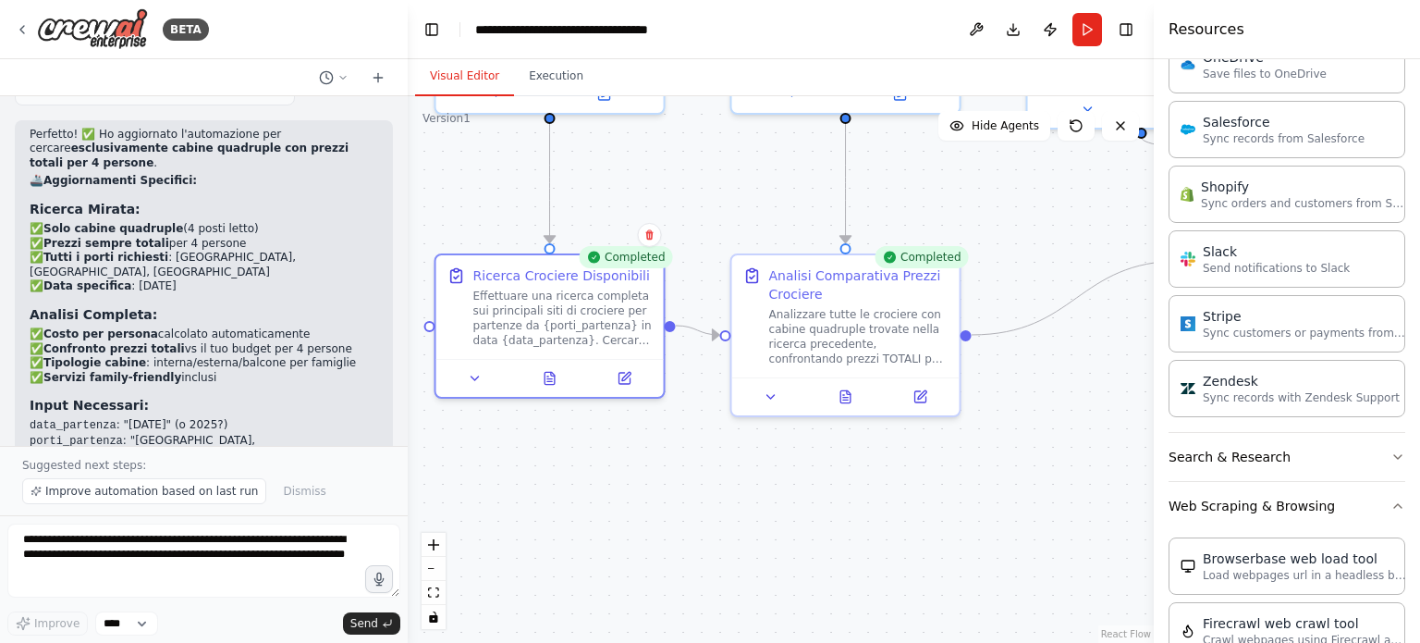
scroll to position [2676, 0]
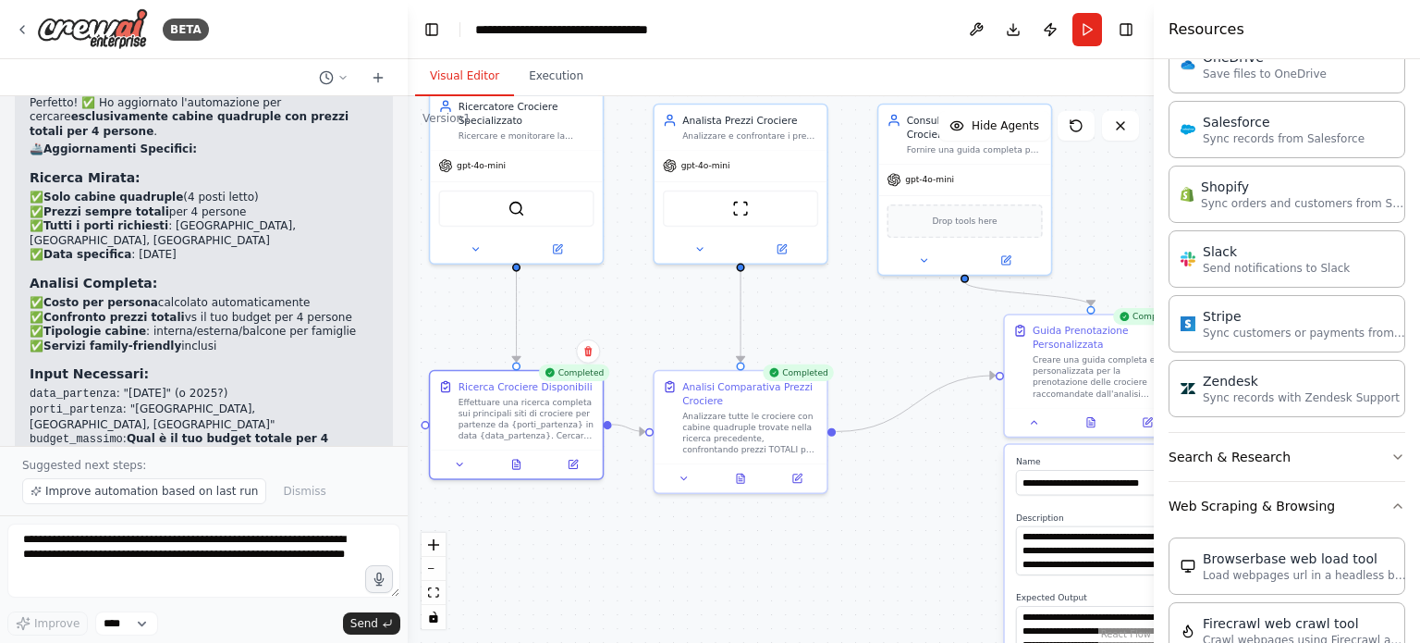
drag, startPoint x: 697, startPoint y: 205, endPoint x: 626, endPoint y: 301, distance: 119.6
click at [626, 301] on div ".deletable-edge-delete-btn { width: 20px; height: 20px; border: 0px solid #ffff…" at bounding box center [781, 369] width 746 height 546
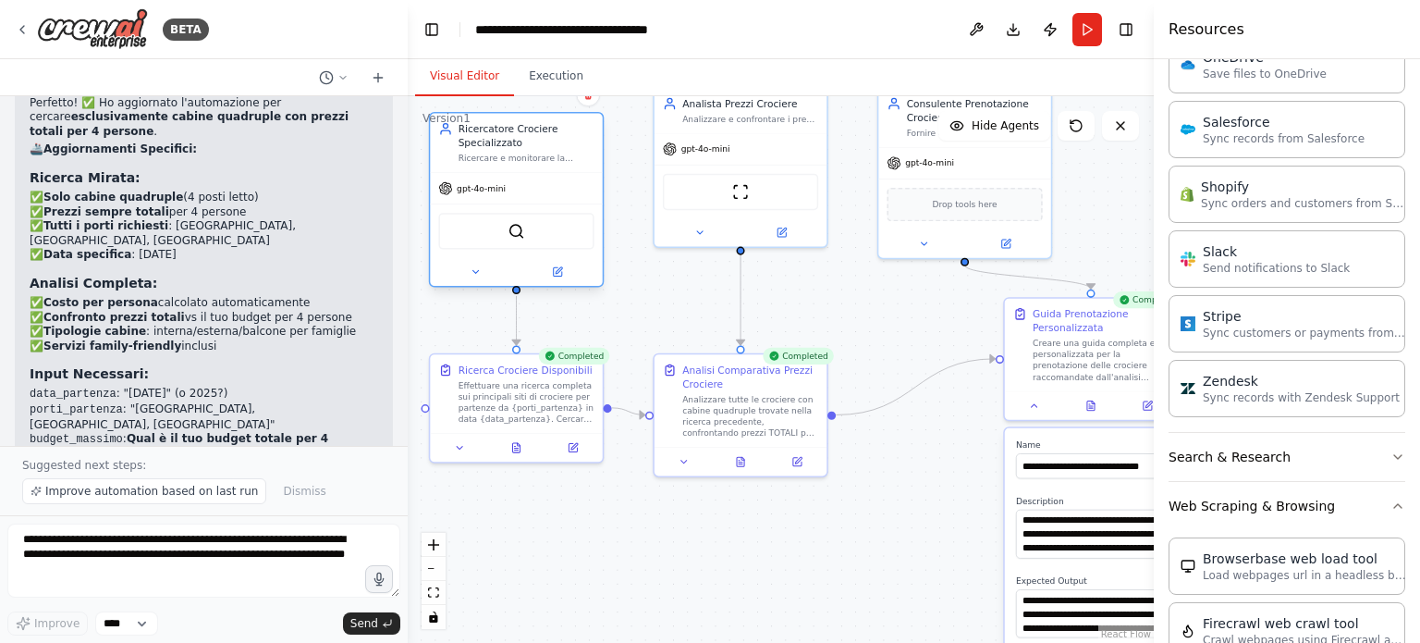
click at [591, 290] on div ".deletable-edge-delete-btn { width: 20px; height: 20px; border: 0px solid #ffff…" at bounding box center [781, 369] width 746 height 546
click at [513, 445] on icon at bounding box center [515, 444] width 7 height 9
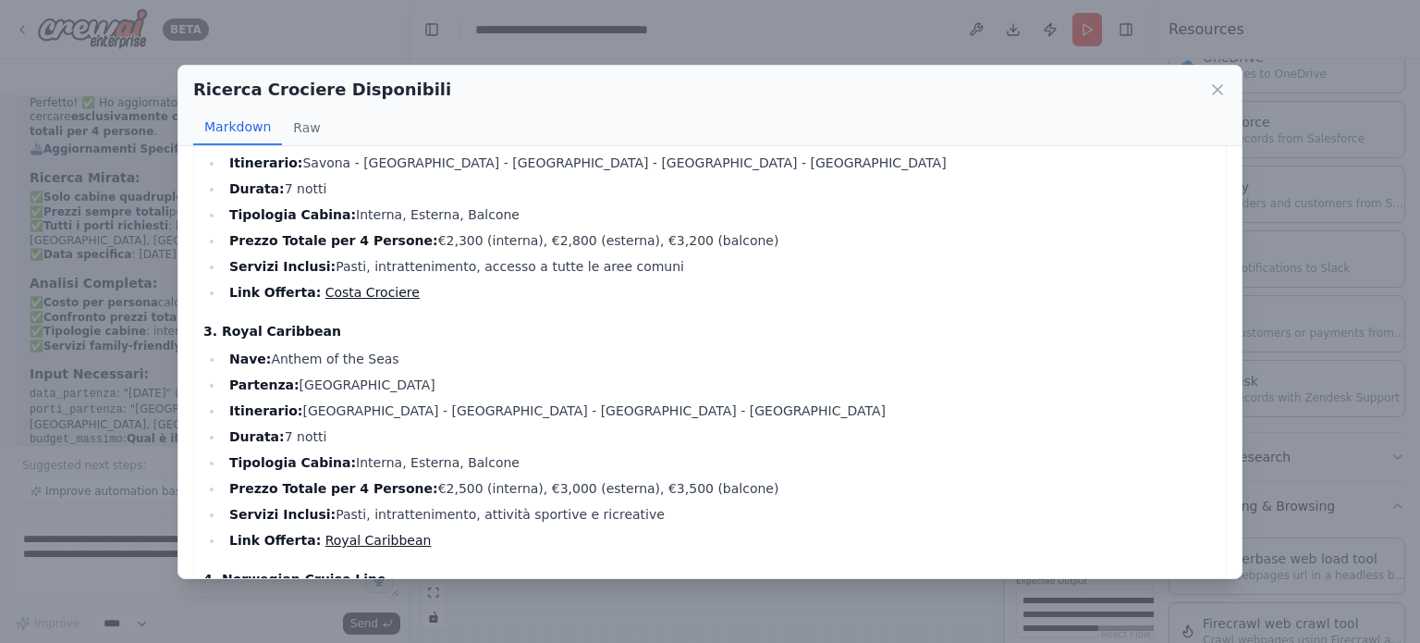
scroll to position [462, 0]
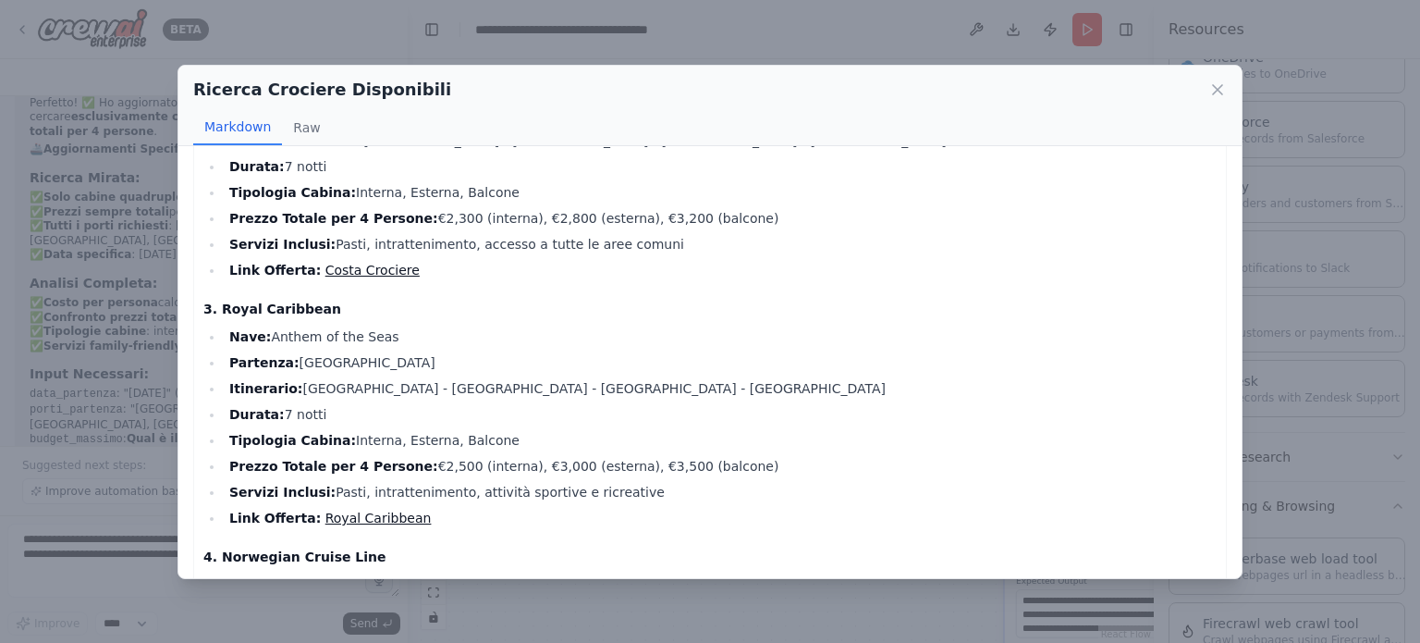
click at [1219, 87] on icon at bounding box center [1217, 89] width 9 height 9
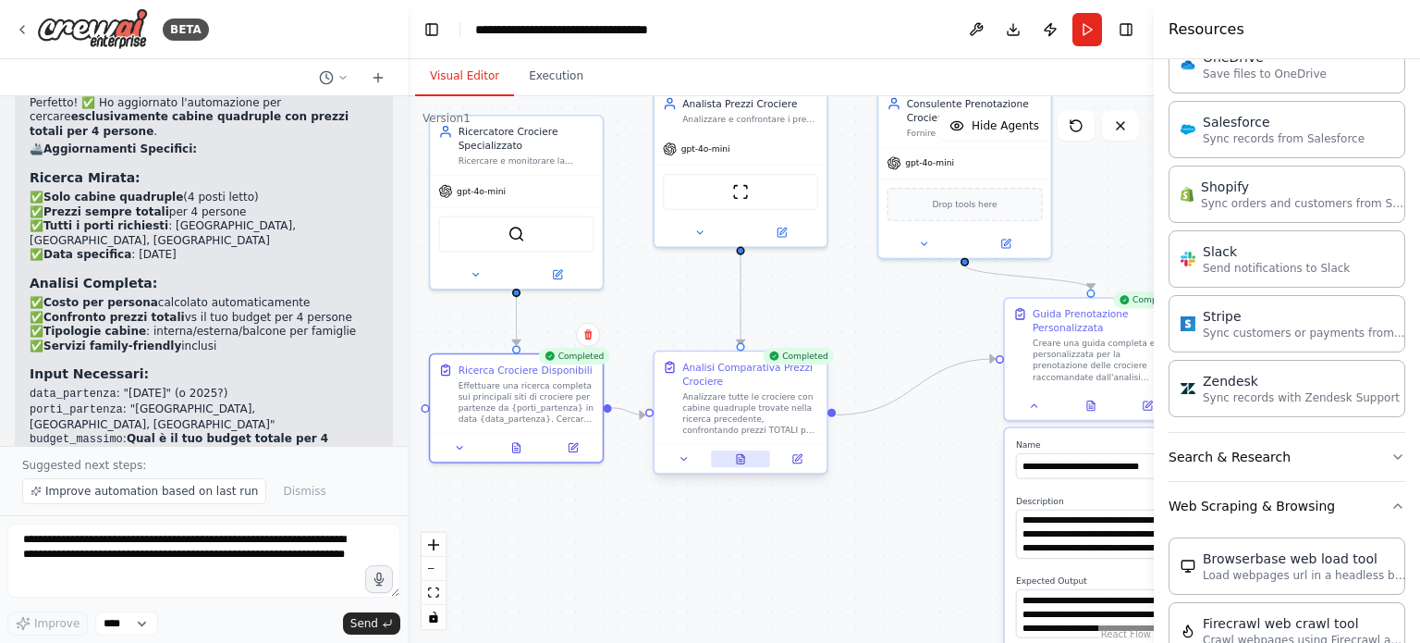
click at [740, 461] on icon at bounding box center [740, 458] width 7 height 9
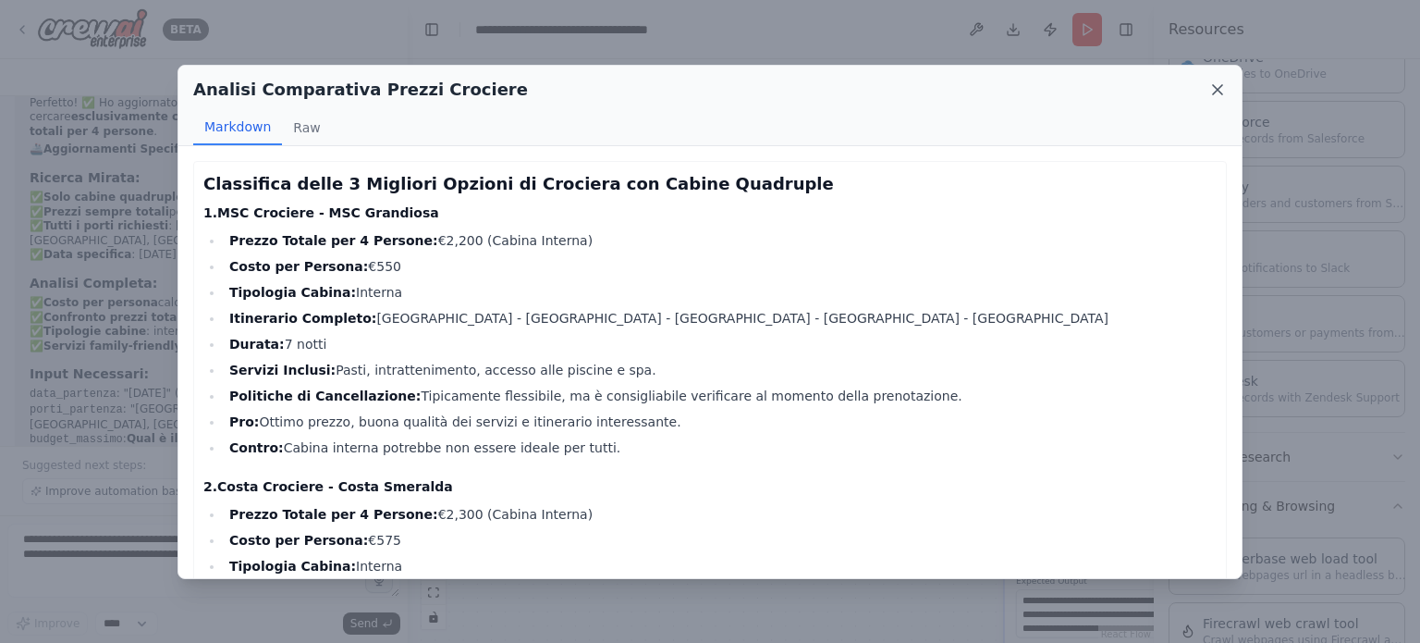
click at [1217, 88] on icon at bounding box center [1217, 89] width 9 height 9
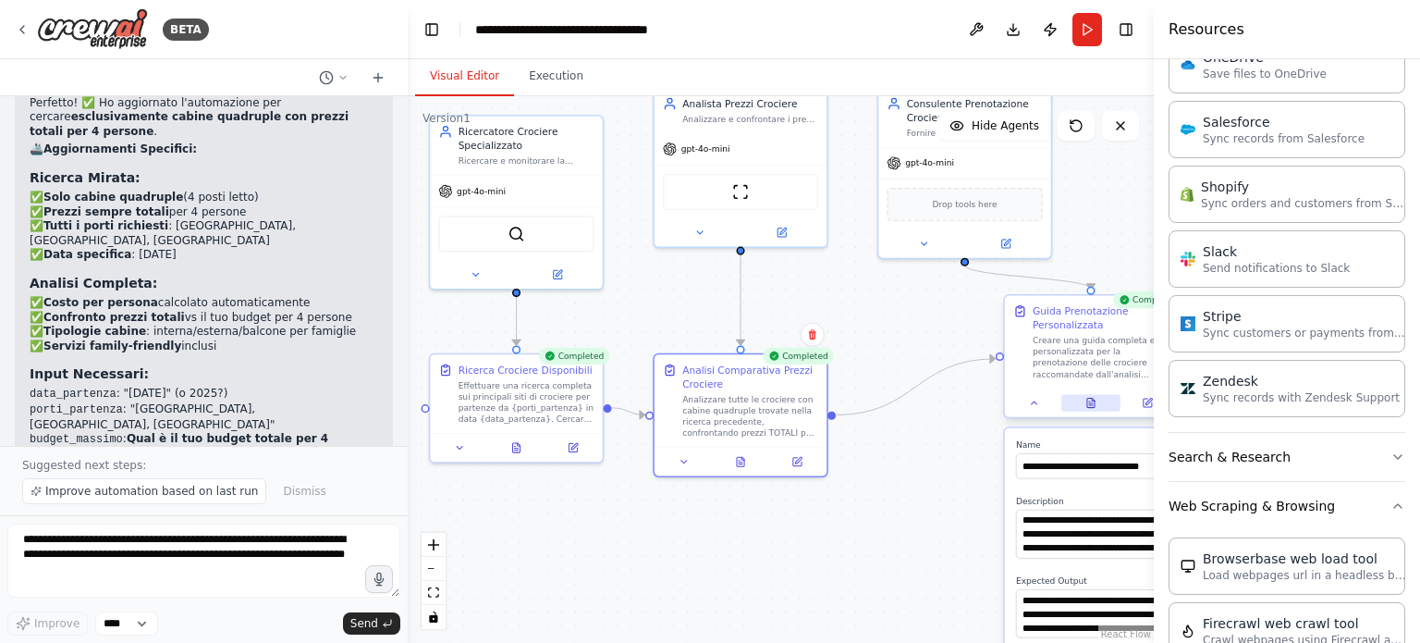
click at [1090, 400] on icon at bounding box center [1090, 403] width 11 height 11
click at [1088, 401] on icon at bounding box center [1090, 402] width 7 height 9
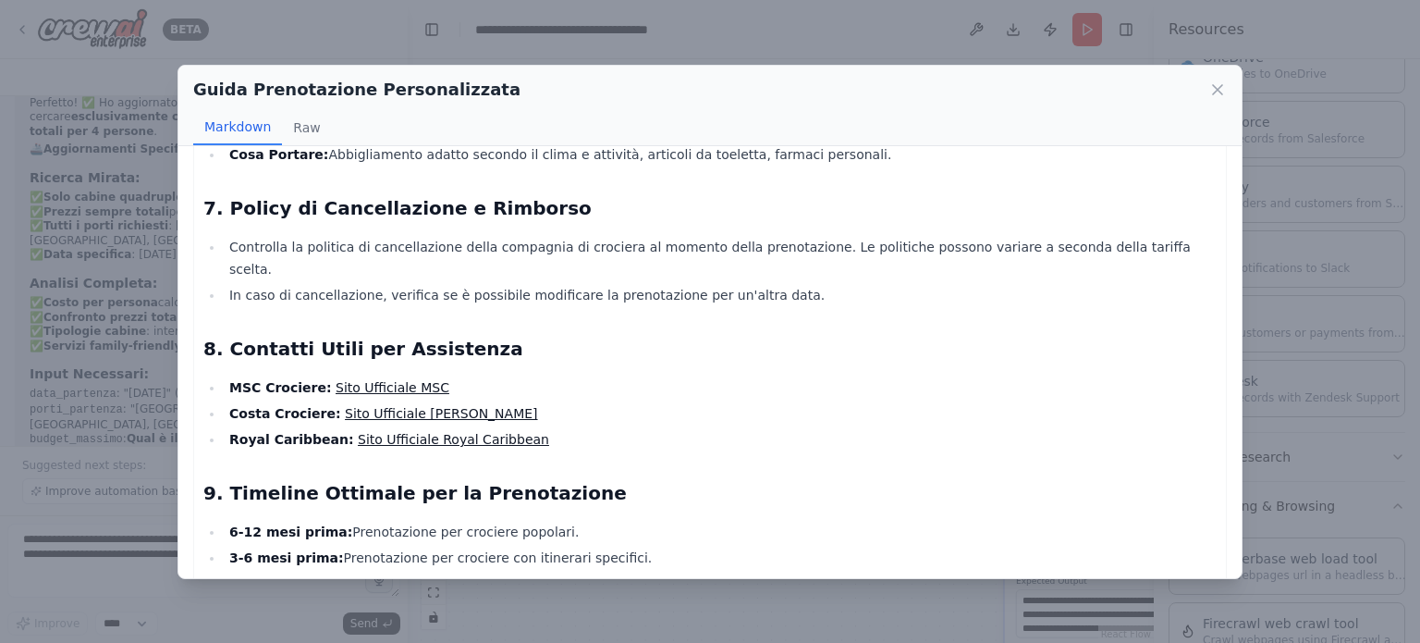
scroll to position [1849, 0]
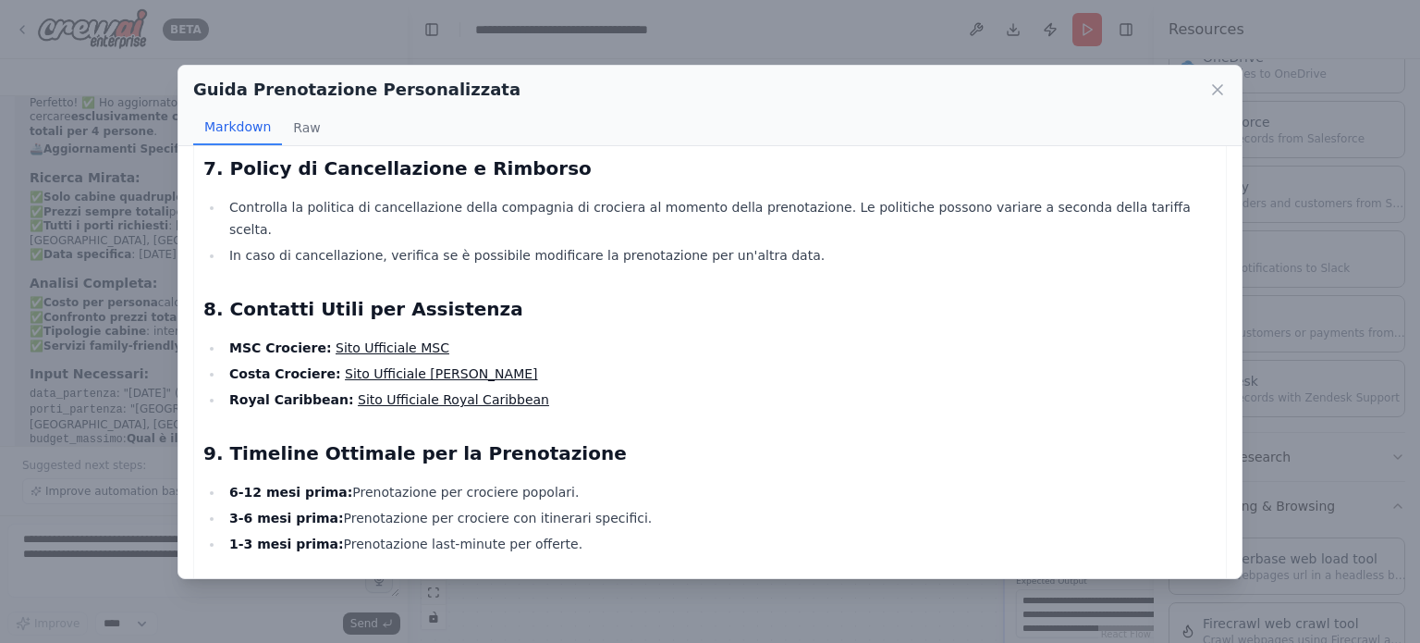
click at [26, 573] on div "Guida Prenotazione Personalizzata Markdown Raw Guida Completa alla Prenotazione…" at bounding box center [710, 321] width 1420 height 643
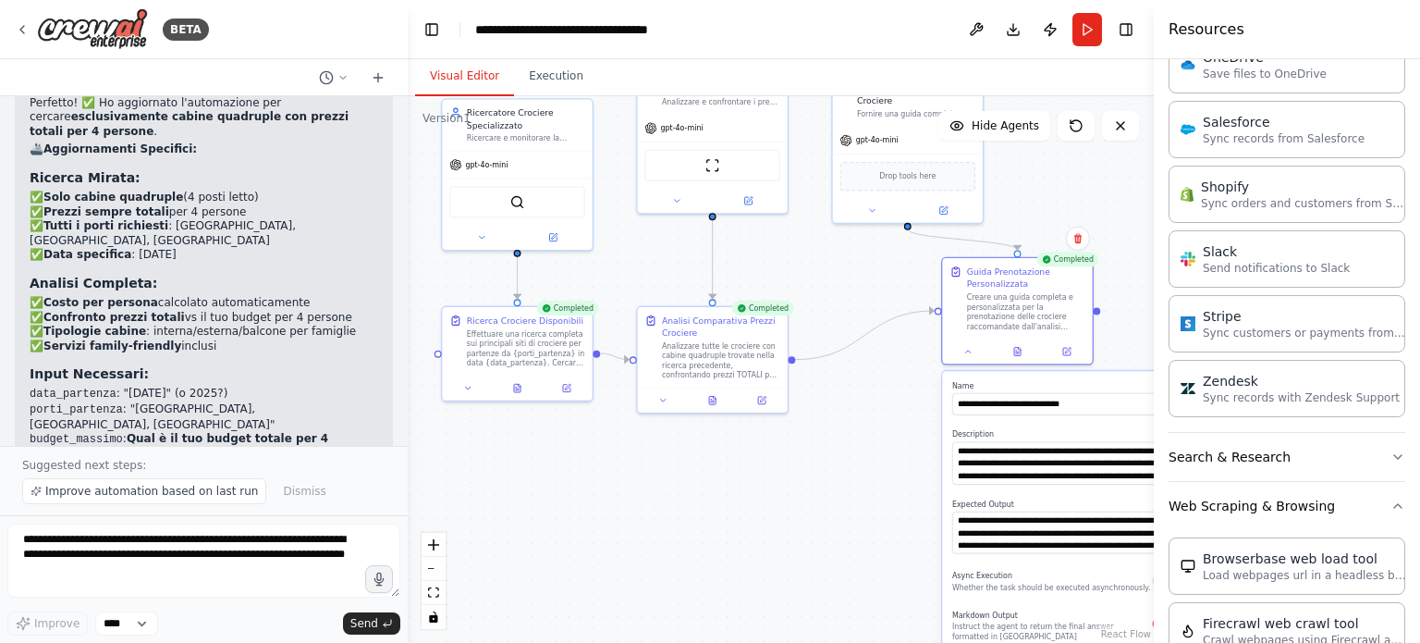
drag, startPoint x: 616, startPoint y: 269, endPoint x: 608, endPoint y: 217, distance: 52.3
click at [608, 217] on div ".deletable-edge-delete-btn { width: 20px; height: 20px; border: 0px solid #ffff…" at bounding box center [781, 369] width 746 height 546
click at [516, 391] on button at bounding box center [518, 385] width 52 height 15
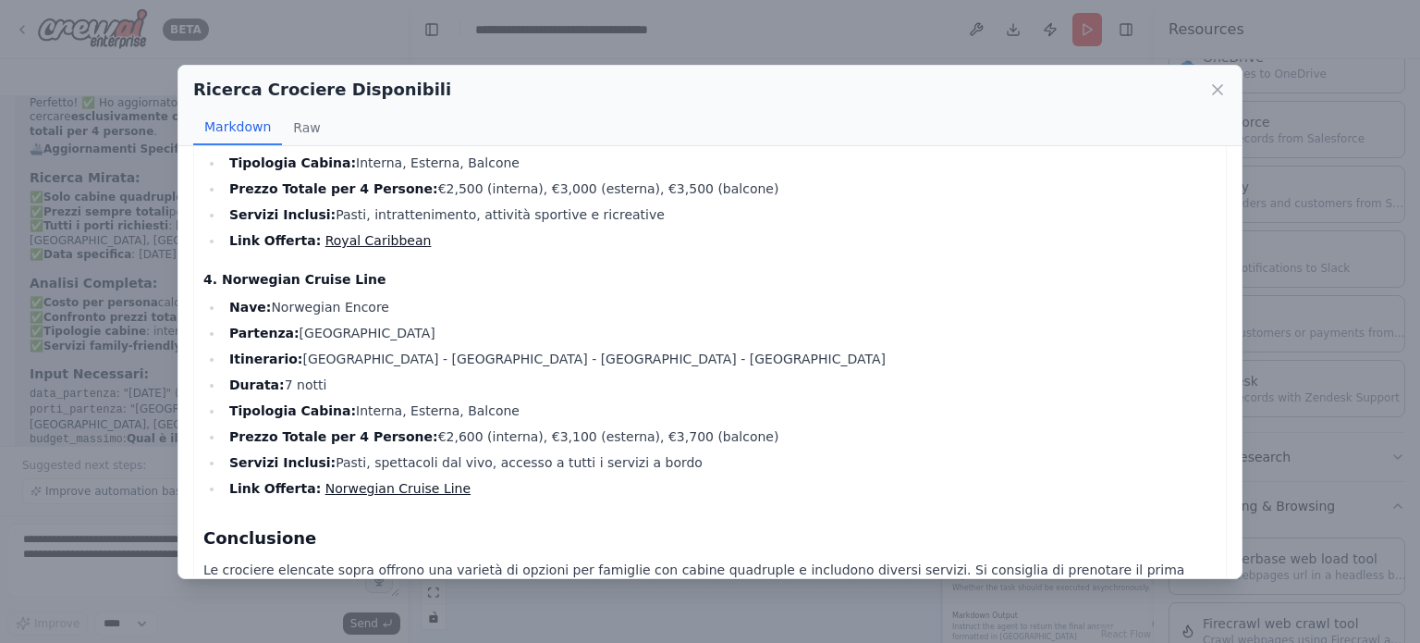
scroll to position [789, 0]
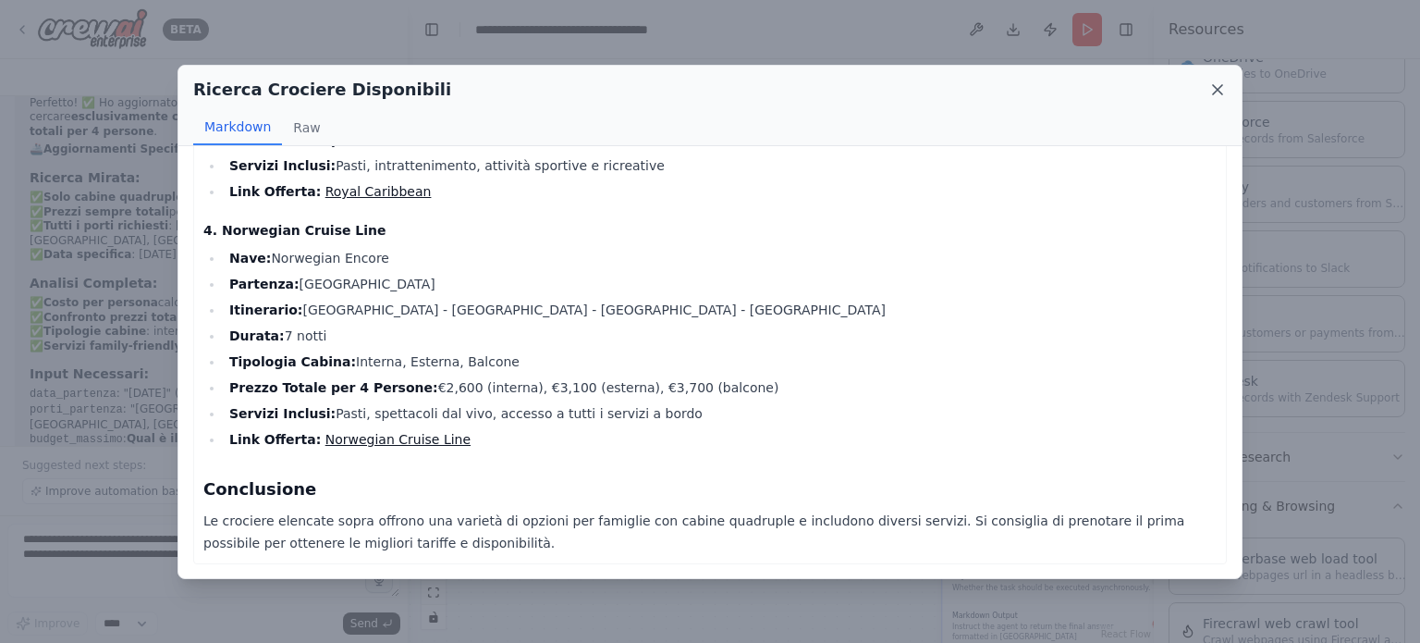
click at [1216, 88] on icon at bounding box center [1217, 89] width 9 height 9
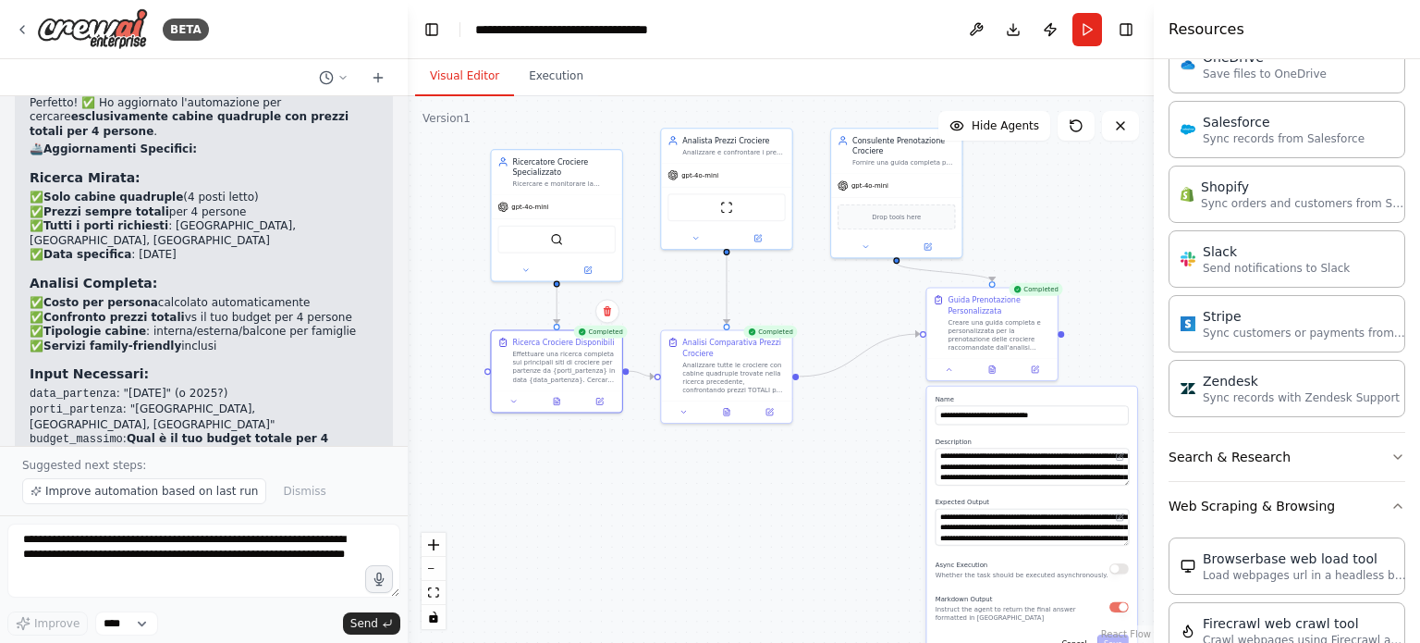
scroll to position [2676, 0]
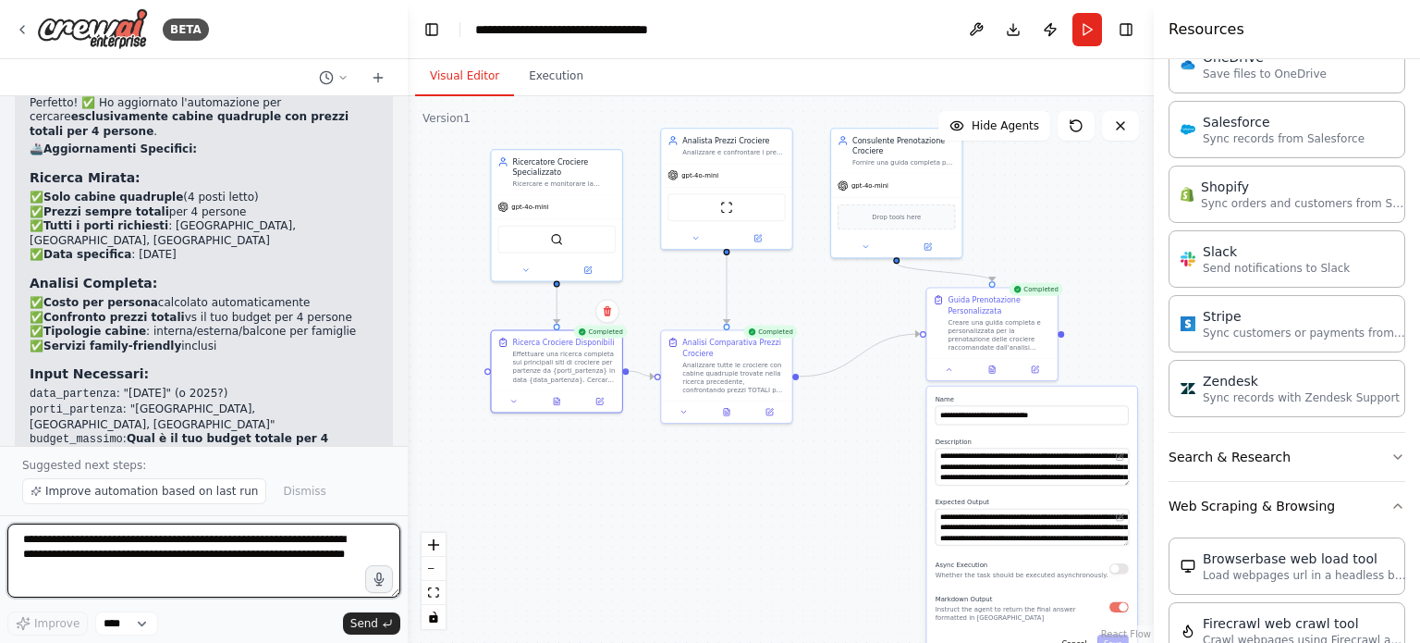
click at [195, 546] on textarea "**********" at bounding box center [203, 560] width 393 height 74
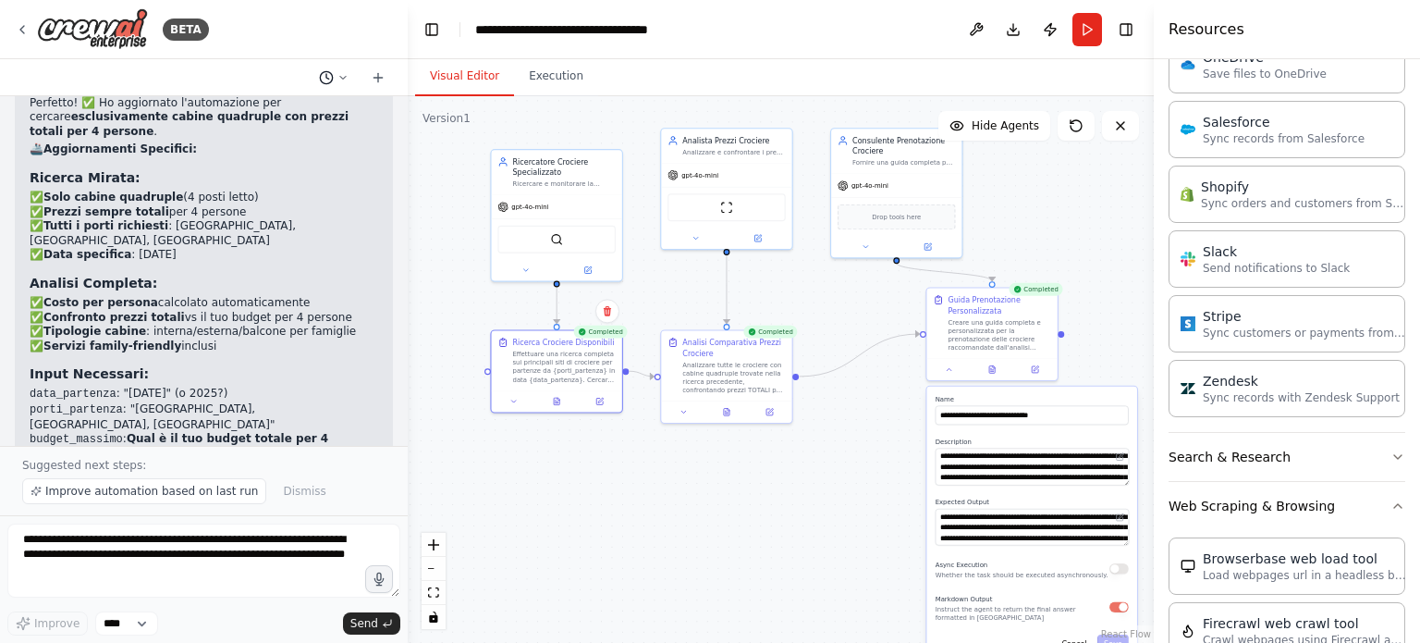
click at [341, 80] on icon at bounding box center [342, 77] width 11 height 11
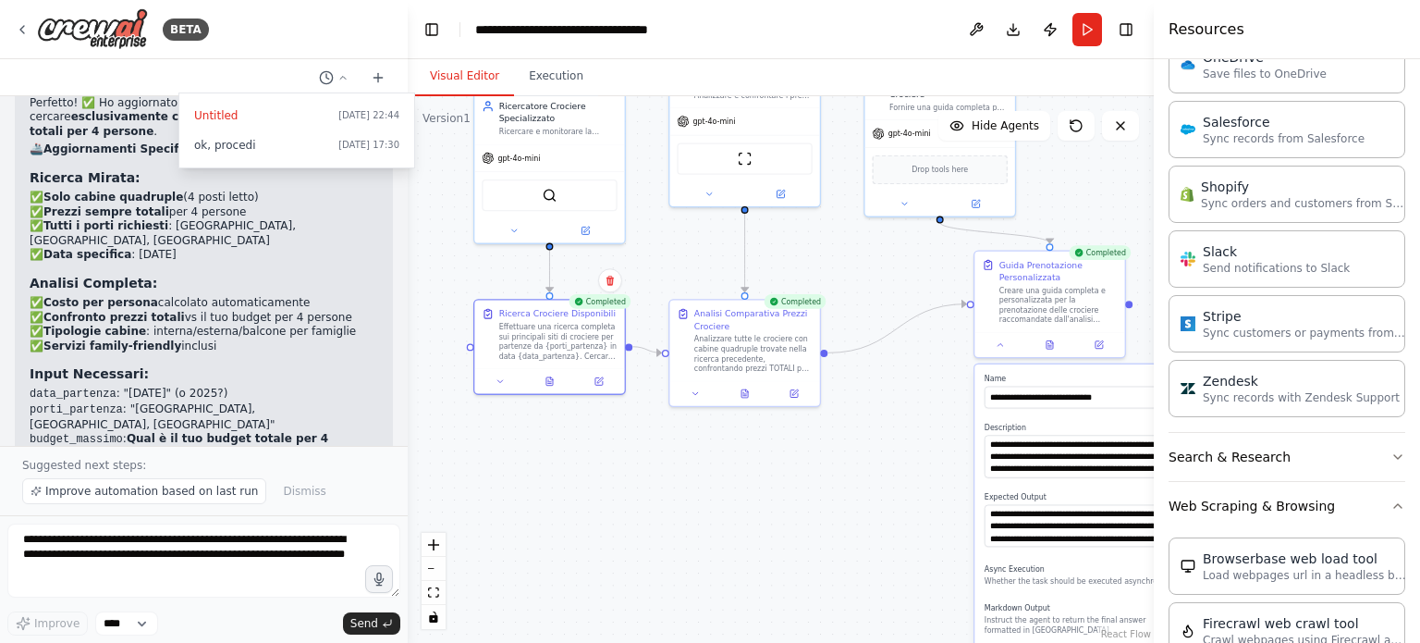
click at [274, 78] on div at bounding box center [204, 321] width 408 height 643
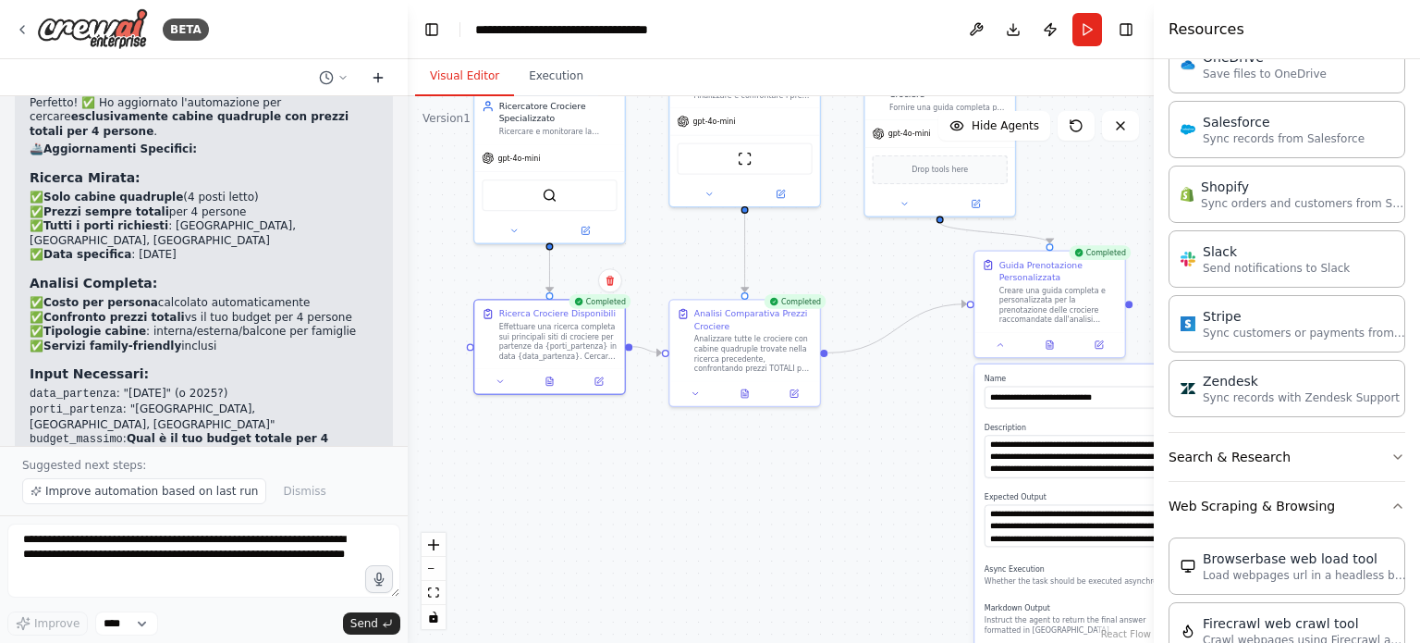
click at [378, 75] on icon at bounding box center [378, 77] width 0 height 8
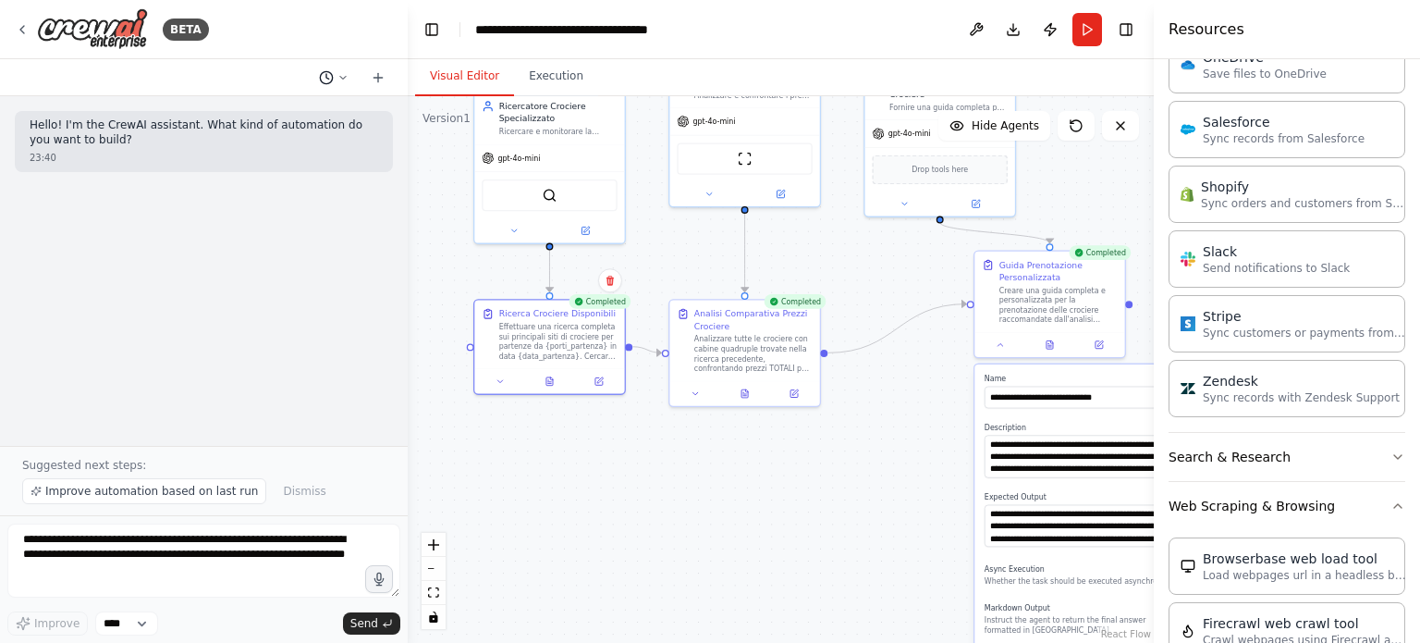
click at [343, 79] on icon at bounding box center [343, 77] width 6 height 3
click at [247, 146] on span "ho dimenticato di aggiungere che mi occorre una camera quadrupla, quindi anche …" at bounding box center [262, 145] width 137 height 15
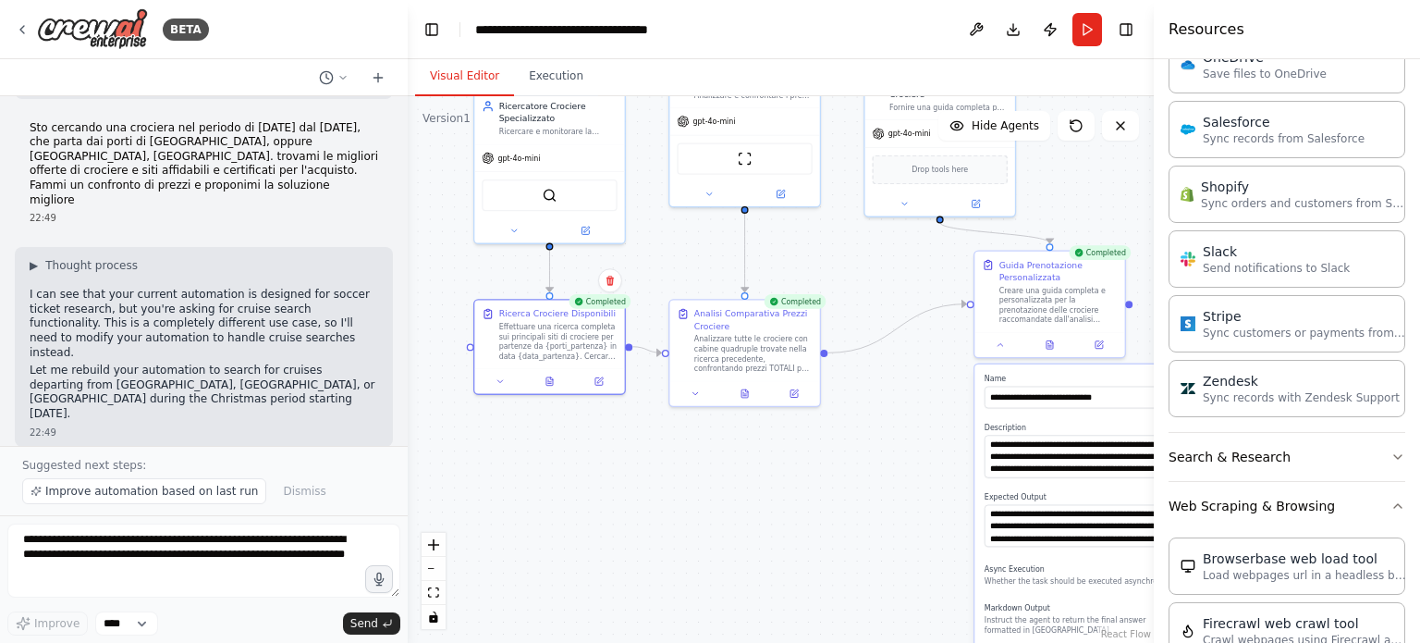
scroll to position [701, 0]
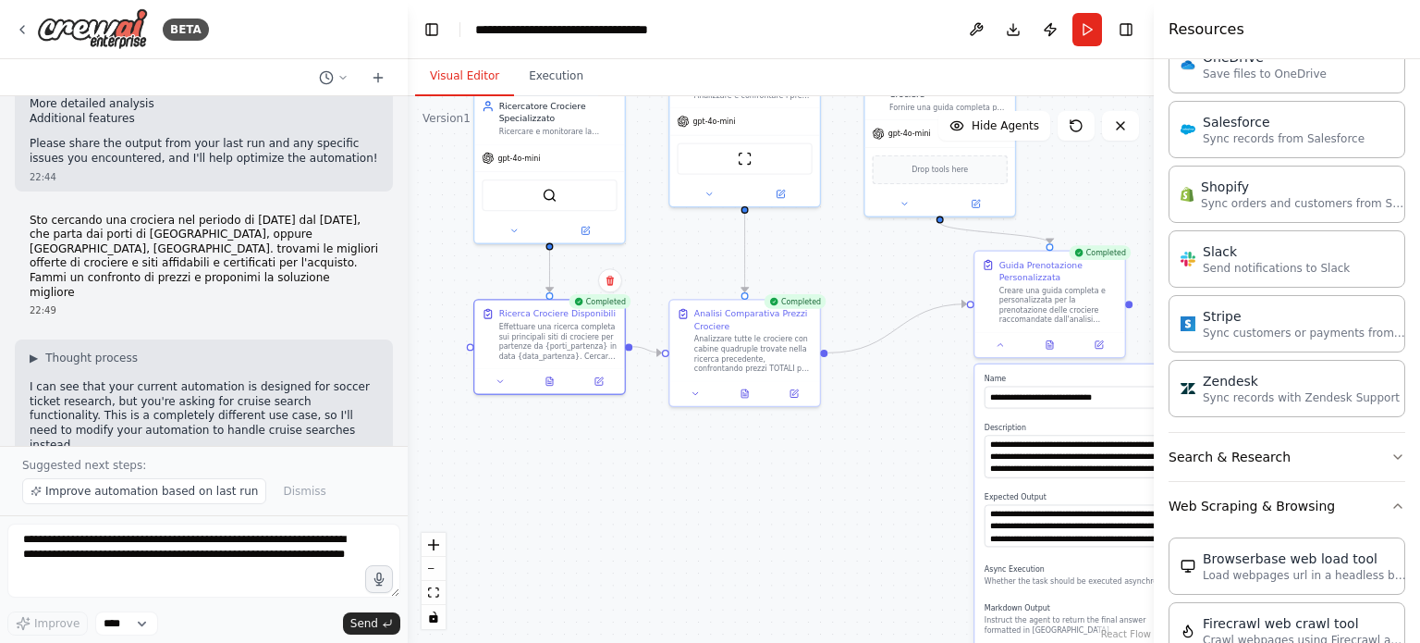
click at [31, 214] on p "Sto cercando una crociera nel periodo di [DATE] dal [DATE], che parta dai porti…" at bounding box center [204, 257] width 349 height 87
click at [293, 214] on p "Sto cercando una crociera nel periodo di [DATE] dal [DATE], che parta dai porti…" at bounding box center [204, 257] width 349 height 87
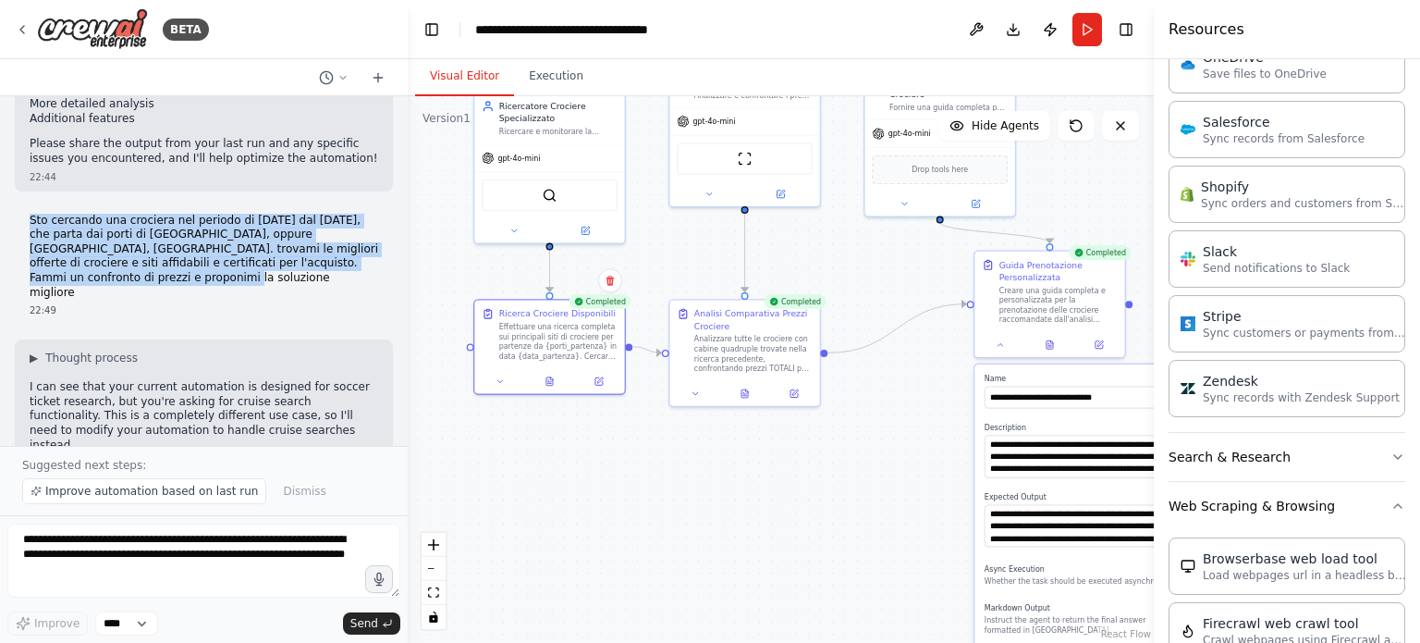
drag, startPoint x: 31, startPoint y: 172, endPoint x: 135, endPoint y: 227, distance: 117.5
click at [135, 227] on p "Sto cercando una crociera nel periodo di [DATE] dal [DATE], che parta dai porti…" at bounding box center [204, 257] width 349 height 87
copy p "Sto cercando una crociera nel periodo di [DATE] dal [DATE], che parta dai porti…"
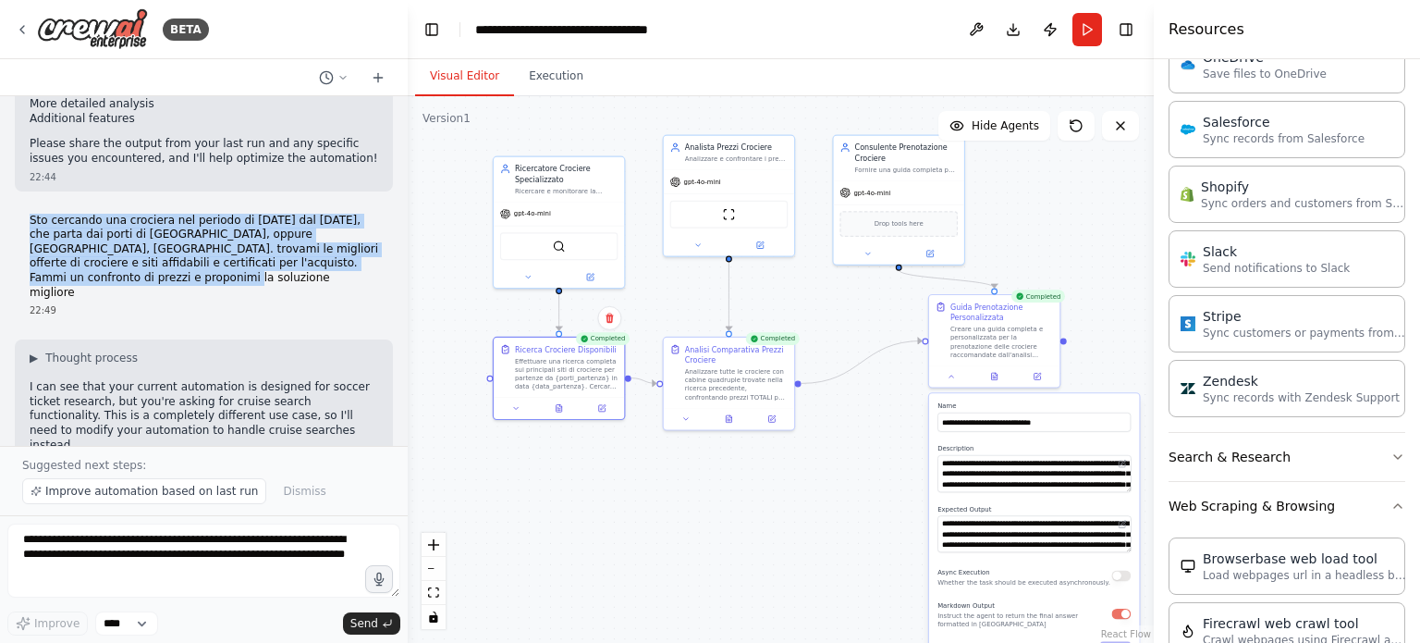
drag, startPoint x: 817, startPoint y: 183, endPoint x: 801, endPoint y: 225, distance: 44.8
click at [801, 225] on div ".deletable-edge-delete-btn { width: 20px; height: 20px; border: 0px solid #ffff…" at bounding box center [781, 369] width 746 height 546
